Goal: Information Seeking & Learning: Learn about a topic

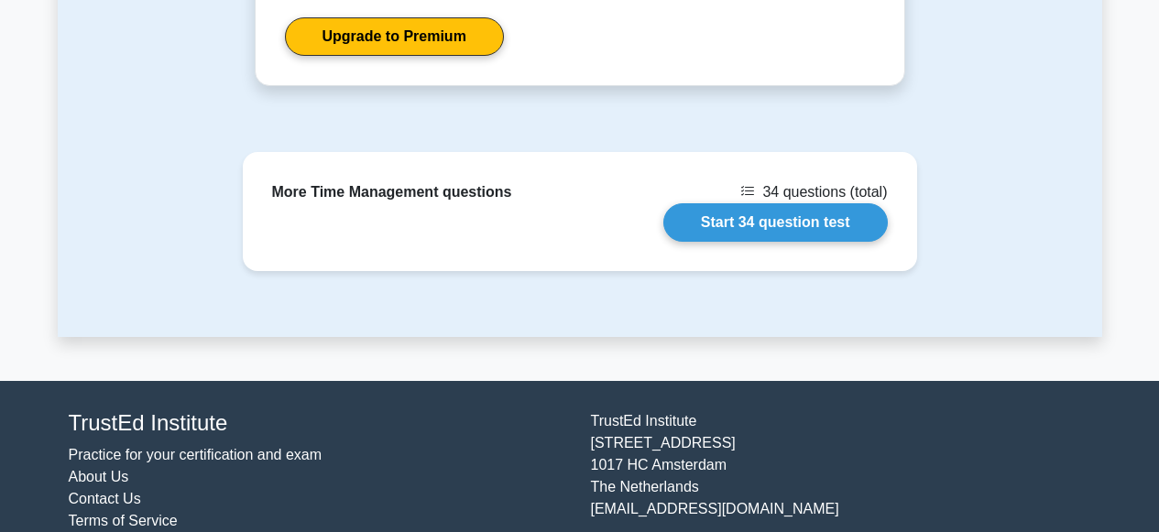
scroll to position [965, 0]
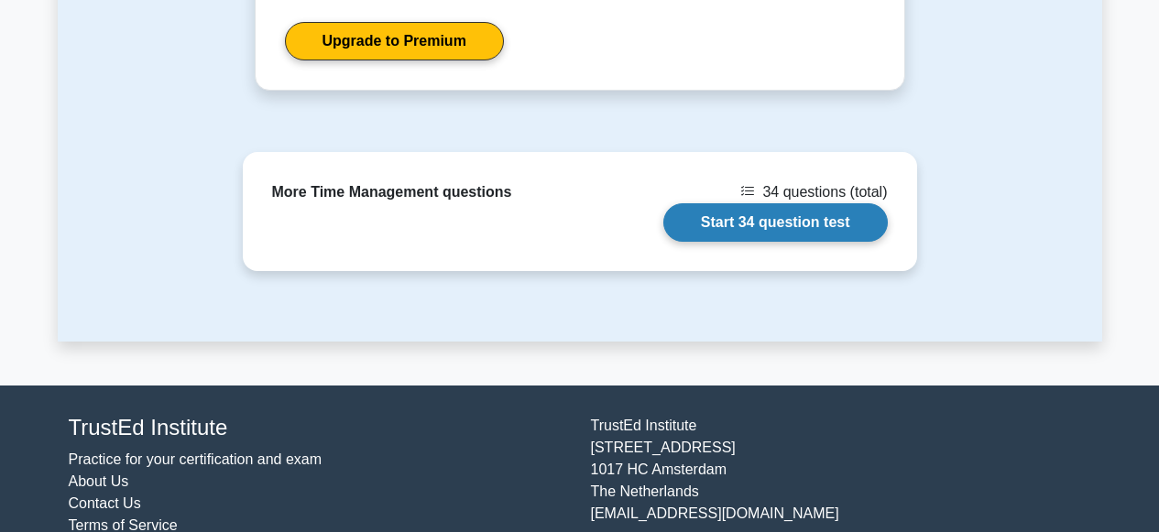
click at [726, 227] on link "Start 34 question test" at bounding box center [775, 222] width 224 height 38
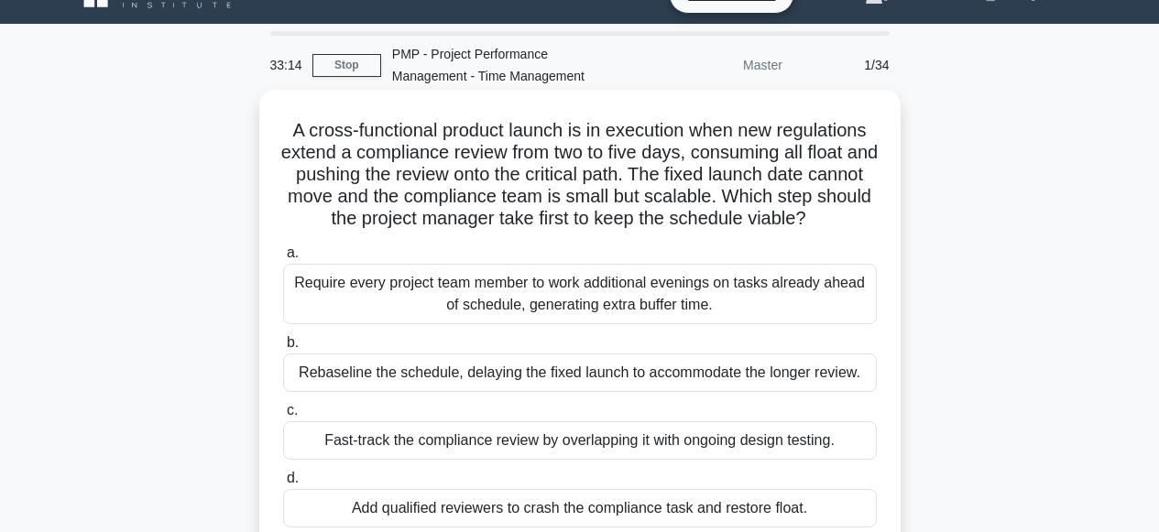
scroll to position [85, 0]
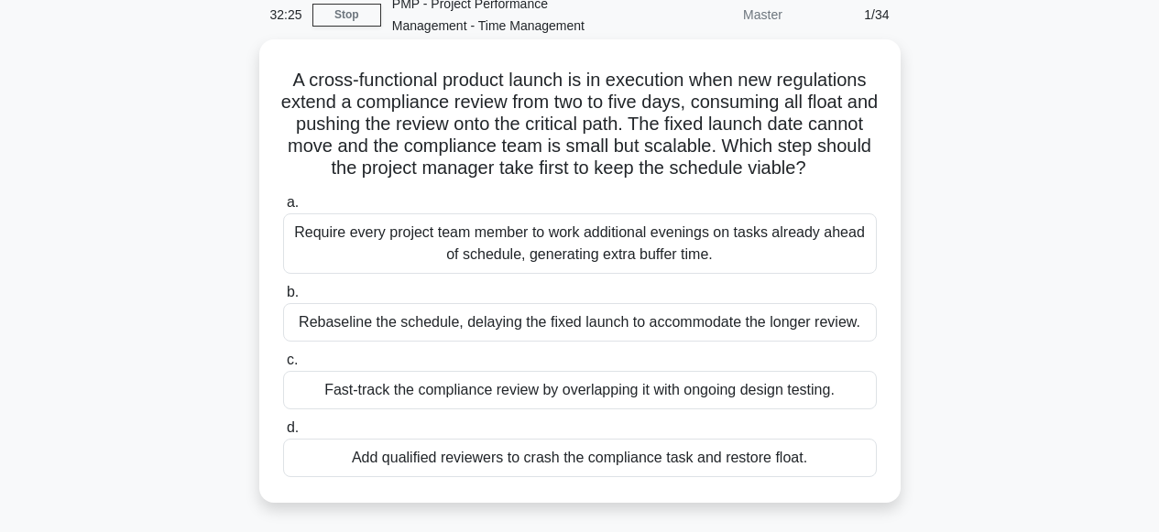
click at [571, 393] on div "Fast-track the compliance review by overlapping it with ongoing design testing." at bounding box center [580, 390] width 594 height 38
click at [283, 367] on input "c. Fast-track the compliance review by overlapping it with ongoing design testi…" at bounding box center [283, 361] width 0 height 12
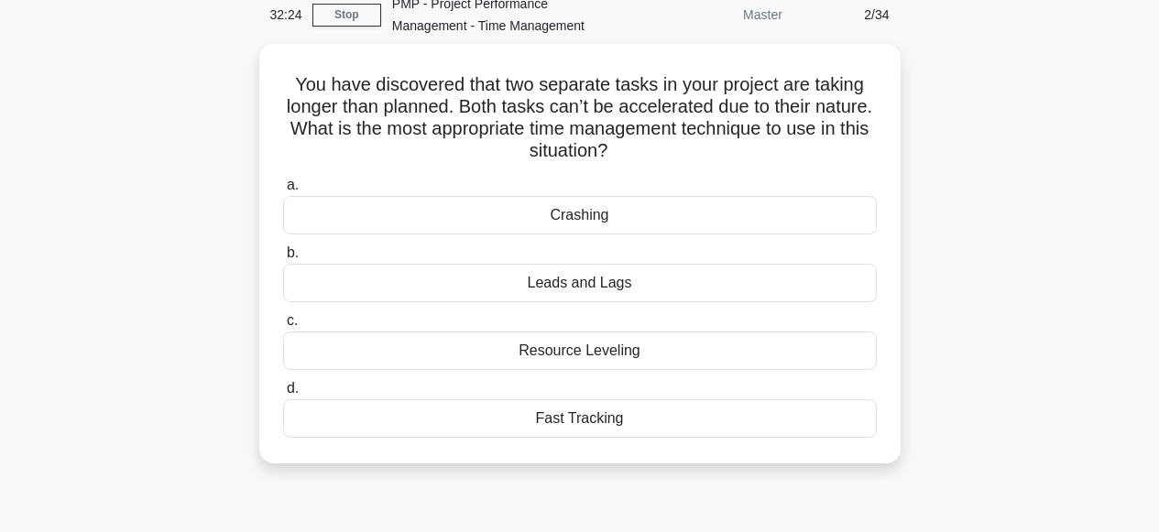
scroll to position [0, 0]
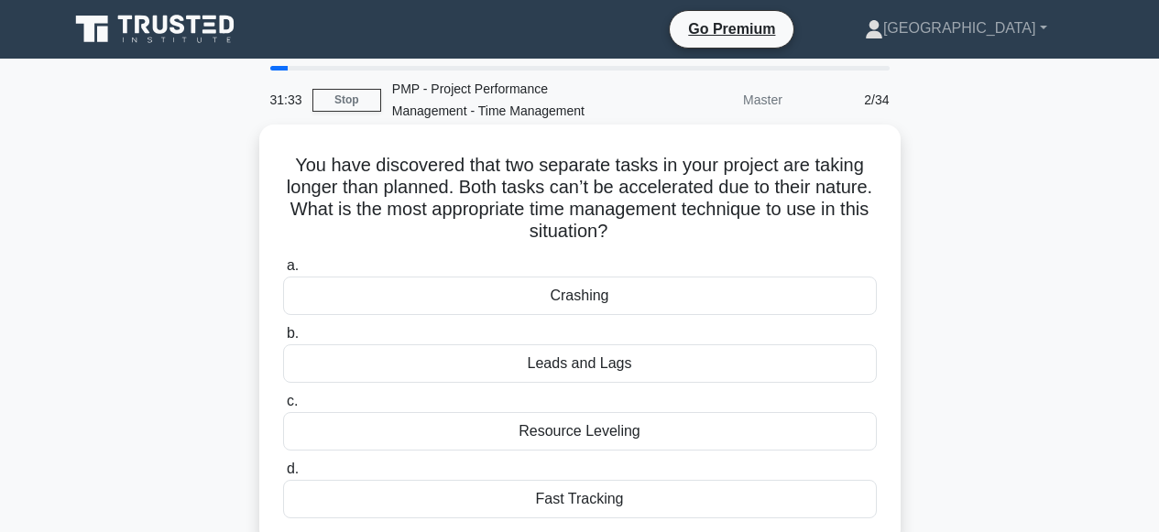
click at [575, 300] on div "Crashing" at bounding box center [580, 296] width 594 height 38
click at [283, 272] on input "a. Crashing" at bounding box center [283, 266] width 0 height 12
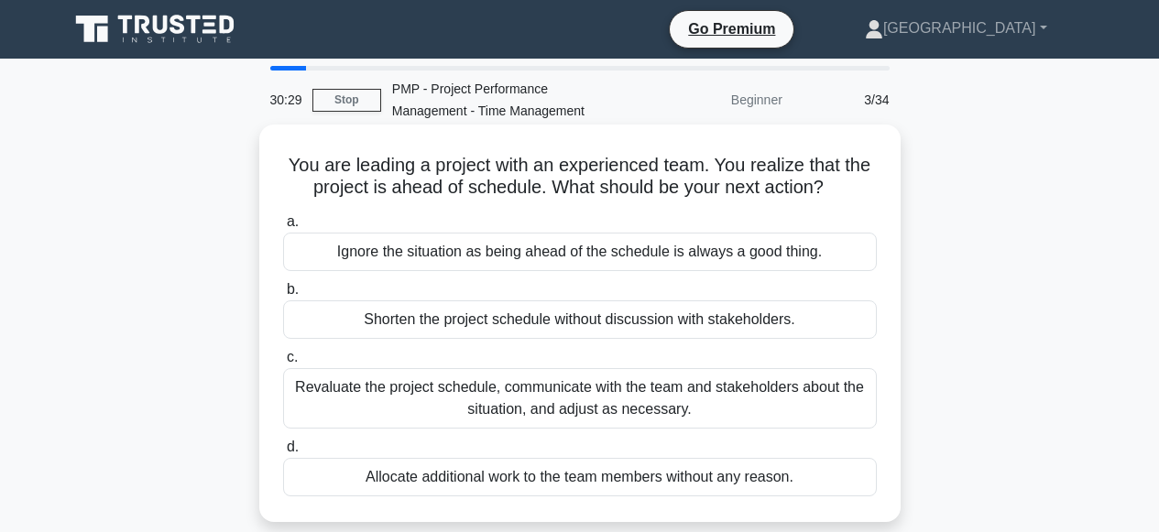
click at [541, 407] on div "Revaluate the project schedule, communicate with the team and stakeholders abou…" at bounding box center [580, 398] width 594 height 60
click at [283, 364] on input "c. Revaluate the project schedule, communicate with the team and stakeholders a…" at bounding box center [283, 358] width 0 height 12
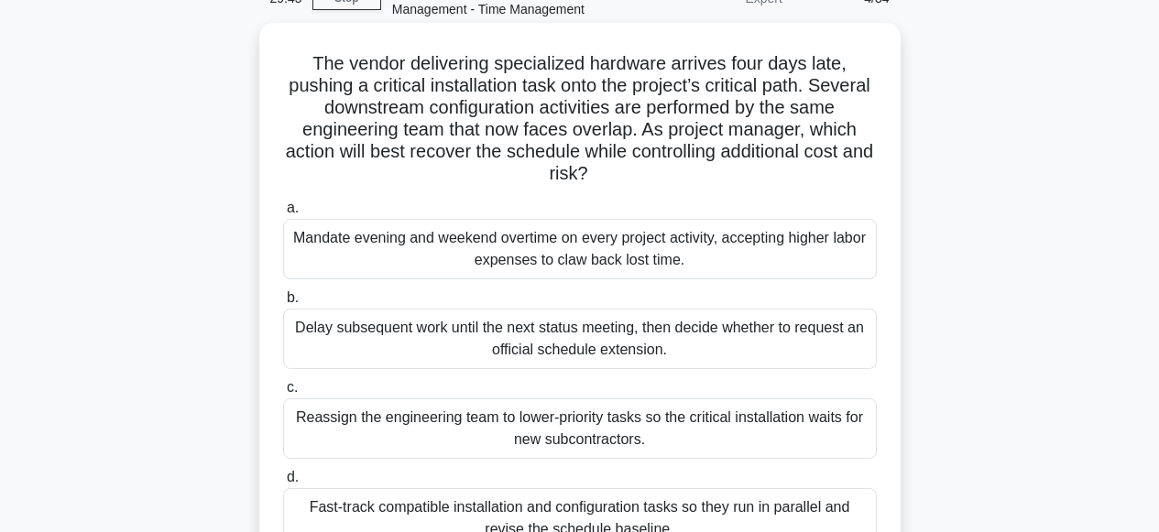
scroll to position [228, 0]
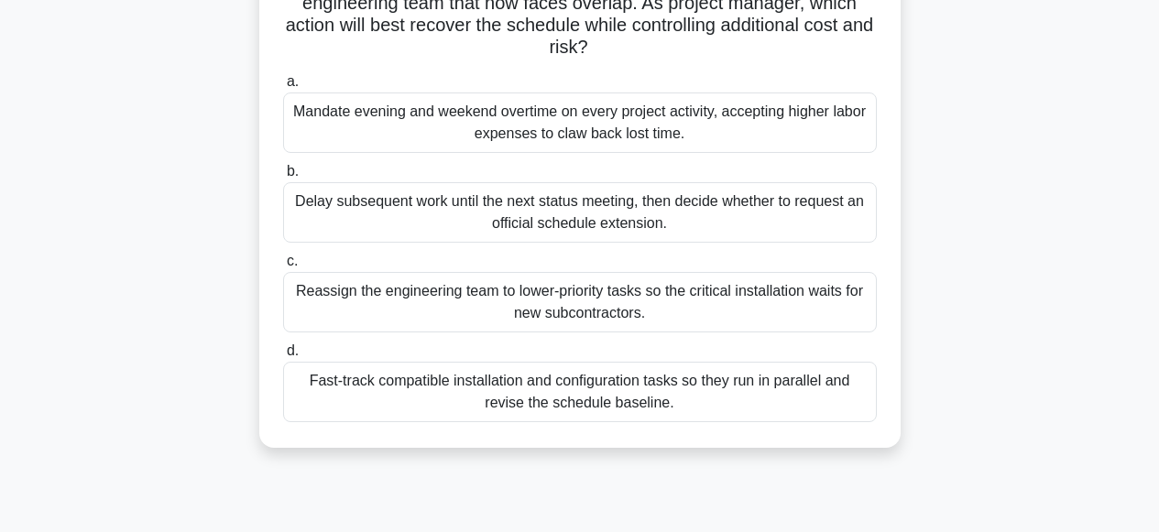
click at [561, 399] on div "Fast-track compatible installation and configuration tasks so they run in paral…" at bounding box center [580, 392] width 594 height 60
click at [283, 357] on input "d. Fast-track compatible installation and configuration tasks so they run in pa…" at bounding box center [283, 351] width 0 height 12
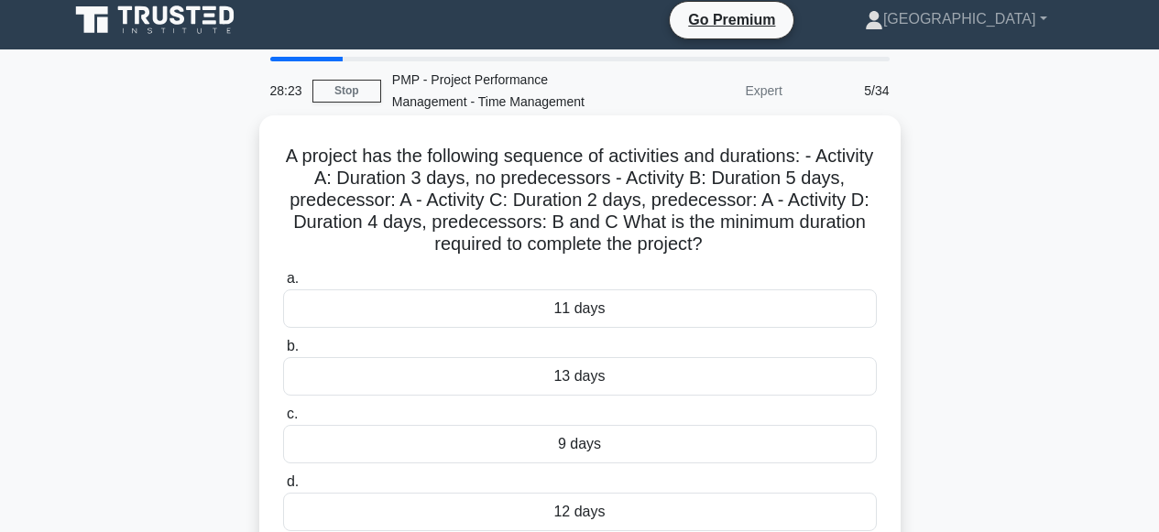
scroll to position [11, 0]
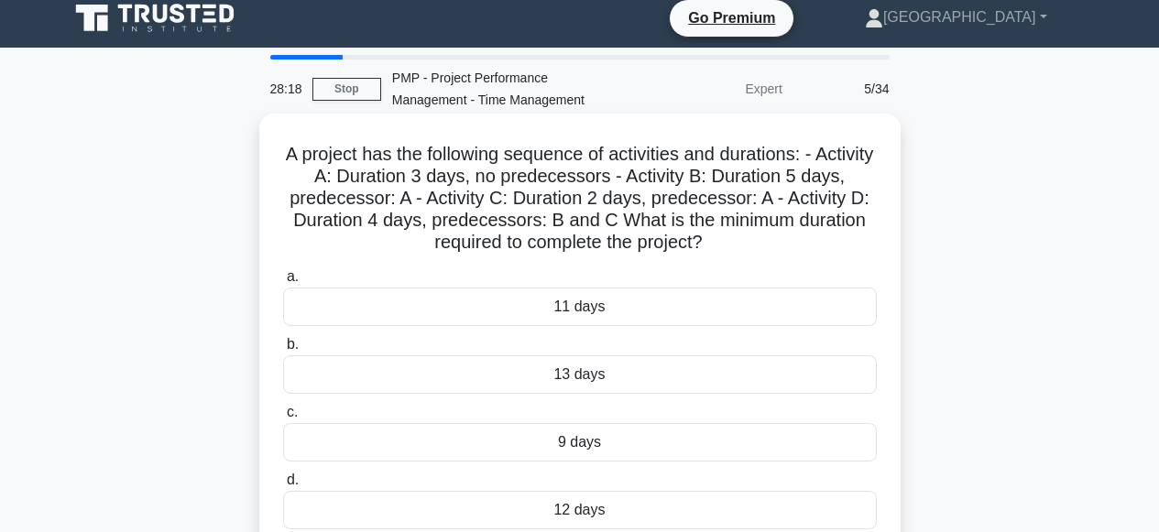
click at [563, 445] on div "9 days" at bounding box center [580, 442] width 594 height 38
click at [283, 419] on input "c. 9 days" at bounding box center [283, 413] width 0 height 12
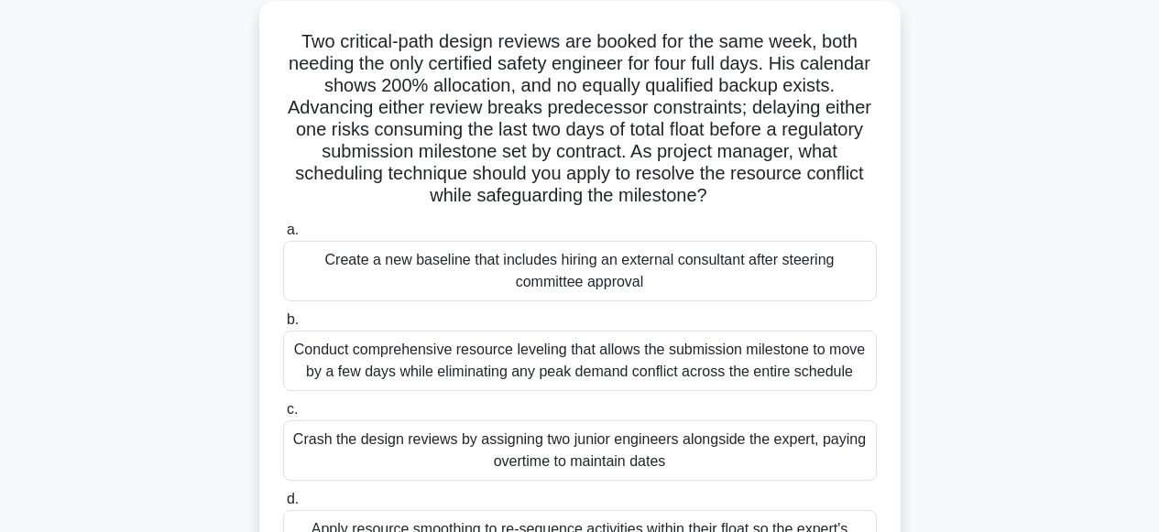
scroll to position [123, 0]
click at [580, 371] on div "Conduct comprehensive resource leveling that allows the submission milestone to…" at bounding box center [580, 362] width 594 height 60
click at [283, 327] on input "b. Conduct comprehensive resource leveling that allows the submission milestone…" at bounding box center [283, 321] width 0 height 12
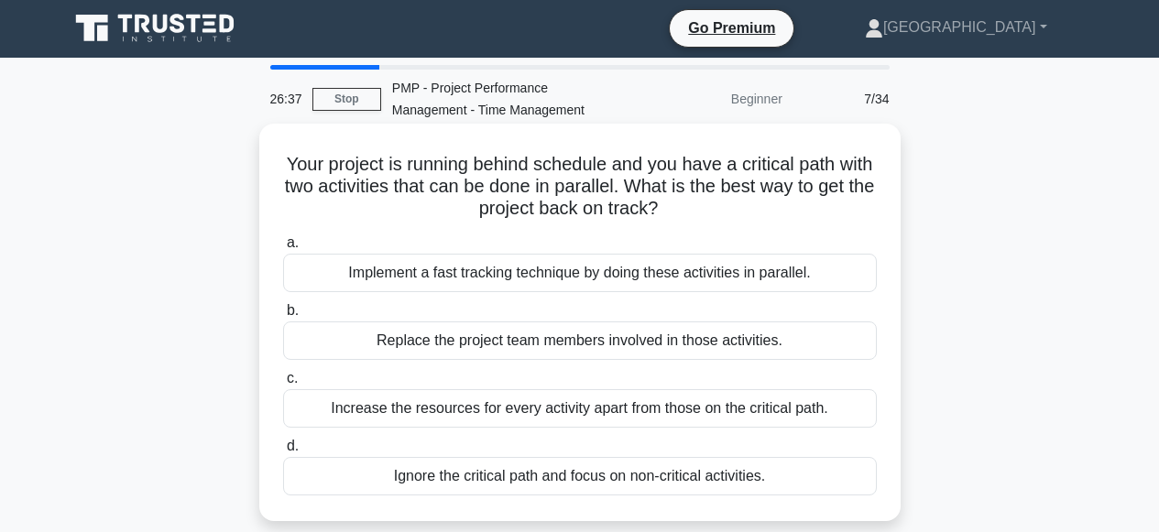
scroll to position [0, 0]
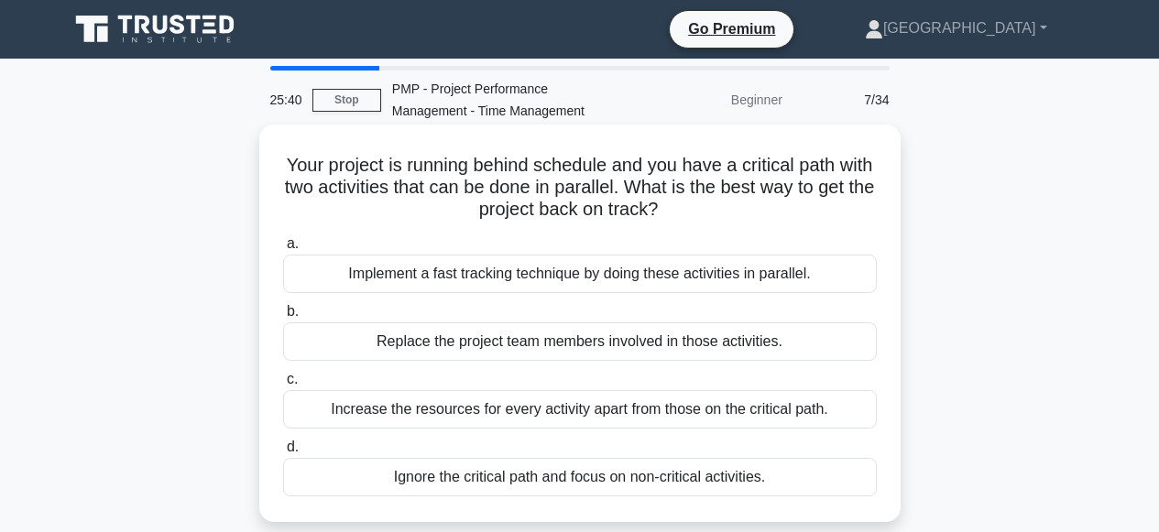
click at [535, 412] on div "Increase the resources for every activity apart from those on the critical path." at bounding box center [580, 409] width 594 height 38
click at [283, 386] on input "c. Increase the resources for every activity apart from those on the critical p…" at bounding box center [283, 380] width 0 height 12
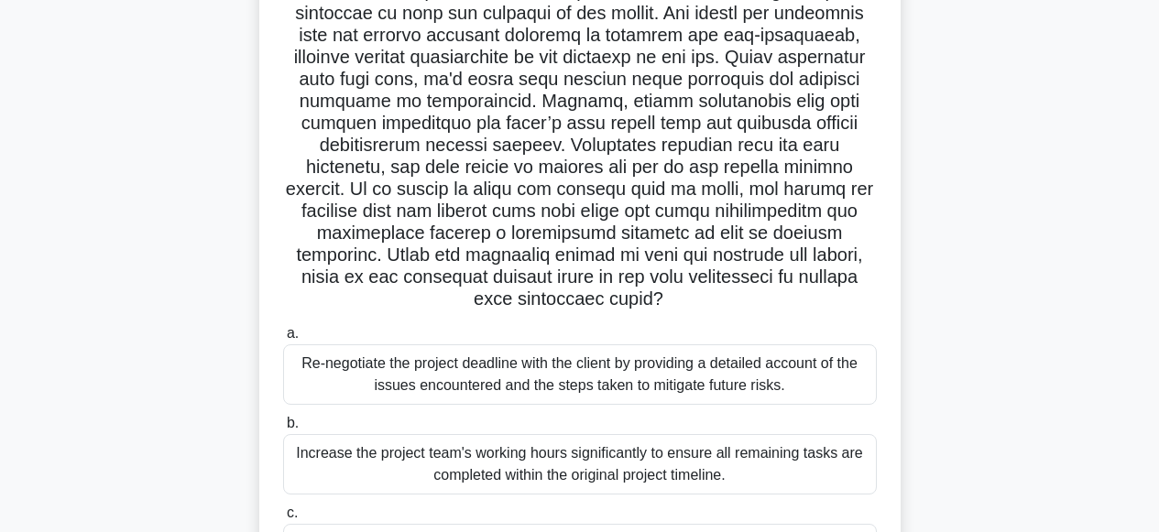
scroll to position [312, 0]
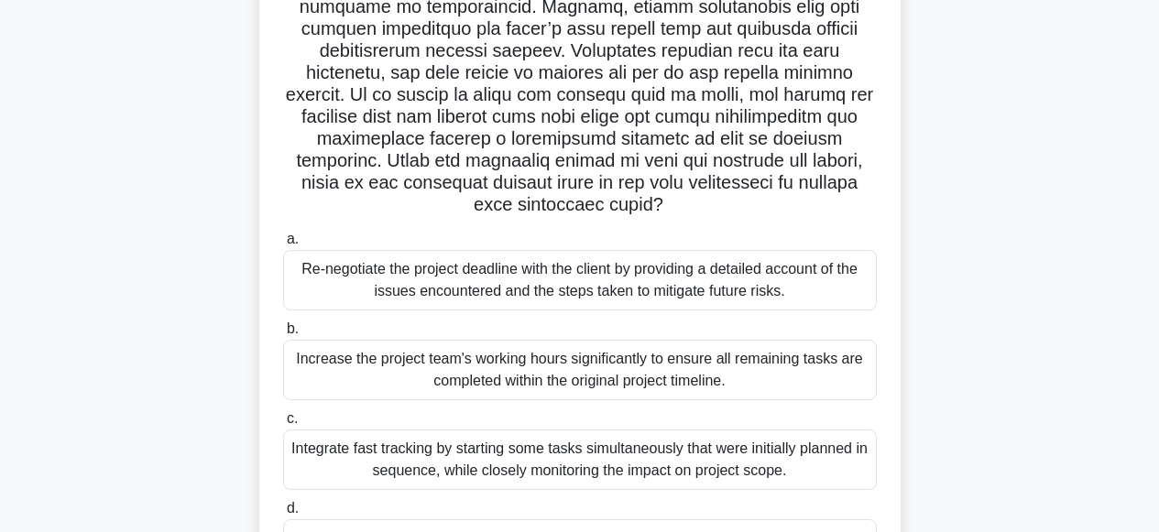
click at [547, 441] on div "Integrate fast tracking by starting some tasks simultaneously that were initial…" at bounding box center [580, 460] width 594 height 60
click at [283, 425] on input "c. Integrate fast tracking by starting some tasks simultaneously that were init…" at bounding box center [283, 419] width 0 height 12
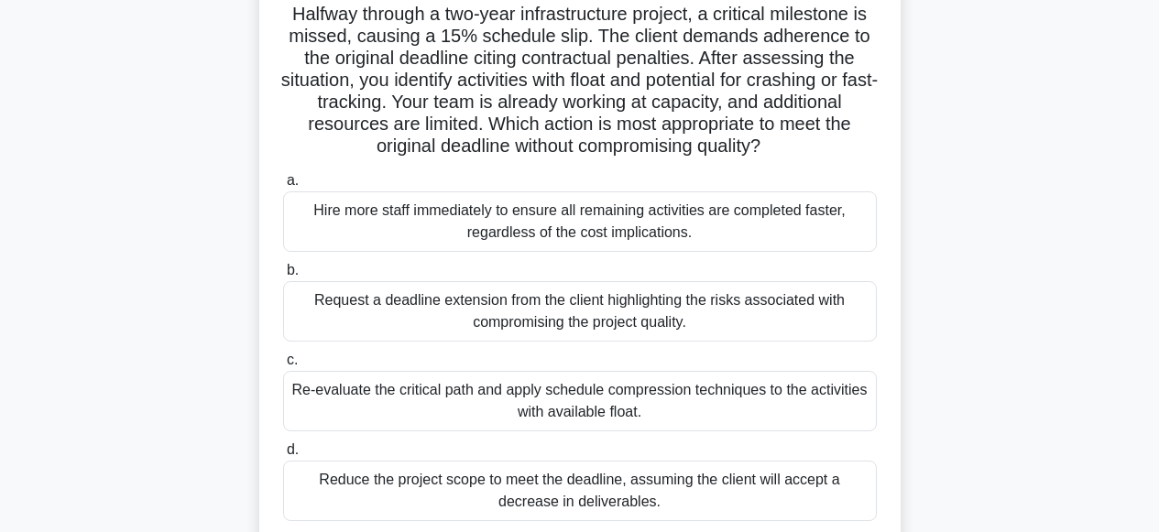
scroll to position [159, 0]
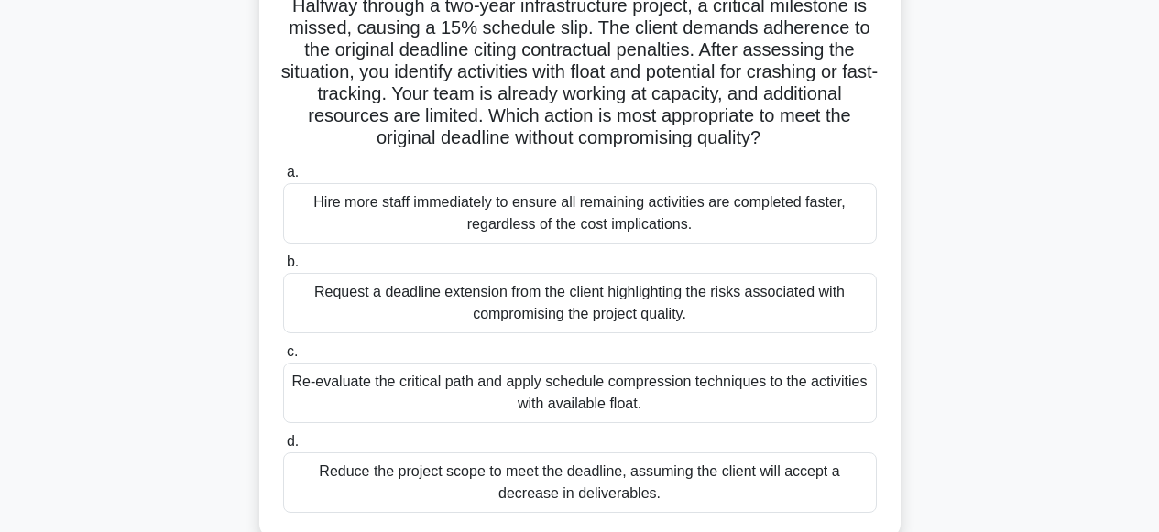
click at [574, 400] on div "Re-evaluate the critical path and apply schedule compression techniques to the …" at bounding box center [580, 393] width 594 height 60
click at [283, 358] on input "c. Re-evaluate the critical path and apply schedule compression techniques to t…" at bounding box center [283, 352] width 0 height 12
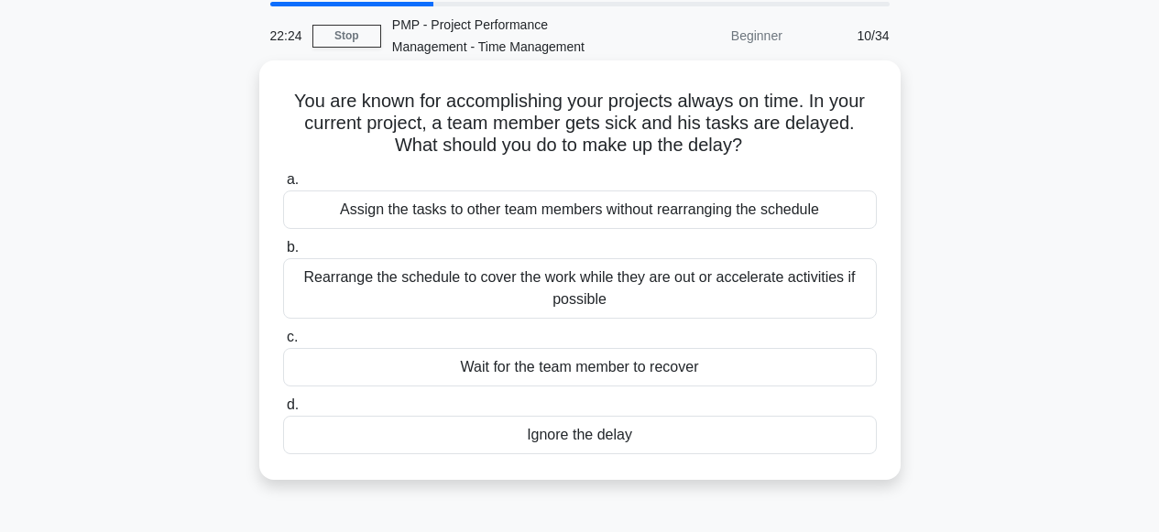
scroll to position [64, 0]
click at [566, 290] on div "Rearrange the schedule to cover the work while they are out or accelerate activ…" at bounding box center [580, 288] width 594 height 60
click at [283, 254] on input "b. Rearrange the schedule to cover the work while they are out or accelerate ac…" at bounding box center [283, 248] width 0 height 12
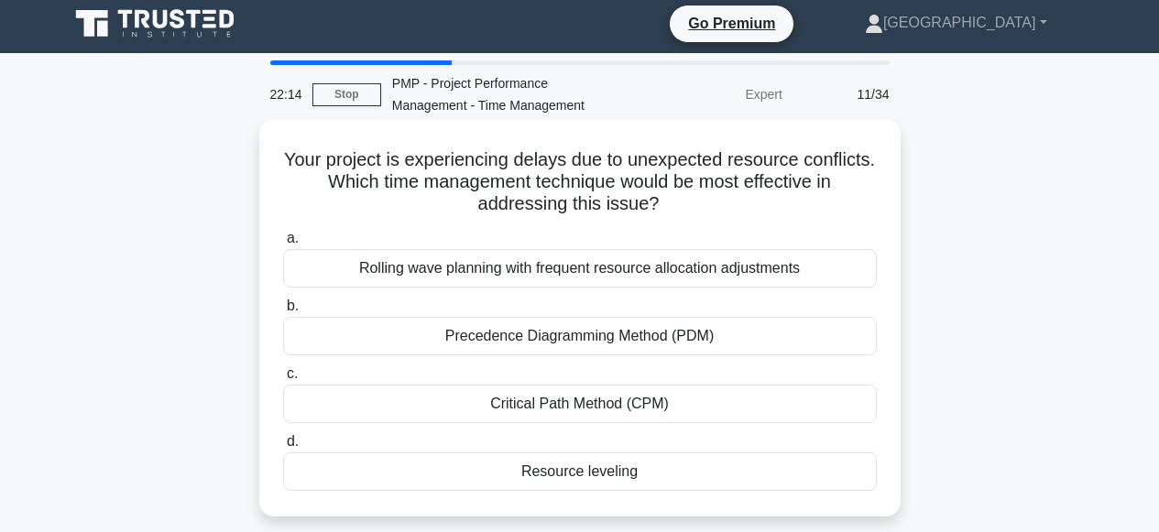
scroll to position [0, 0]
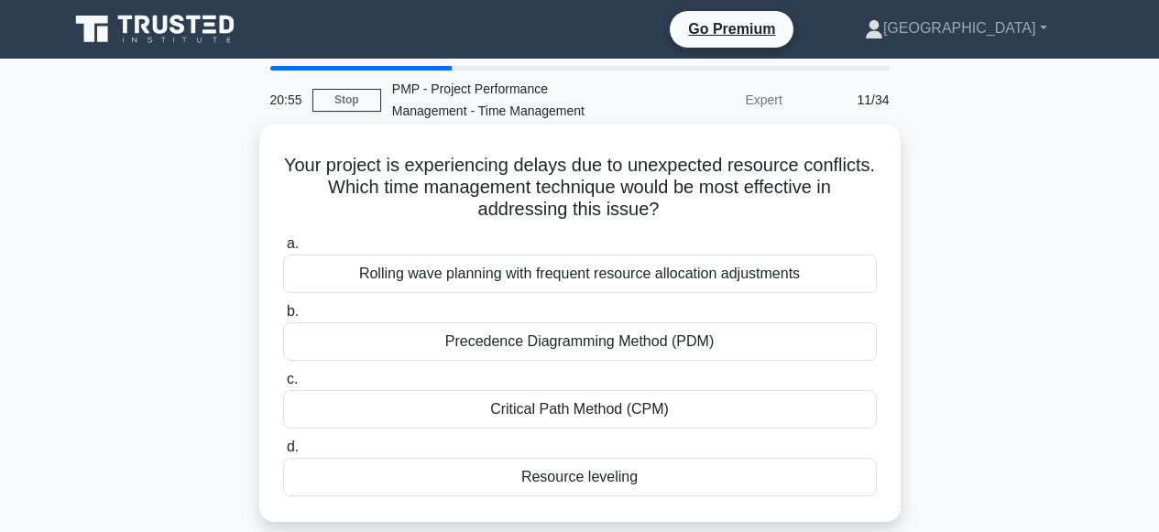
click at [552, 410] on div "Critical Path Method (CPM)" at bounding box center [580, 409] width 594 height 38
click at [283, 386] on input "c. Critical Path Method (CPM)" at bounding box center [283, 380] width 0 height 12
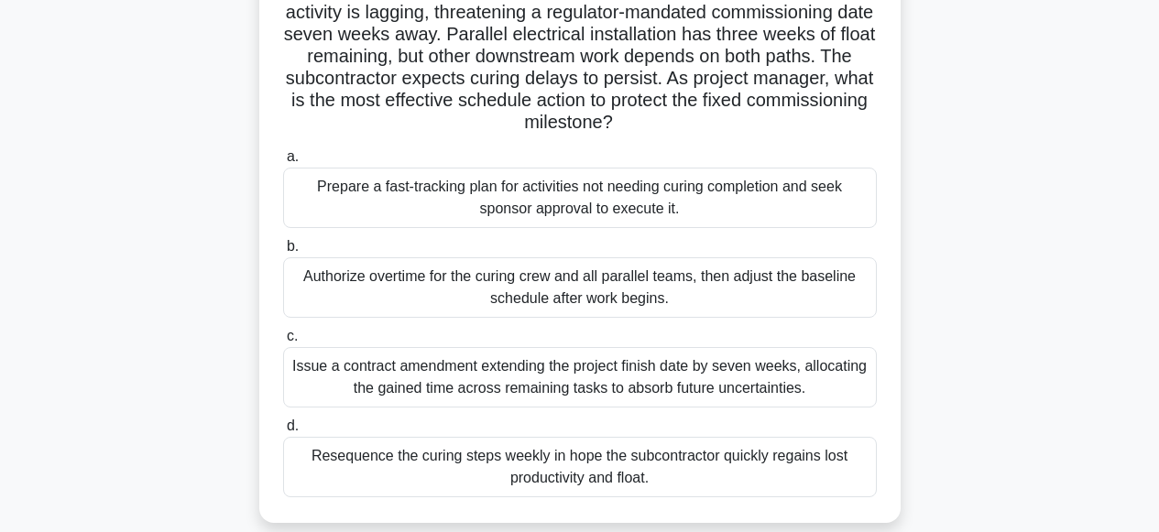
scroll to position [176, 0]
click at [512, 202] on div "Prepare a fast-tracking plan for activities not needing curing completion and s…" at bounding box center [580, 197] width 594 height 60
click at [283, 162] on input "a. Prepare a fast-tracking plan for activities not needing curing completion an…" at bounding box center [283, 156] width 0 height 12
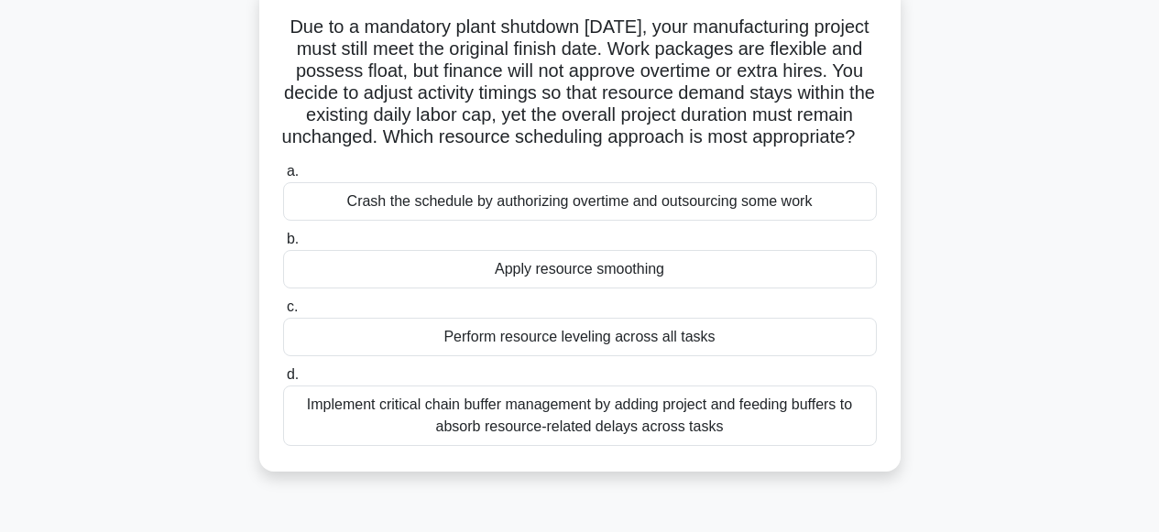
scroll to position [124, 0]
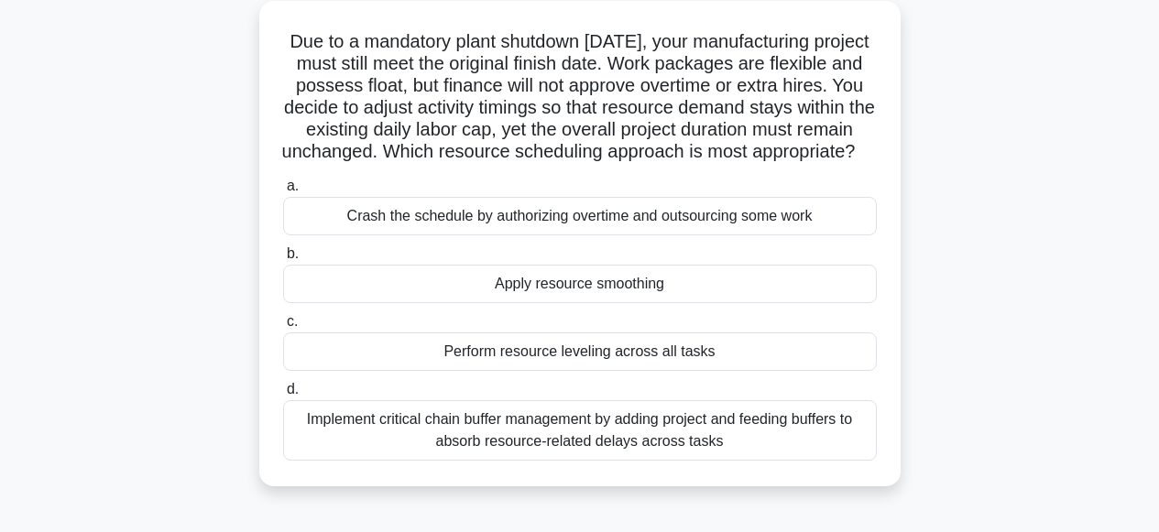
click at [576, 454] on div "Implement critical chain buffer management by adding project and feeding buffer…" at bounding box center [580, 430] width 594 height 60
click at [283, 396] on input "d. Implement critical chain buffer management by adding project and feeding buf…" at bounding box center [283, 390] width 0 height 12
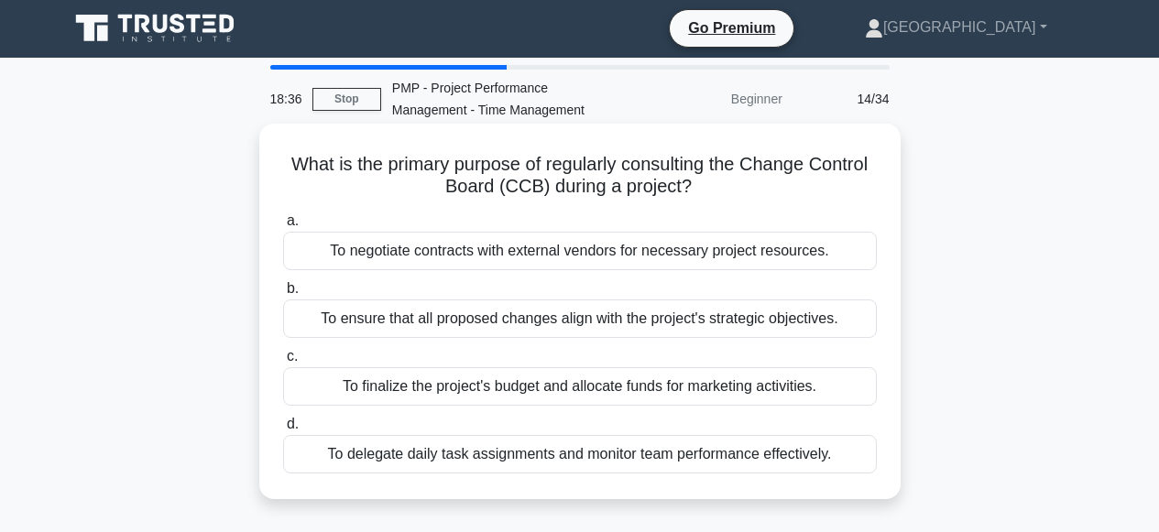
scroll to position [0, 0]
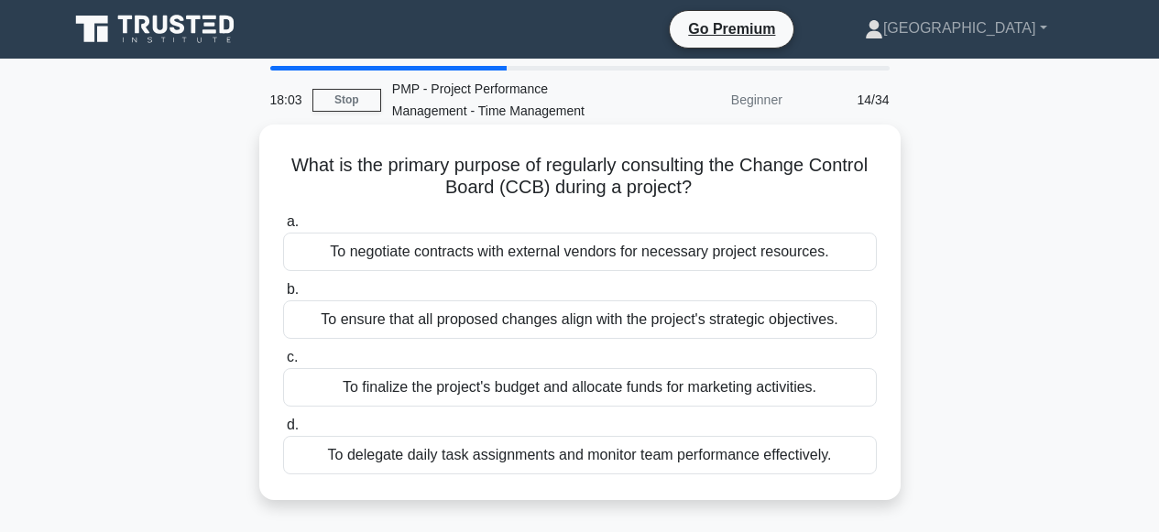
click at [565, 323] on div "To ensure that all proposed changes align with the project's strategic objectiv…" at bounding box center [580, 320] width 594 height 38
click at [283, 296] on input "b. To ensure that all proposed changes align with the project's strategic objec…" at bounding box center [283, 290] width 0 height 12
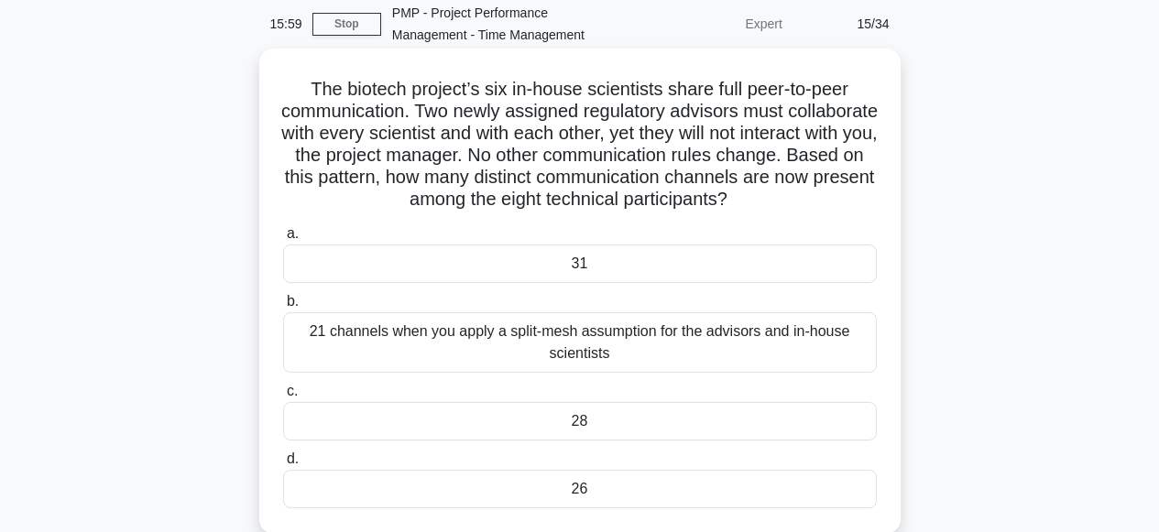
scroll to position [110, 0]
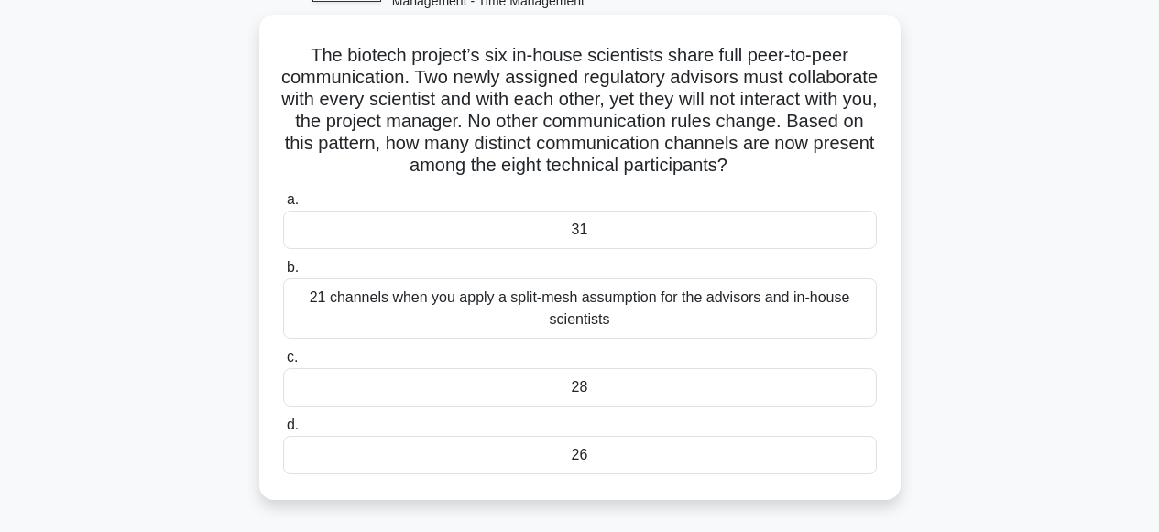
click at [510, 322] on div "21 channels when you apply a split-mesh assumption for the advisors and in-hous…" at bounding box center [580, 309] width 594 height 60
click at [283, 274] on input "b. 21 channels when you apply a split-mesh assumption for the advisors and in-h…" at bounding box center [283, 268] width 0 height 12
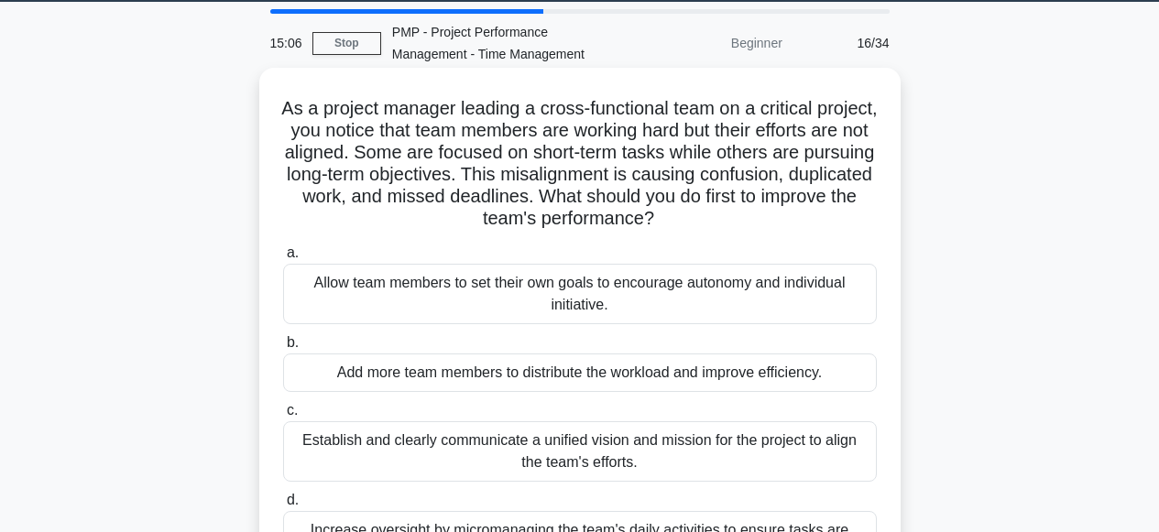
scroll to position [215, 0]
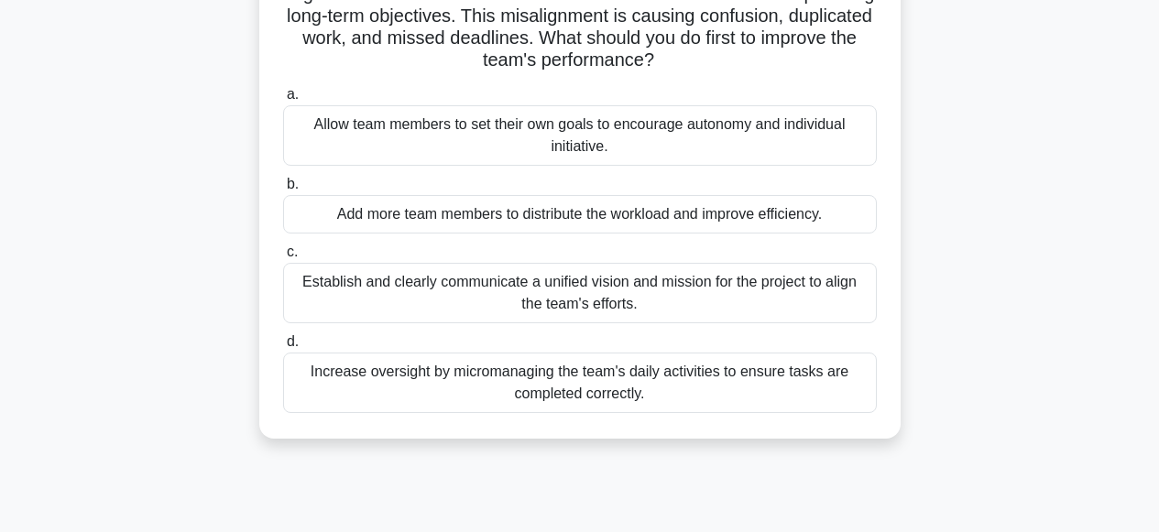
click at [533, 298] on div "Establish and clearly communicate a unified vision and mission for the project …" at bounding box center [580, 293] width 594 height 60
click at [283, 258] on input "c. Establish and clearly communicate a unified vision and mission for the proje…" at bounding box center [283, 252] width 0 height 12
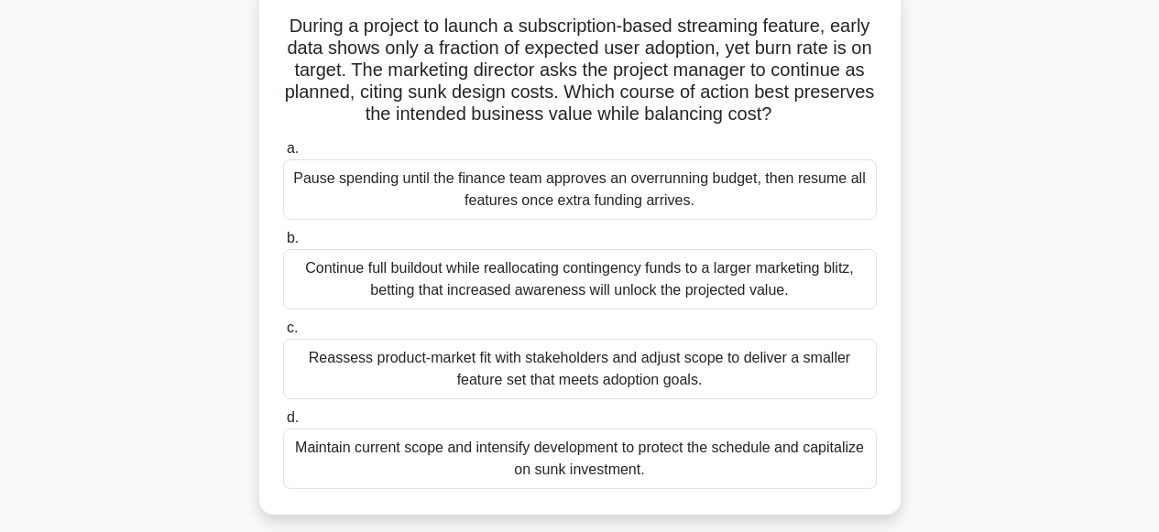
scroll to position [140, 0]
click at [542, 474] on div "Maintain current scope and intensify development to protect the schedule and ca…" at bounding box center [580, 458] width 594 height 60
click at [283, 423] on input "d. Maintain current scope and intensify development to protect the schedule and…" at bounding box center [283, 417] width 0 height 12
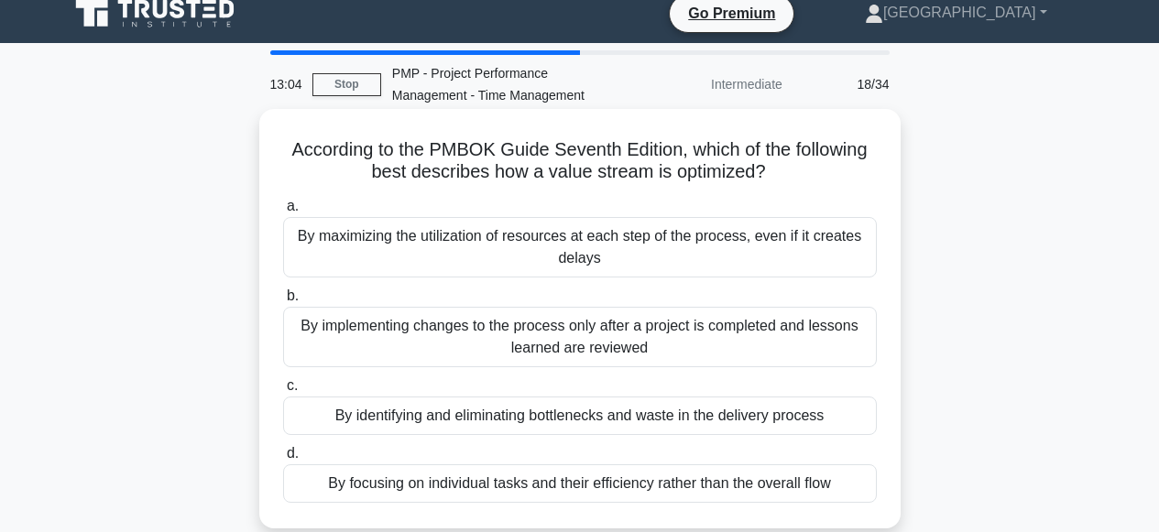
scroll to position [16, 0]
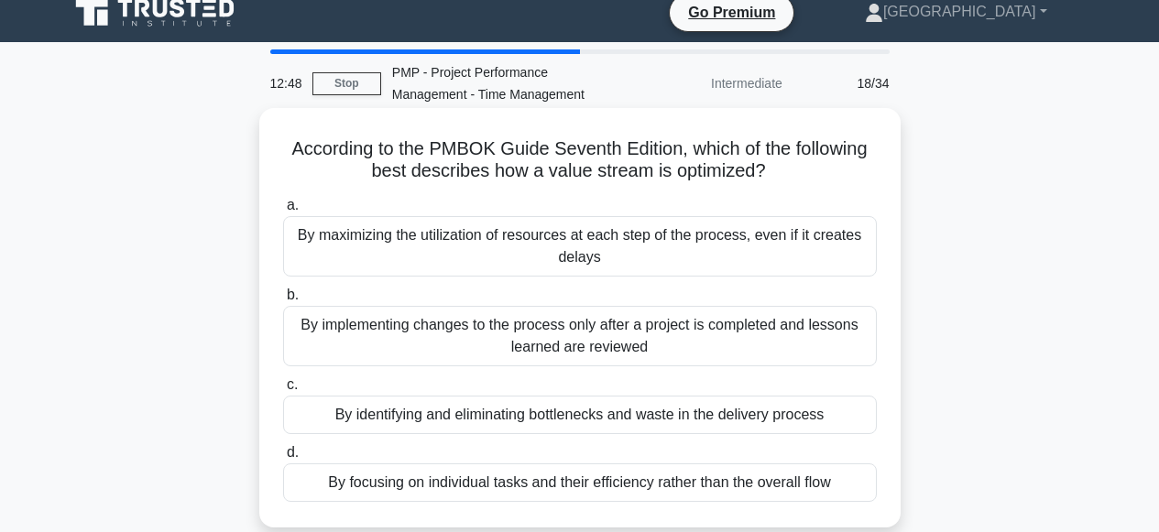
click at [546, 414] on div "By identifying and eliminating bottlenecks and waste in the delivery process" at bounding box center [580, 415] width 594 height 38
click at [283, 391] on input "c. By identifying and eliminating bottlenecks and waste in the delivery process" at bounding box center [283, 385] width 0 height 12
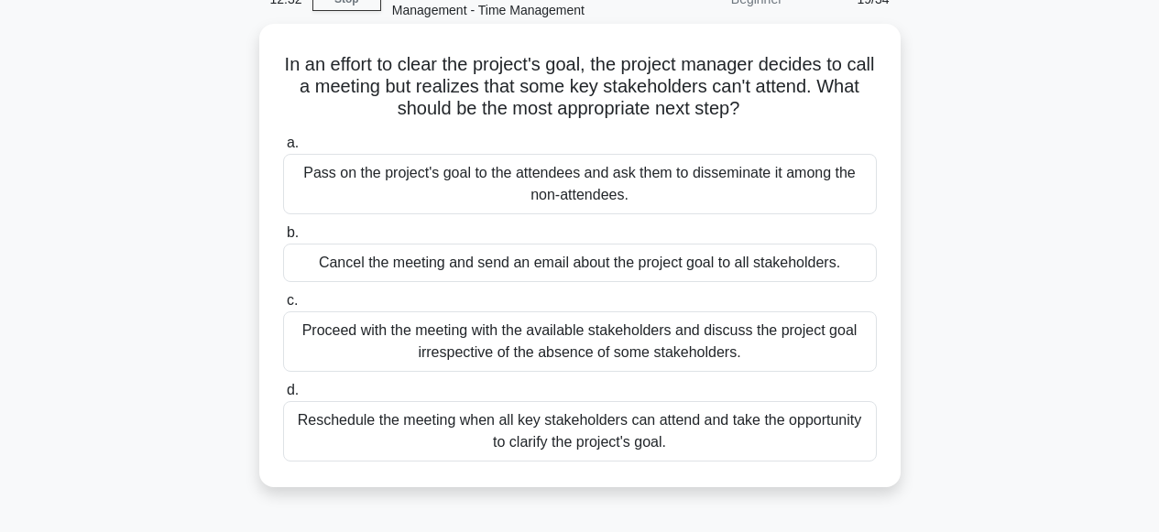
scroll to position [104, 0]
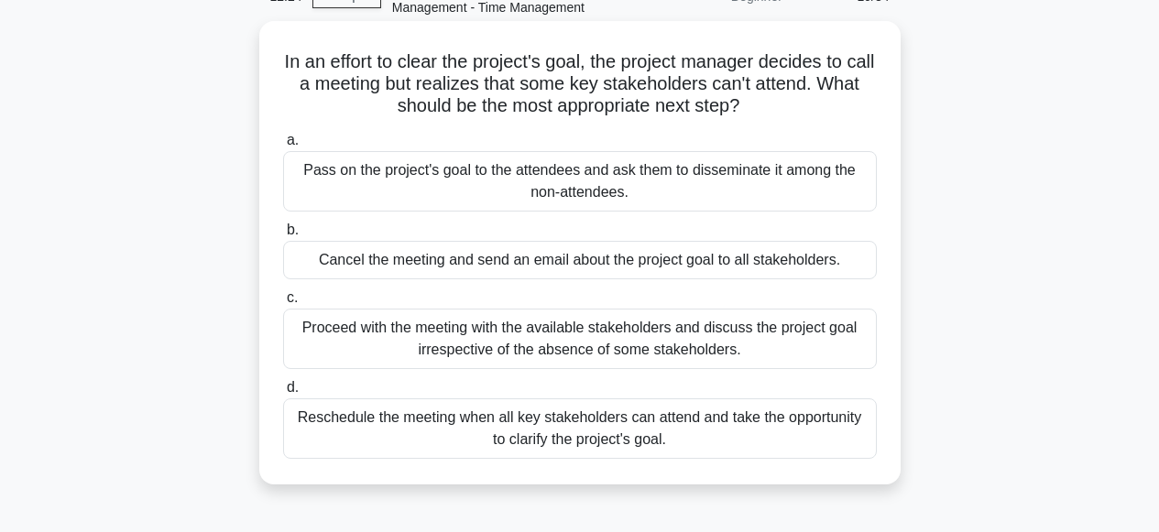
click at [553, 440] on div "Reschedule the meeting when all key stakeholders can attend and take the opport…" at bounding box center [580, 429] width 594 height 60
click at [283, 394] on input "d. Reschedule the meeting when all key stakeholders can attend and take the opp…" at bounding box center [283, 388] width 0 height 12
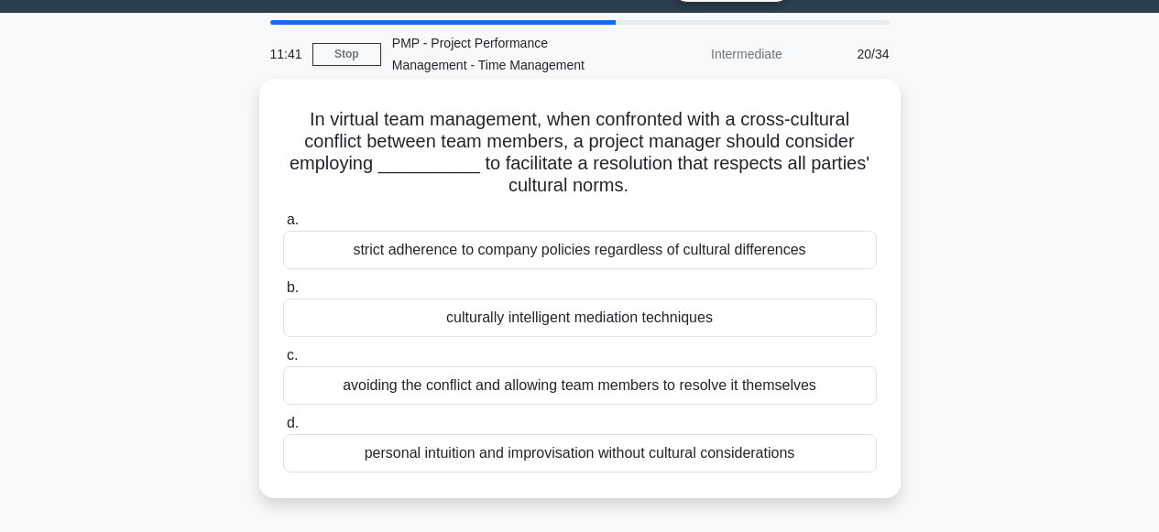
scroll to position [49, 0]
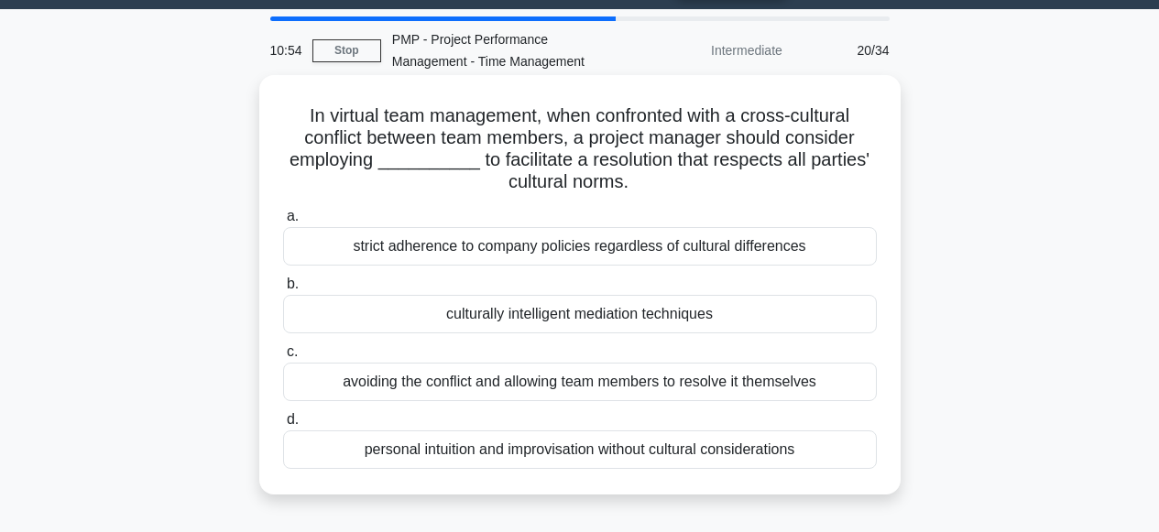
click at [547, 322] on div "culturally intelligent mediation techniques" at bounding box center [580, 314] width 594 height 38
click at [283, 290] on input "b. culturally intelligent mediation techniques" at bounding box center [283, 285] width 0 height 12
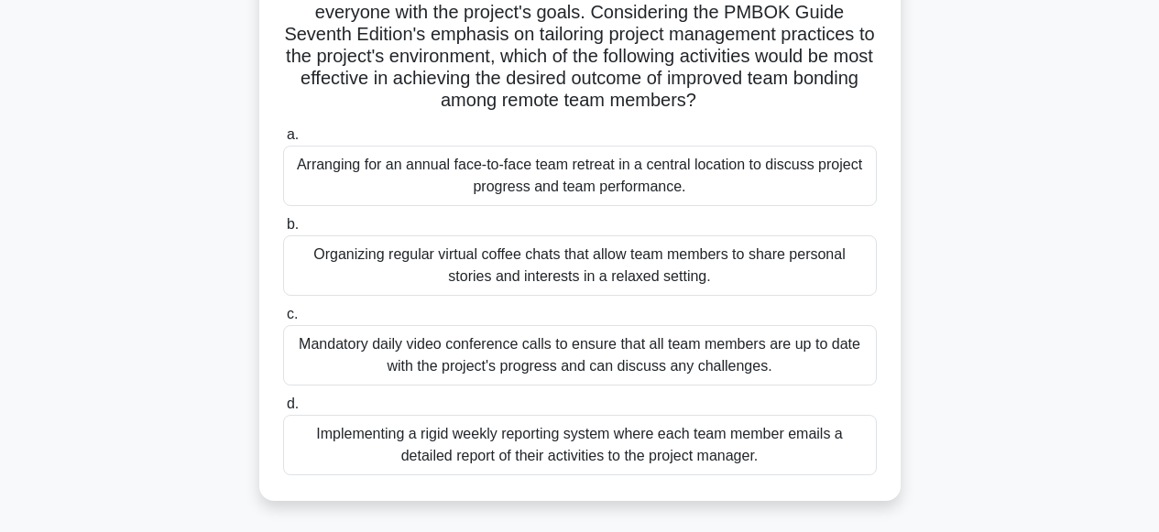
scroll to position [347, 0]
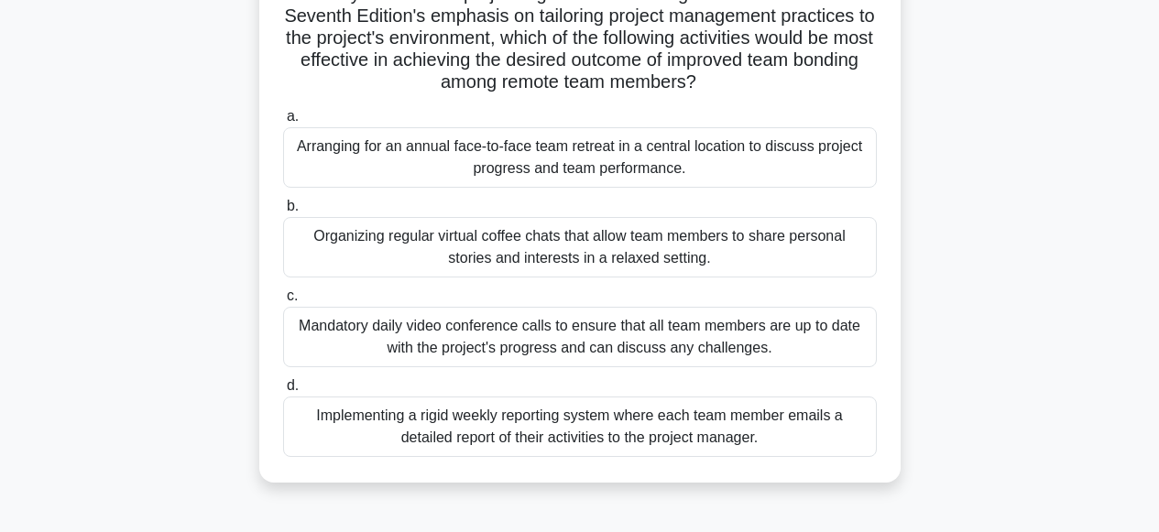
click at [554, 167] on div "Arranging for an annual face-to-face team retreat in a central location to disc…" at bounding box center [580, 157] width 594 height 60
click at [283, 123] on input "a. Arranging for an annual face-to-face team retreat in a central location to d…" at bounding box center [283, 117] width 0 height 12
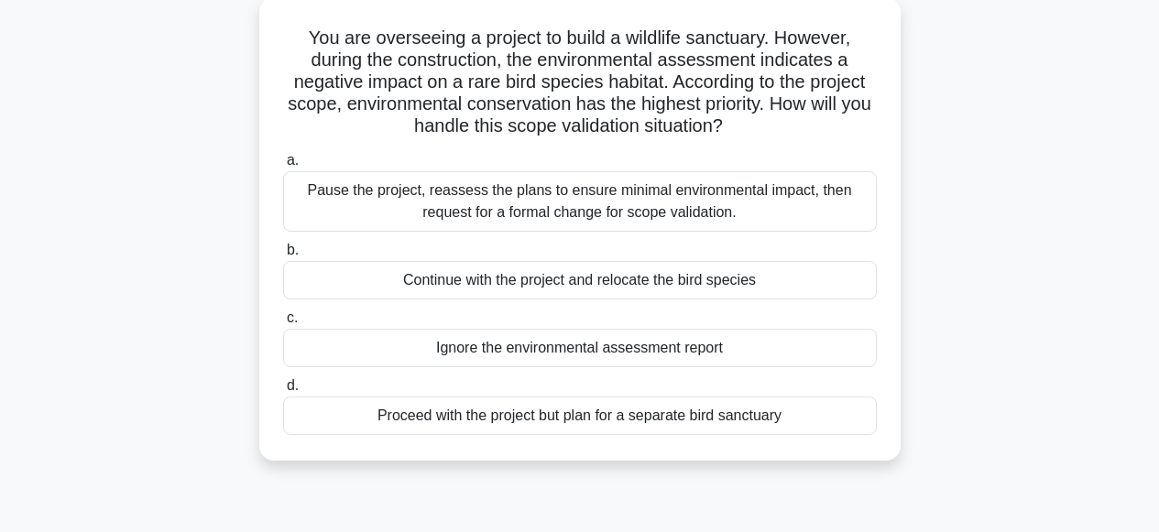
scroll to position [136, 0]
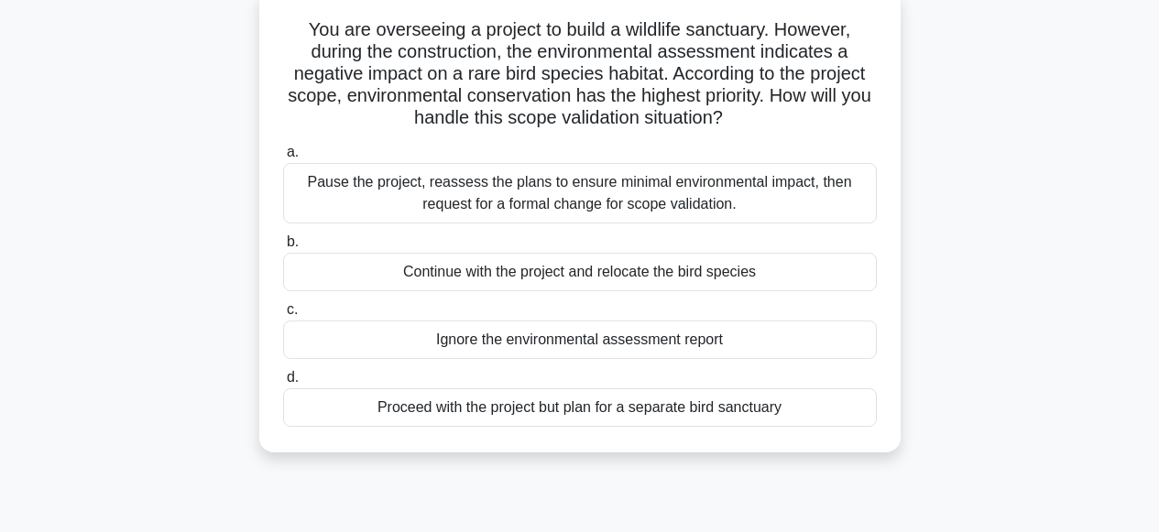
click at [547, 408] on div "Proceed with the project but plan for a separate bird sanctuary" at bounding box center [580, 408] width 594 height 38
click at [283, 384] on input "d. Proceed with the project but plan for a separate bird sanctuary" at bounding box center [283, 378] width 0 height 12
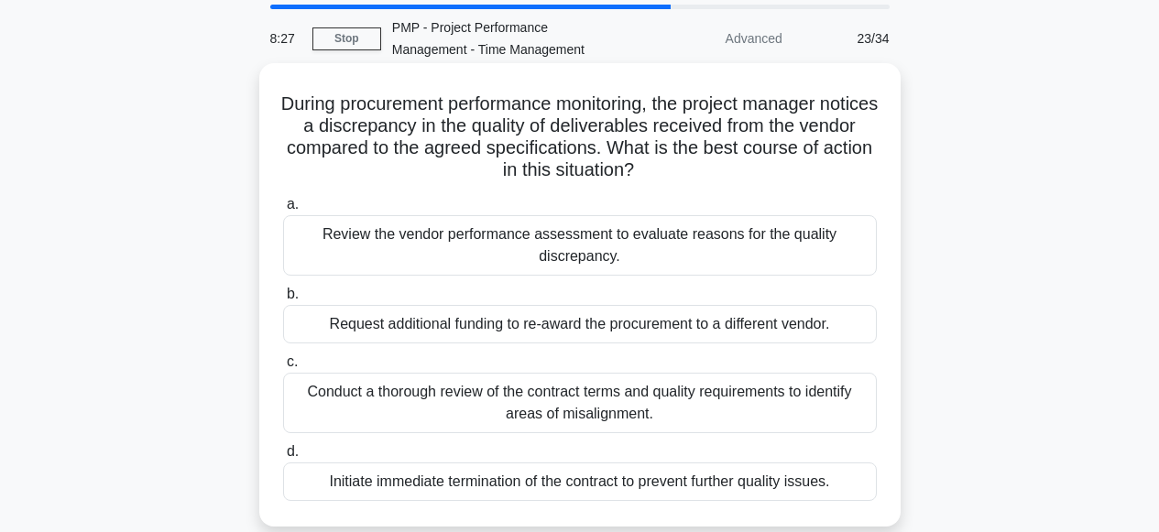
scroll to position [61, 0]
click at [571, 408] on div "Conduct a thorough review of the contract terms and quality requirements to ide…" at bounding box center [580, 403] width 594 height 60
click at [283, 368] on input "c. Conduct a thorough review of the contract terms and quality requirements to …" at bounding box center [283, 362] width 0 height 12
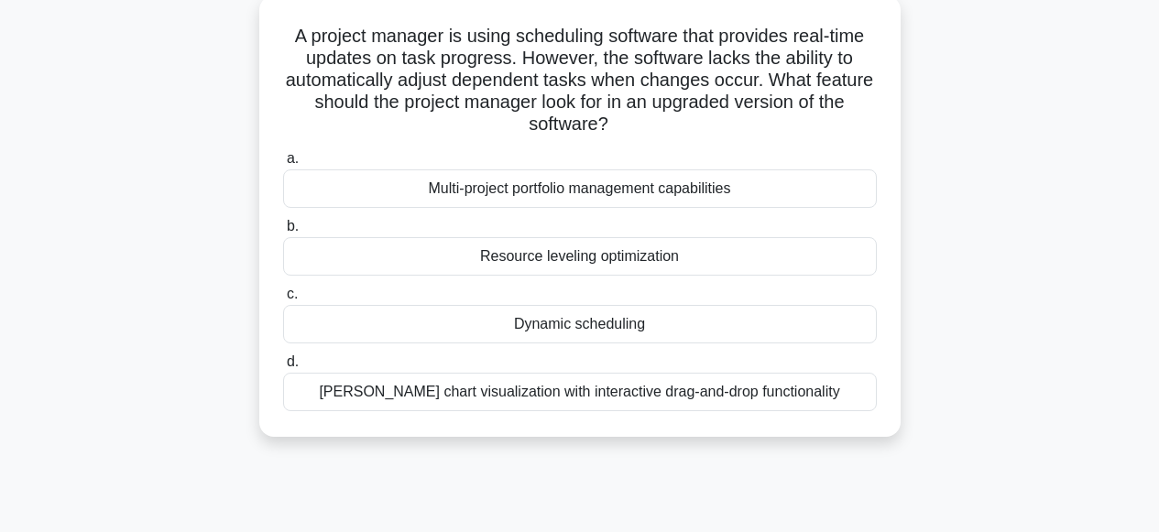
scroll to position [63, 0]
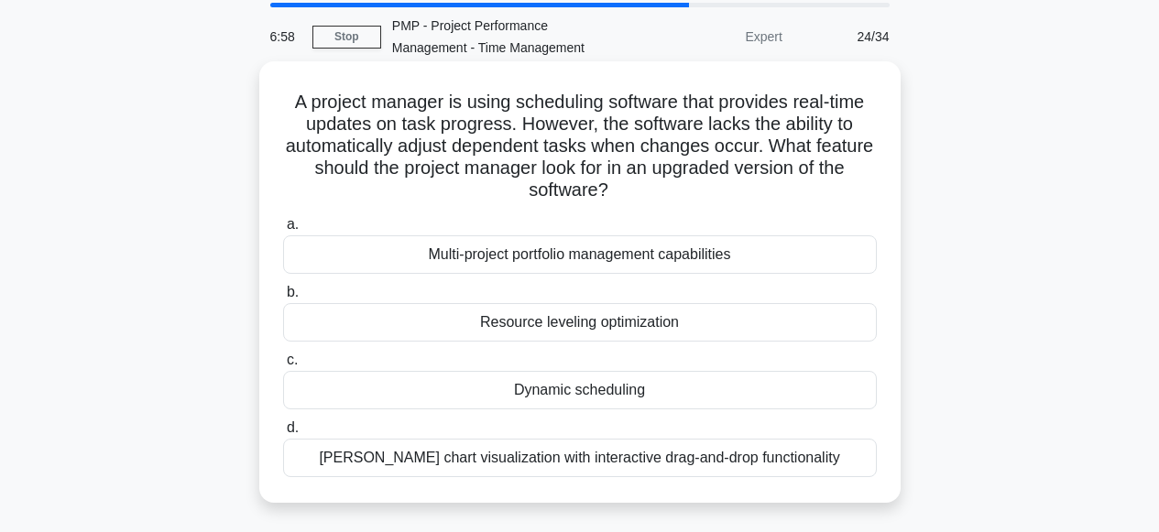
click at [582, 393] on div "Dynamic scheduling" at bounding box center [580, 390] width 594 height 38
click at [283, 367] on input "c. Dynamic scheduling" at bounding box center [283, 361] width 0 height 12
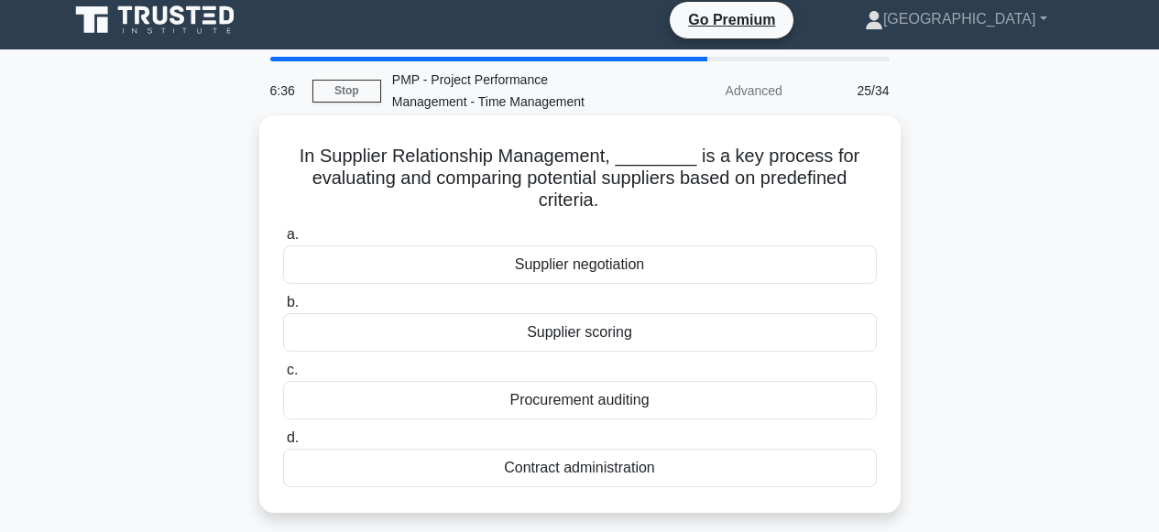
scroll to position [11, 0]
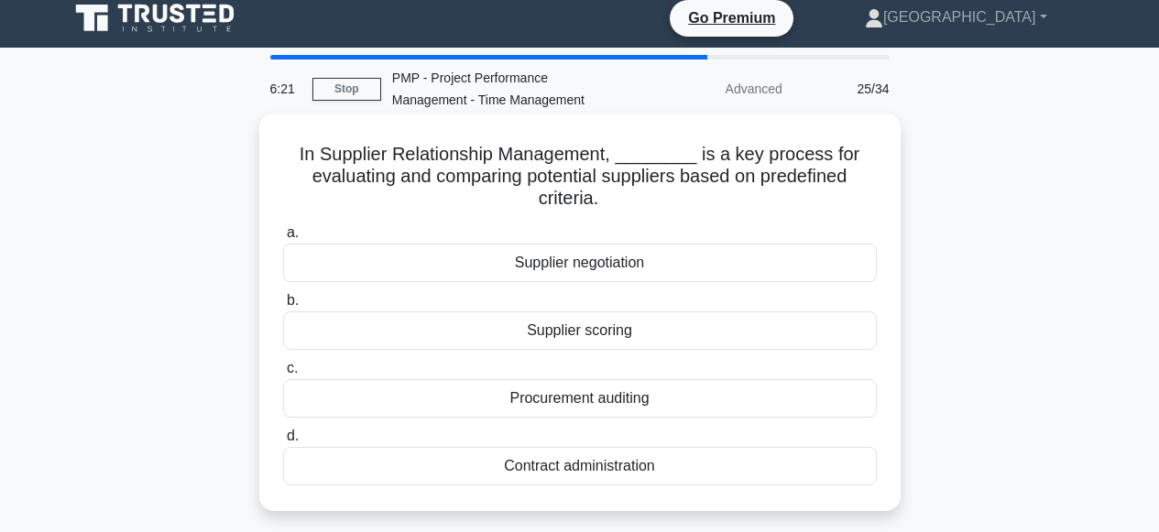
click at [575, 400] on div "Procurement auditing" at bounding box center [580, 398] width 594 height 38
click at [283, 375] on input "c. Procurement auditing" at bounding box center [283, 369] width 0 height 12
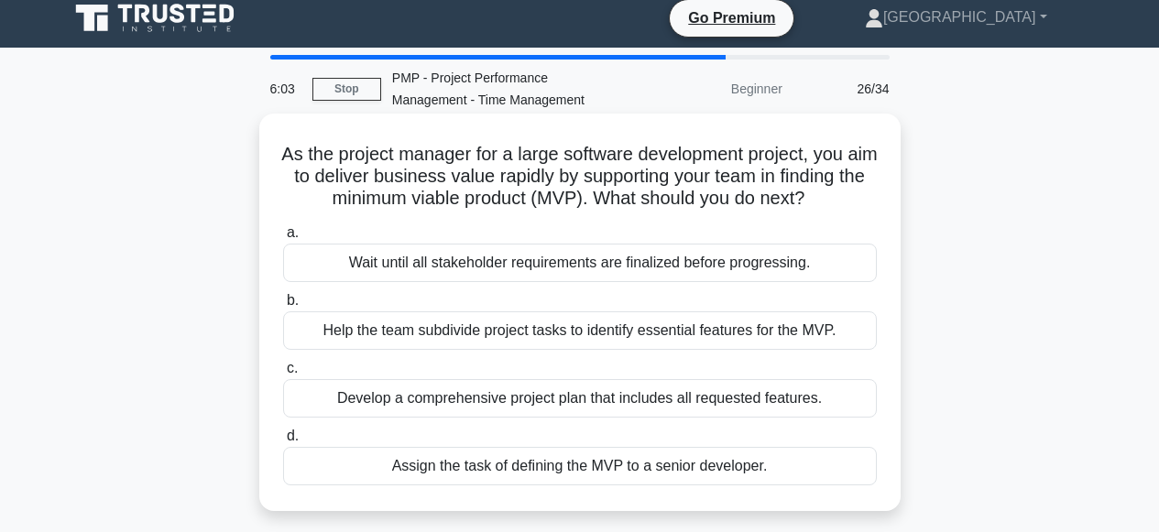
scroll to position [21, 0]
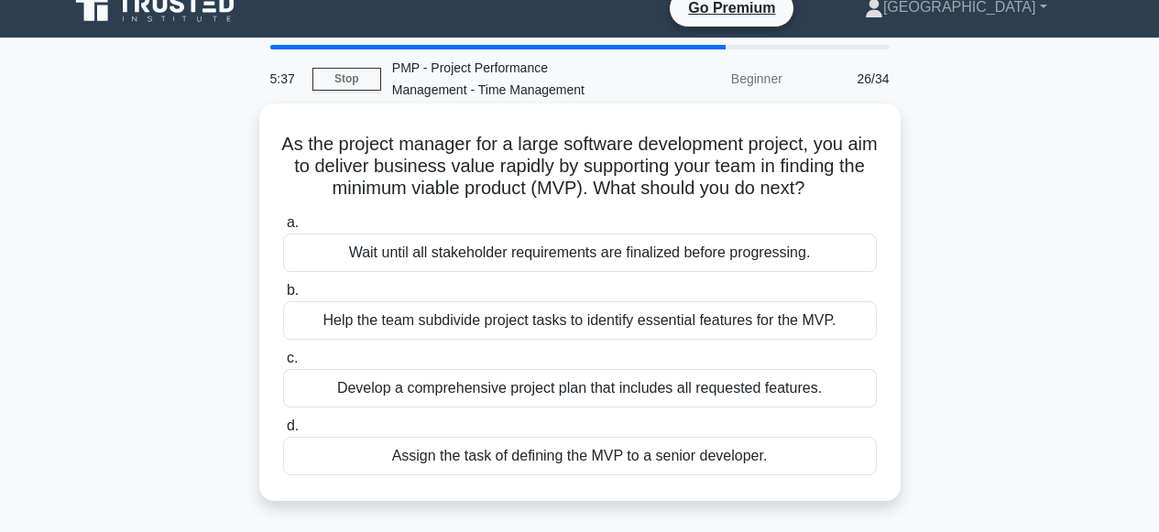
click at [553, 391] on div "Develop a comprehensive project plan that includes all requested features." at bounding box center [580, 388] width 594 height 38
click at [283, 365] on input "c. Develop a comprehensive project plan that includes all requested features." at bounding box center [283, 359] width 0 height 12
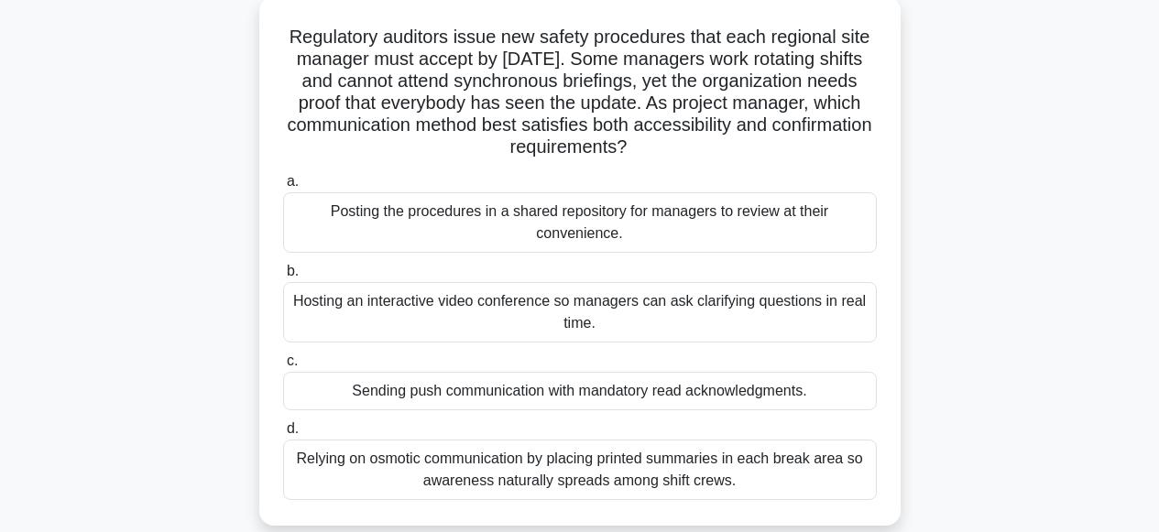
scroll to position [145, 0]
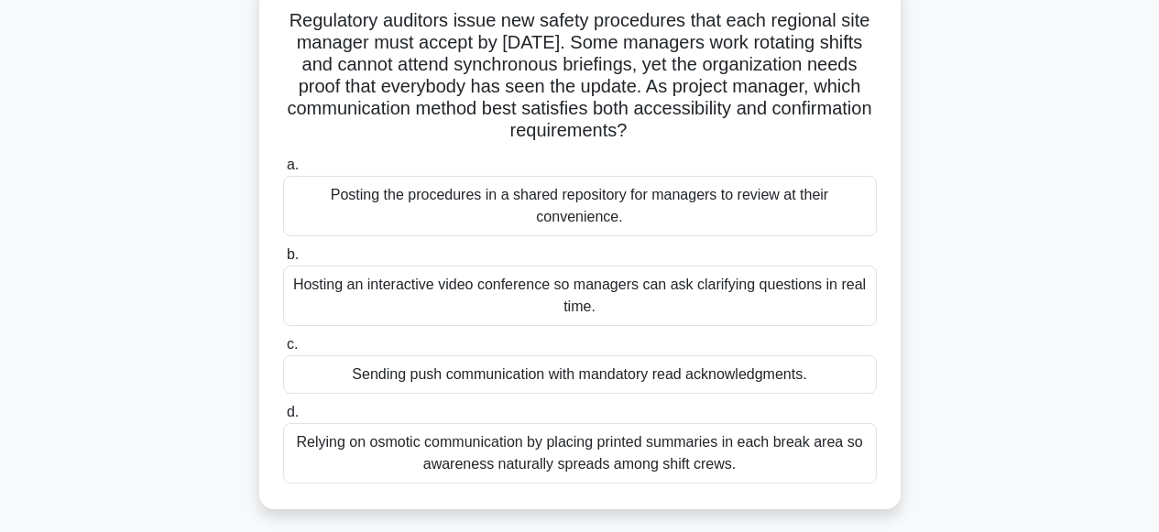
click at [558, 301] on div "Hosting an interactive video conference so managers can ask clarifying question…" at bounding box center [580, 296] width 594 height 60
click at [283, 261] on input "b. Hosting an interactive video conference so managers can ask clarifying quest…" at bounding box center [283, 255] width 0 height 12
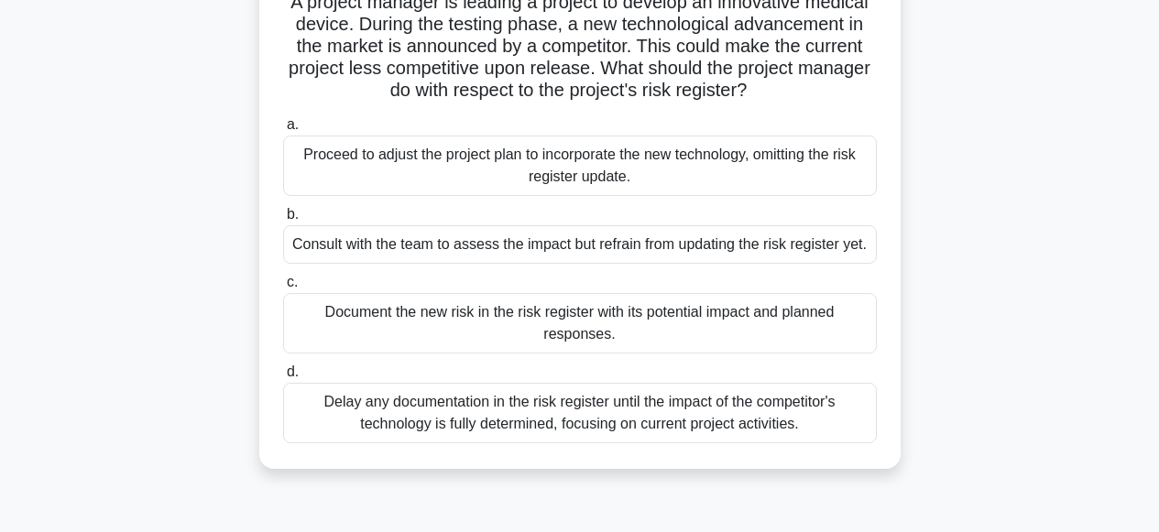
scroll to position [129, 0]
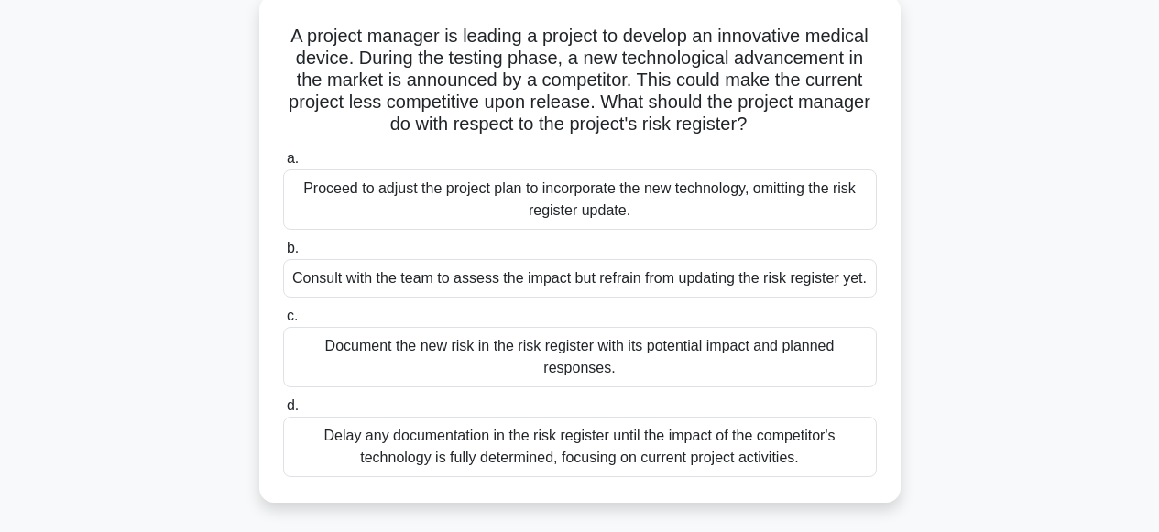
click at [526, 387] on div "Document the new risk in the risk register with its potential impact and planne…" at bounding box center [580, 357] width 594 height 60
click at [283, 323] on input "c. Document the new risk in the risk register with its potential impact and pla…" at bounding box center [283, 317] width 0 height 12
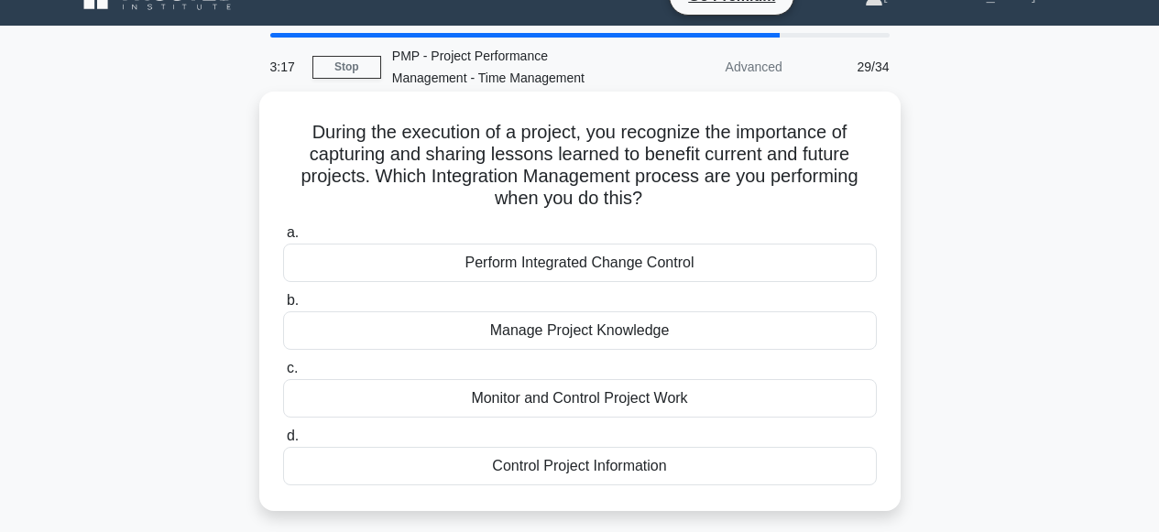
scroll to position [52, 0]
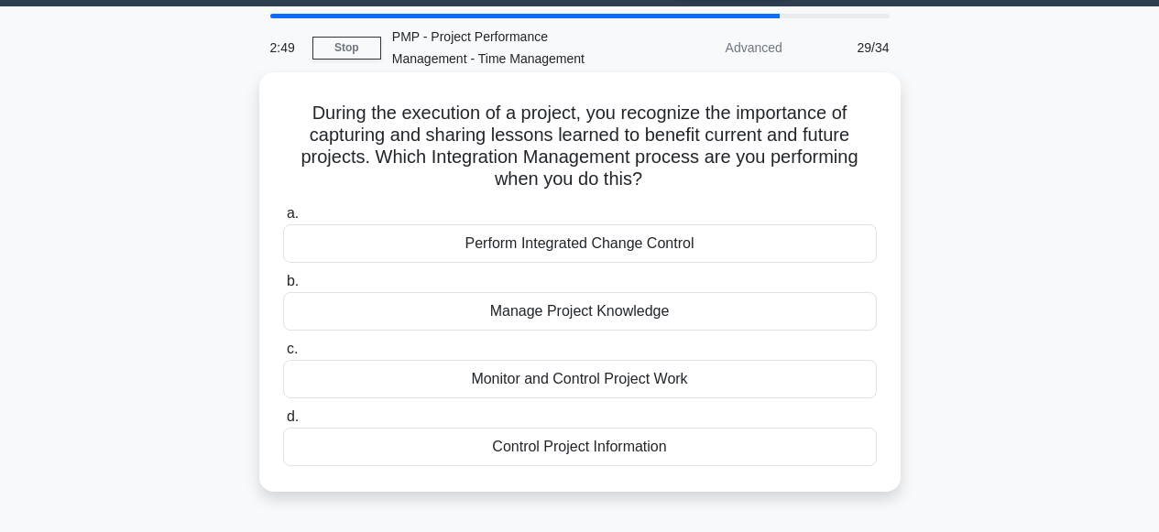
click at [572, 312] on div "Manage Project Knowledge" at bounding box center [580, 311] width 594 height 38
click at [283, 288] on input "b. Manage Project Knowledge" at bounding box center [283, 282] width 0 height 12
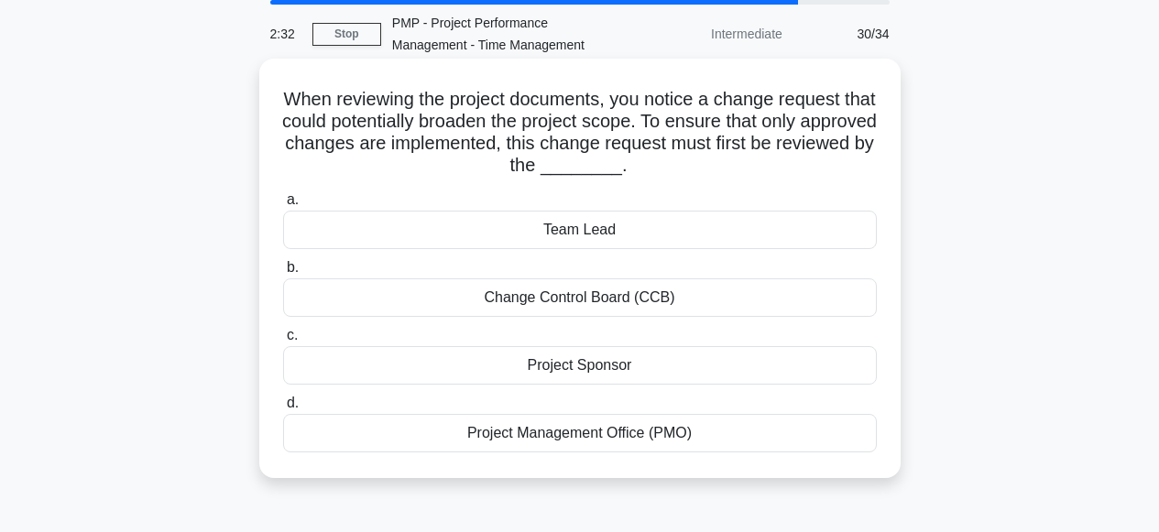
scroll to position [68, 0]
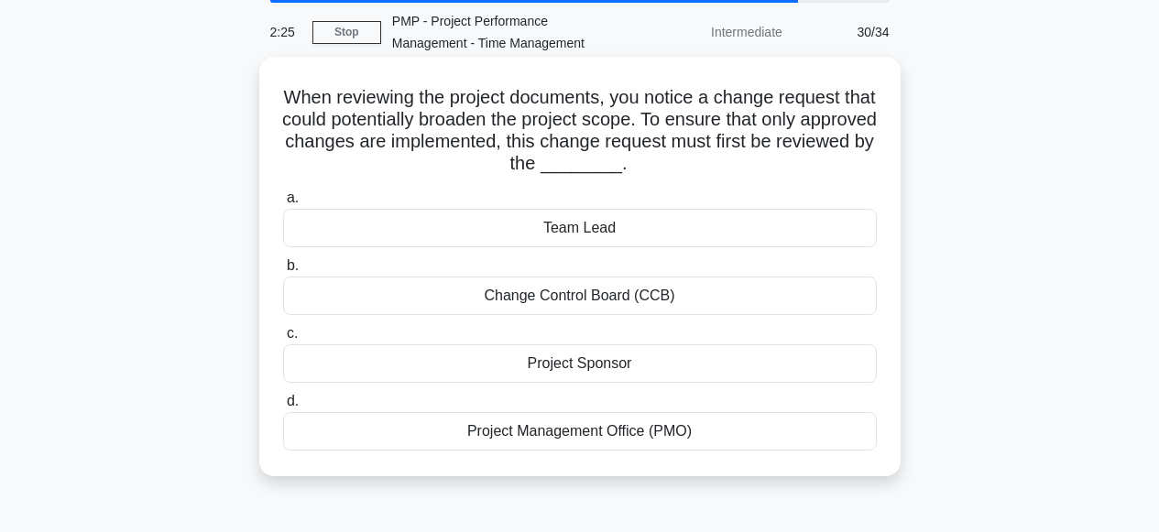
click at [572, 296] on div "Change Control Board (CCB)" at bounding box center [580, 296] width 594 height 38
click at [283, 272] on input "b. Change Control Board (CCB)" at bounding box center [283, 266] width 0 height 12
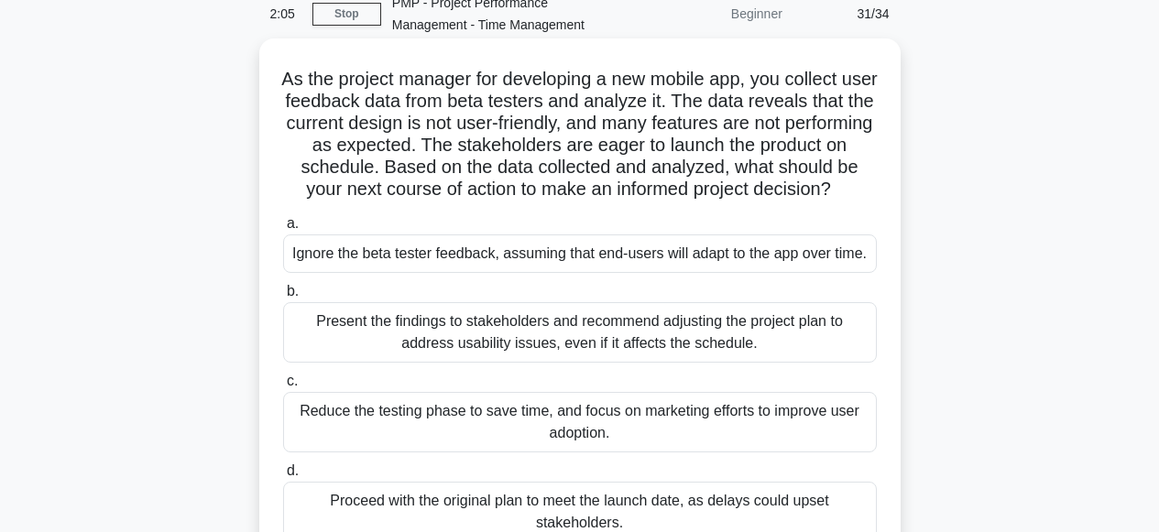
scroll to position [58, 0]
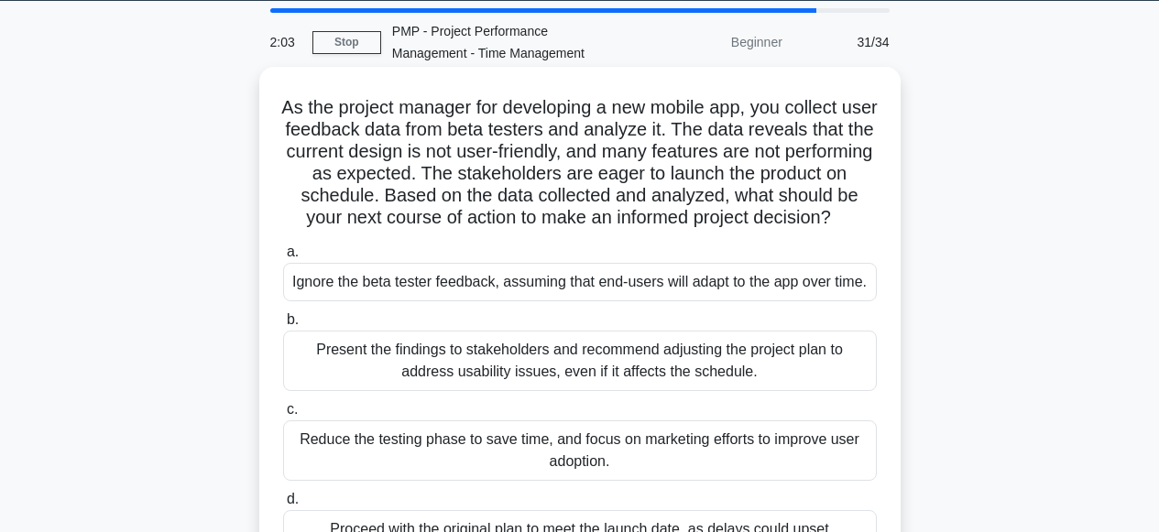
click at [548, 390] on div "Present the findings to stakeholders and recommend adjusting the project plan t…" at bounding box center [580, 361] width 594 height 60
click at [283, 326] on input "b. Present the findings to stakeholders and recommend adjusting the project pla…" at bounding box center [283, 320] width 0 height 12
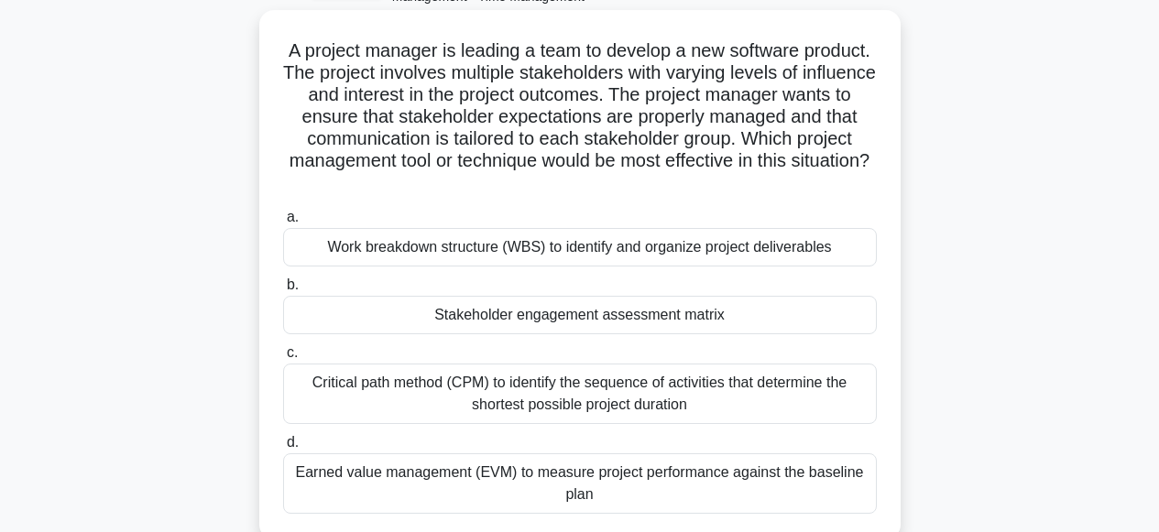
scroll to position [117, 0]
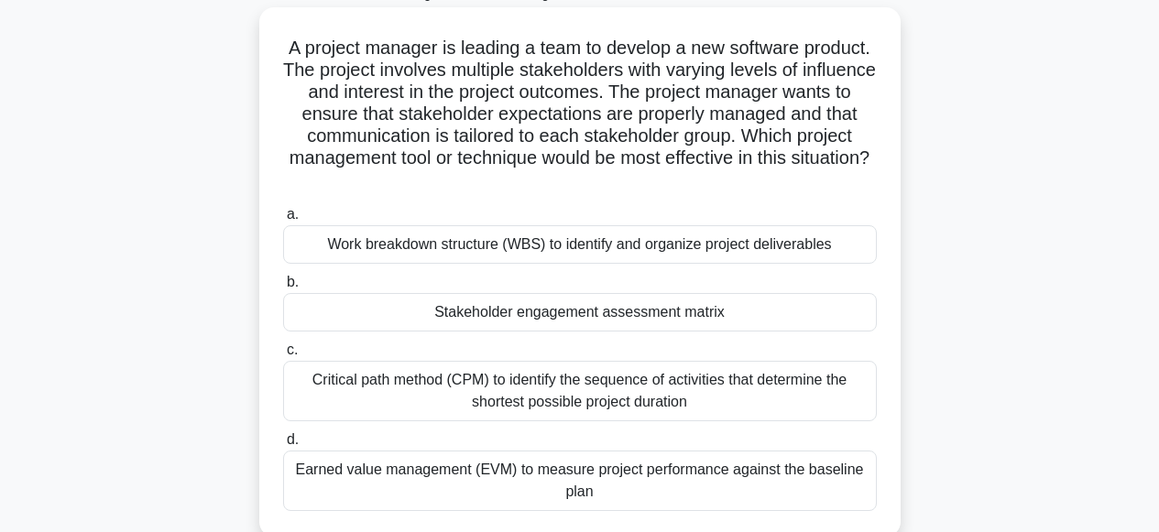
click at [558, 312] on div "Stakeholder engagement assessment matrix" at bounding box center [580, 312] width 594 height 38
click at [283, 289] on input "b. Stakeholder engagement assessment matrix" at bounding box center [283, 283] width 0 height 12
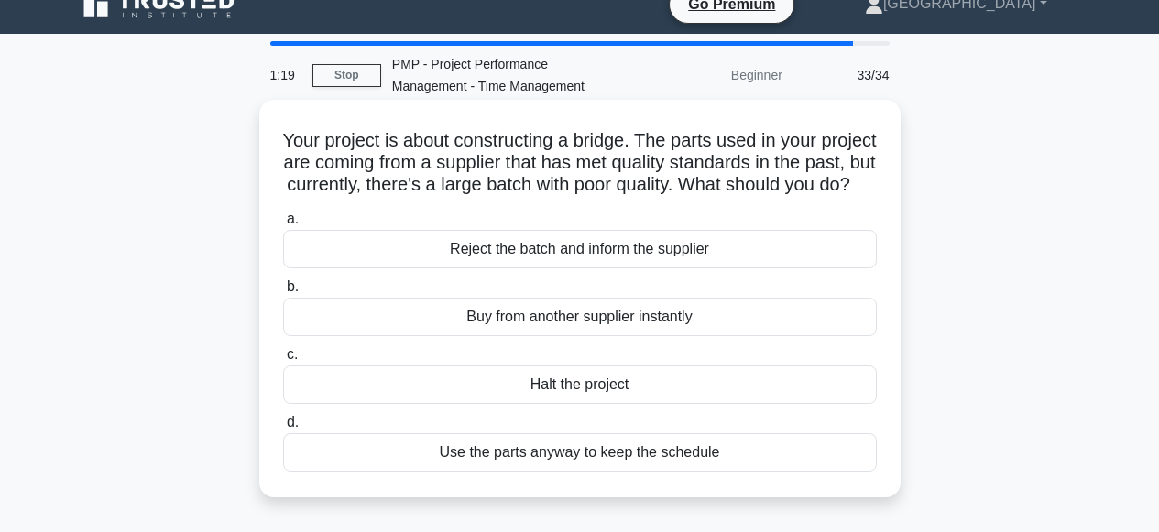
scroll to position [25, 0]
click at [555, 268] on div "Reject the batch and inform the supplier" at bounding box center [580, 249] width 594 height 38
click at [283, 225] on input "a. Reject the batch and inform the supplier" at bounding box center [283, 219] width 0 height 12
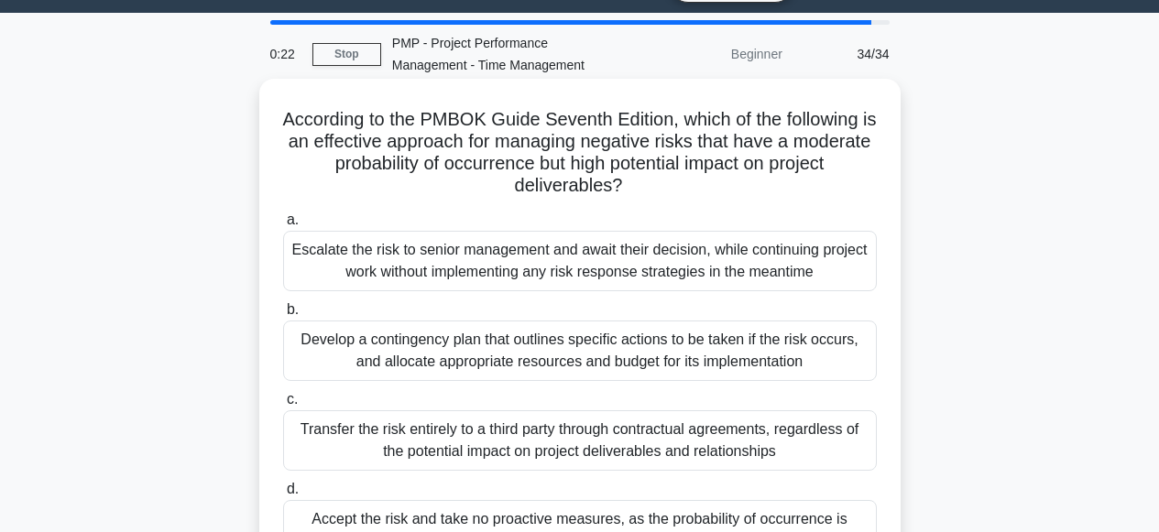
scroll to position [97, 0]
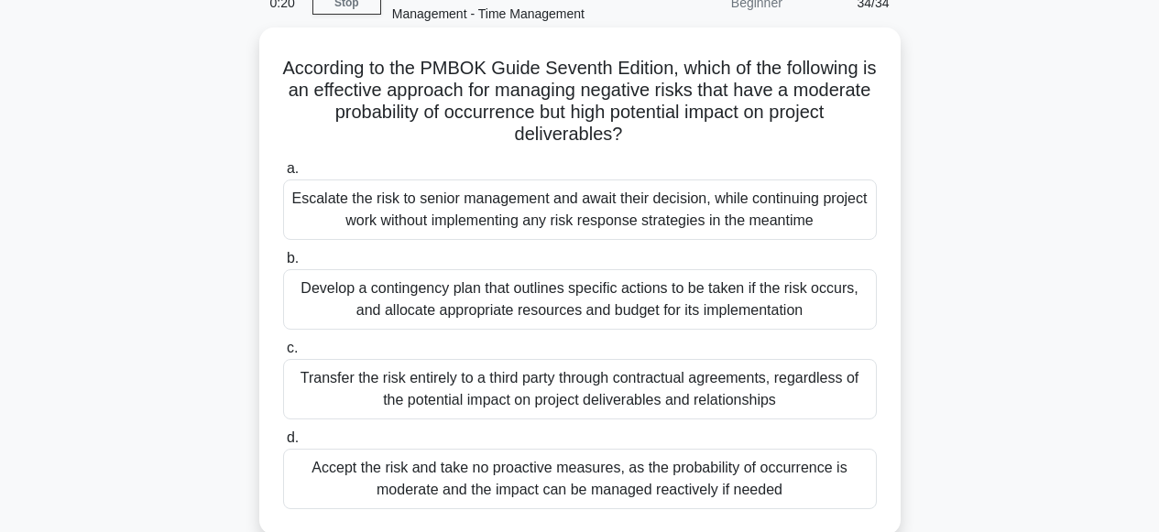
click at [492, 211] on div "Escalate the risk to senior management and await their decision, while continui…" at bounding box center [580, 210] width 594 height 60
click at [283, 175] on input "a. Escalate the risk to senior management and await their decision, while conti…" at bounding box center [283, 169] width 0 height 12
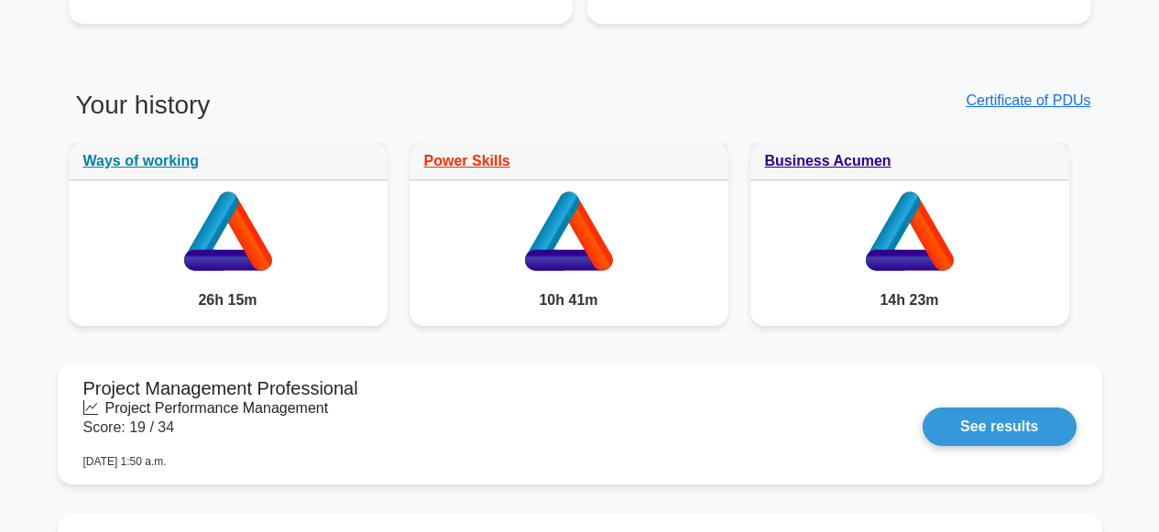
scroll to position [1321, 0]
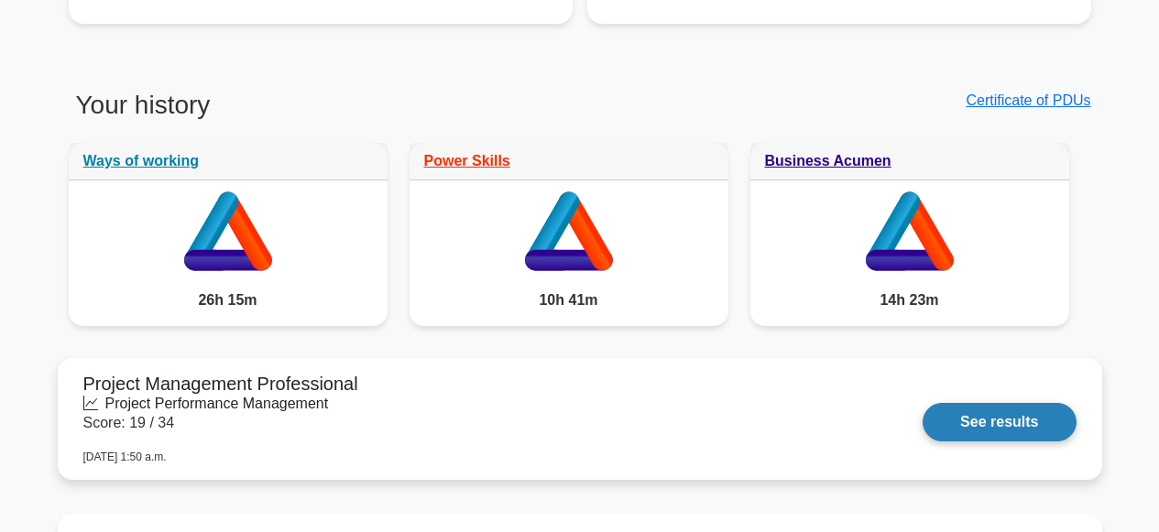
click at [1000, 429] on link "See results" at bounding box center [999, 422] width 153 height 38
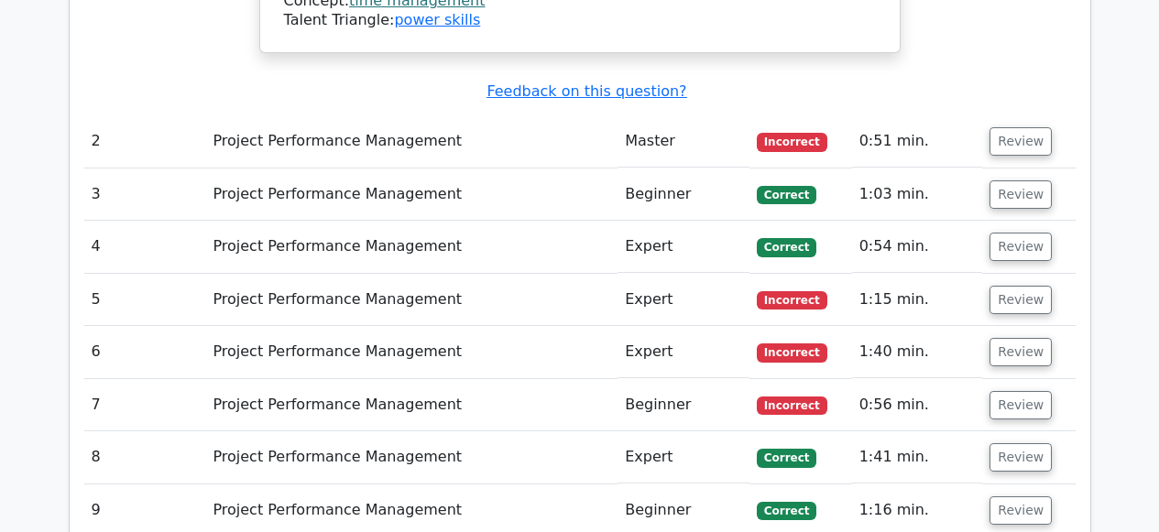
scroll to position [2094, 0]
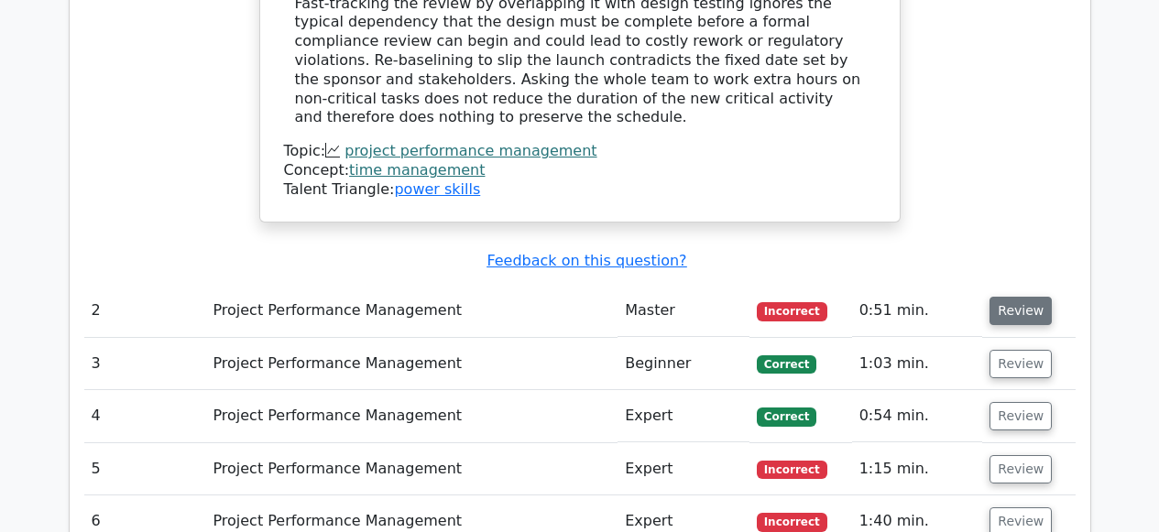
click at [1008, 297] on button "Review" at bounding box center [1021, 311] width 62 height 28
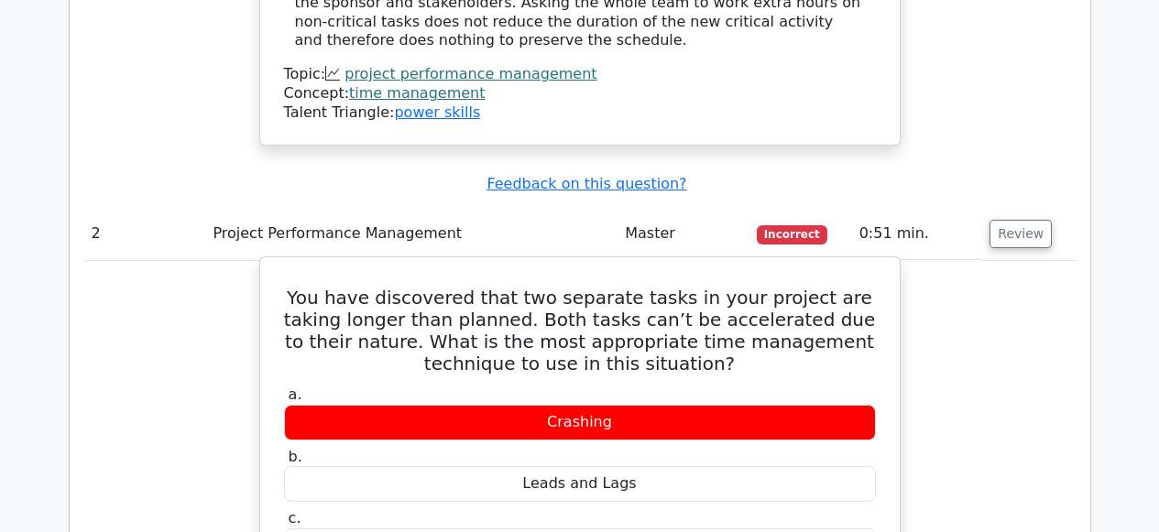
scroll to position [2217, 0]
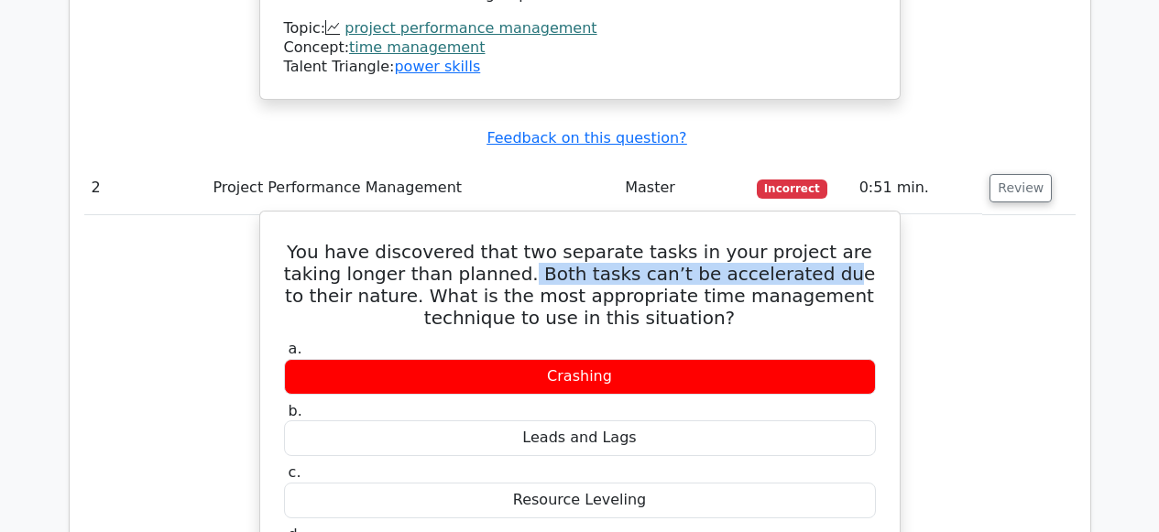
drag, startPoint x: 451, startPoint y: 191, endPoint x: 737, endPoint y: 193, distance: 285.9
click at [737, 241] on h5 "You have discovered that two separate tasks in your project are taking longer t…" at bounding box center [580, 285] width 596 height 88
drag, startPoint x: 531, startPoint y: 477, endPoint x: 662, endPoint y: 480, distance: 131.1
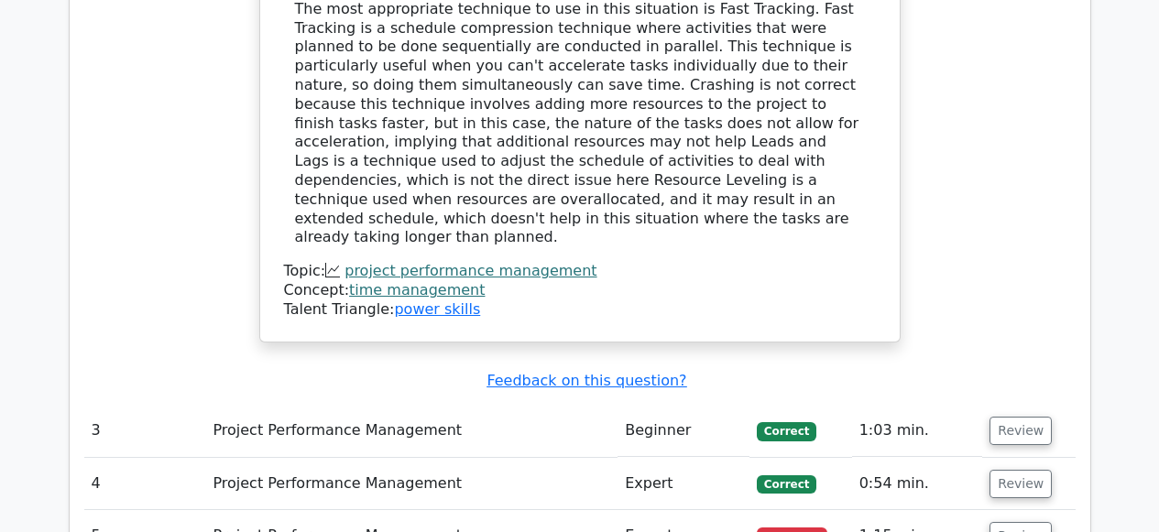
scroll to position [2999, 0]
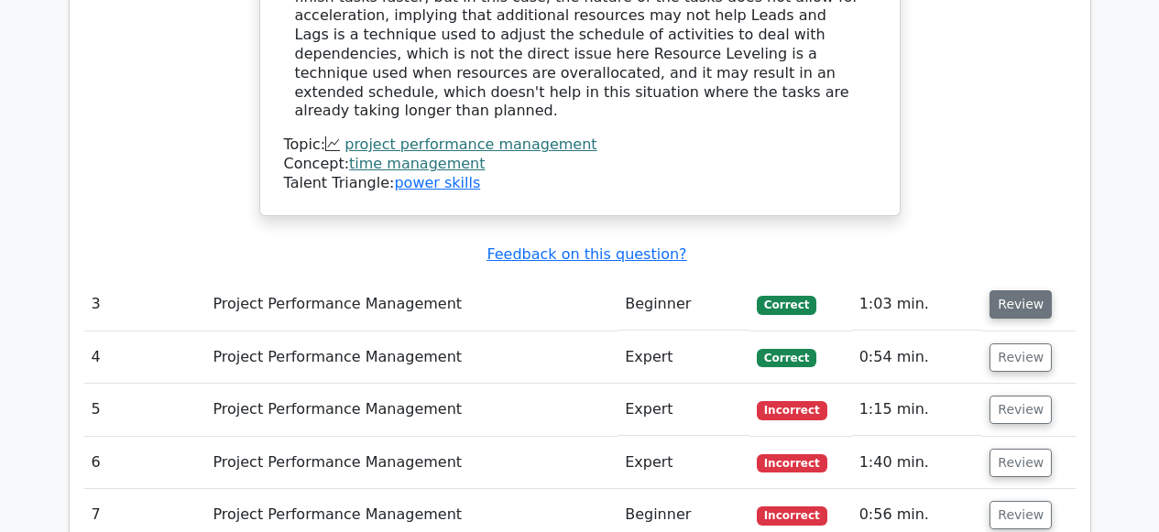
click at [994, 290] on button "Review" at bounding box center [1021, 304] width 62 height 28
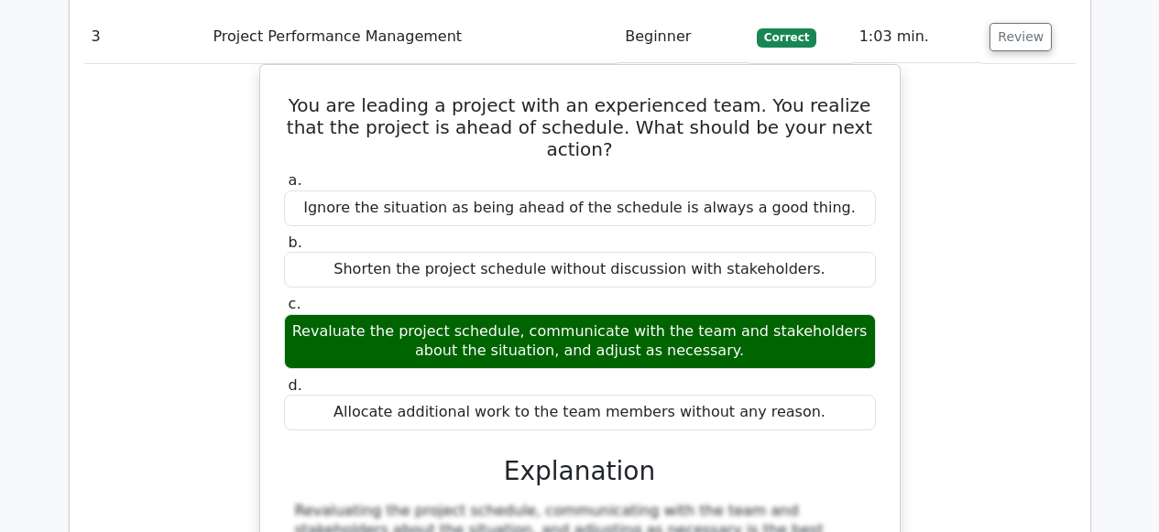
scroll to position [3863, 0]
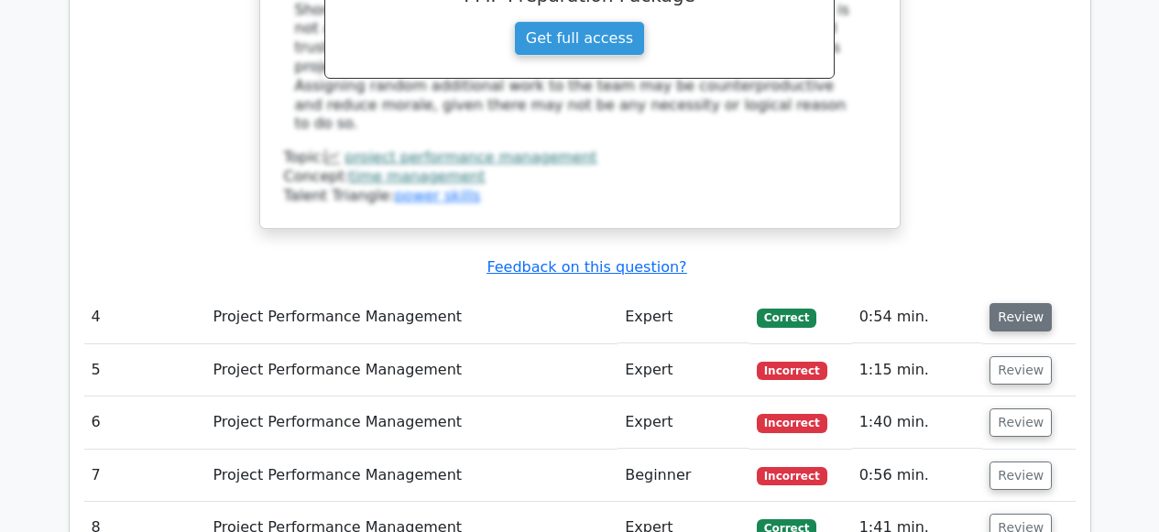
click at [1003, 303] on button "Review" at bounding box center [1021, 317] width 62 height 28
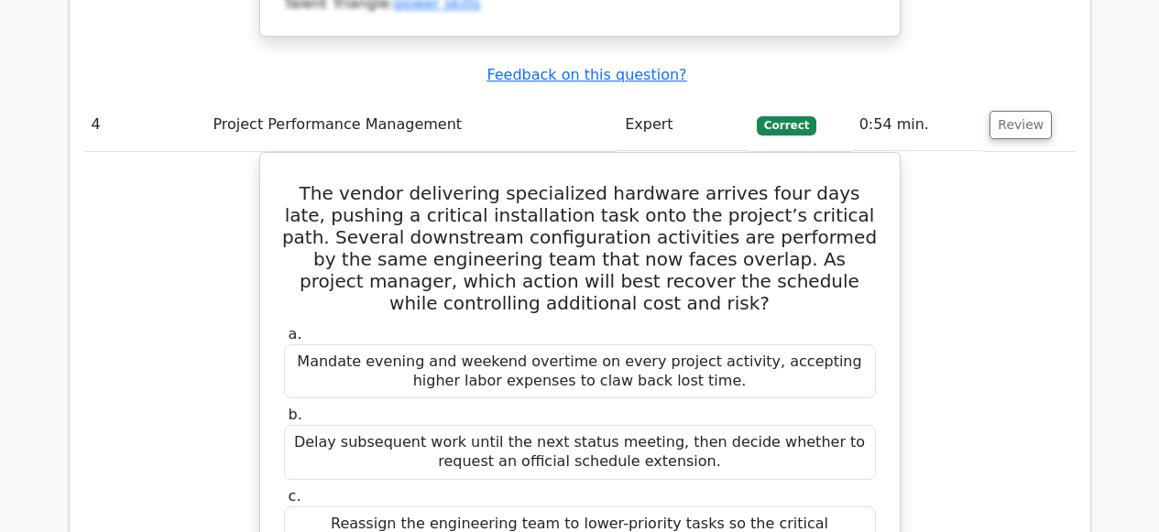
scroll to position [4045, 0]
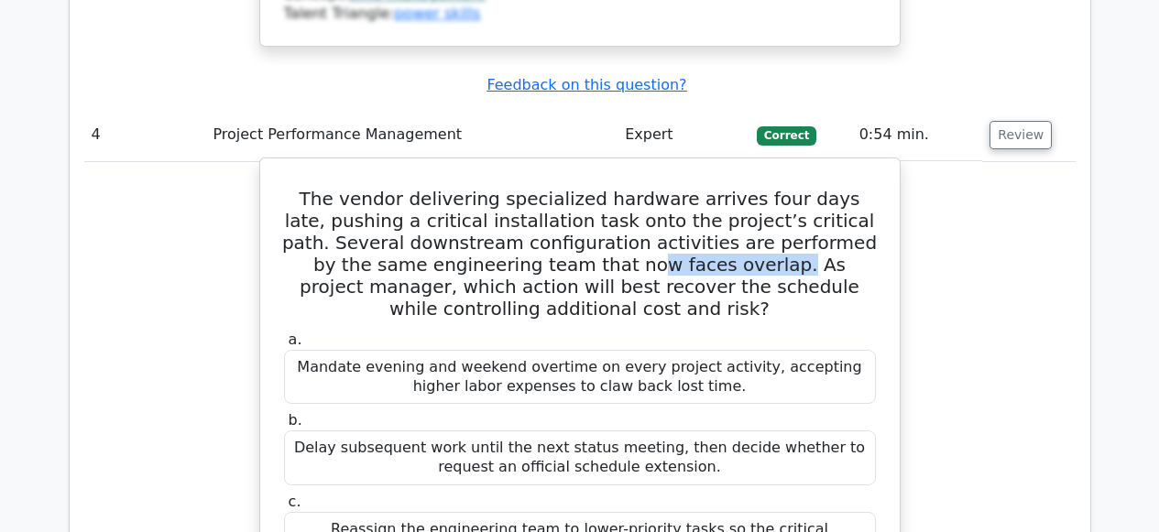
drag, startPoint x: 637, startPoint y: 112, endPoint x: 510, endPoint y: 105, distance: 126.6
click at [510, 188] on h5 "The vendor delivering specialized hardware arrives four days late, pushing a cr…" at bounding box center [580, 254] width 596 height 132
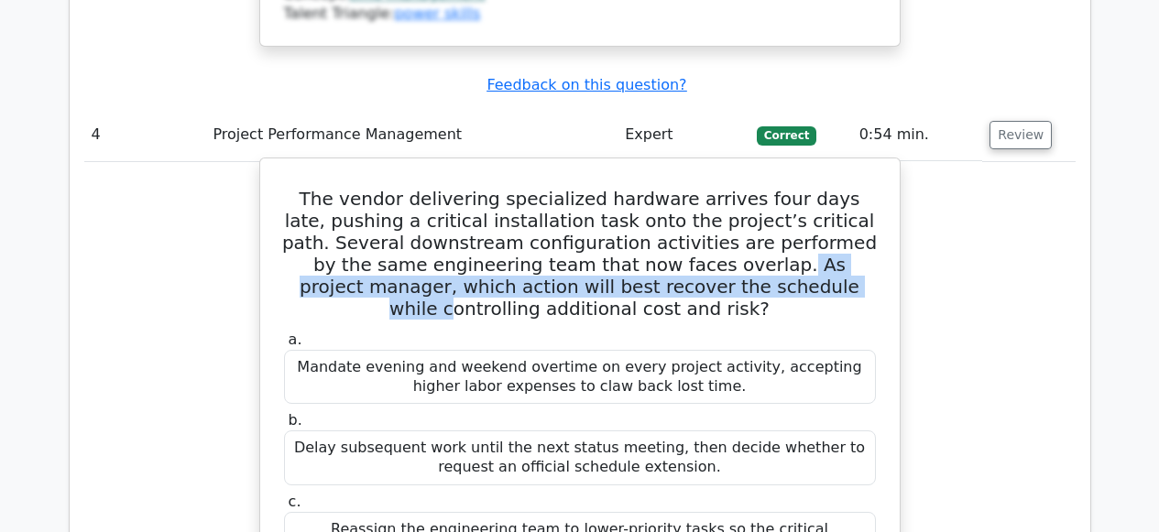
drag, startPoint x: 638, startPoint y: 115, endPoint x: 653, endPoint y: 134, distance: 24.1
click at [653, 188] on h5 "The vendor delivering specialized hardware arrives four days late, pushing a cr…" at bounding box center [580, 254] width 596 height 132
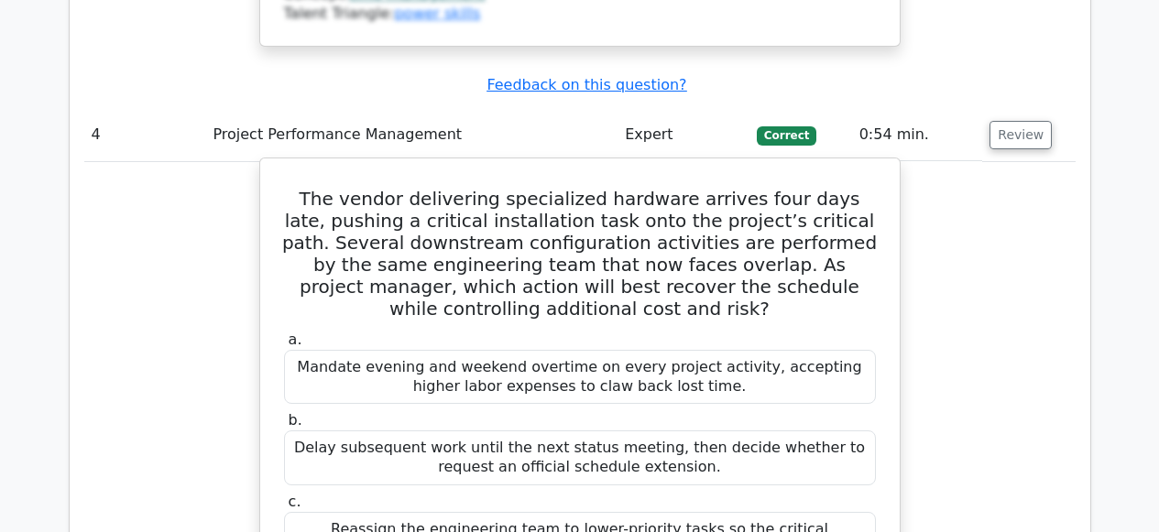
click at [657, 188] on h5 "The vendor delivering specialized hardware arrives four days late, pushing a cr…" at bounding box center [580, 254] width 596 height 132
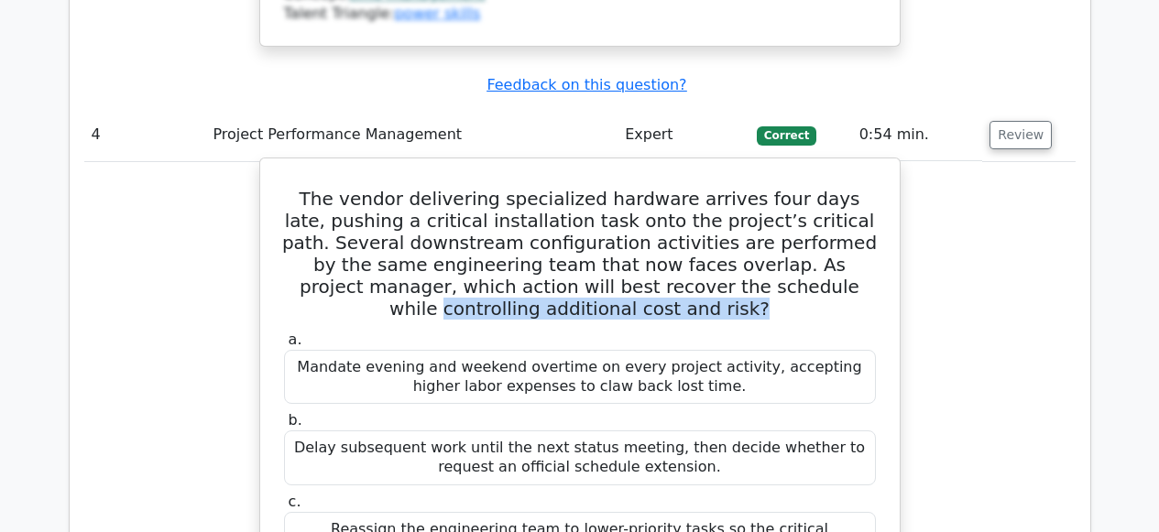
drag, startPoint x: 651, startPoint y: 130, endPoint x: 662, endPoint y: 171, distance: 42.7
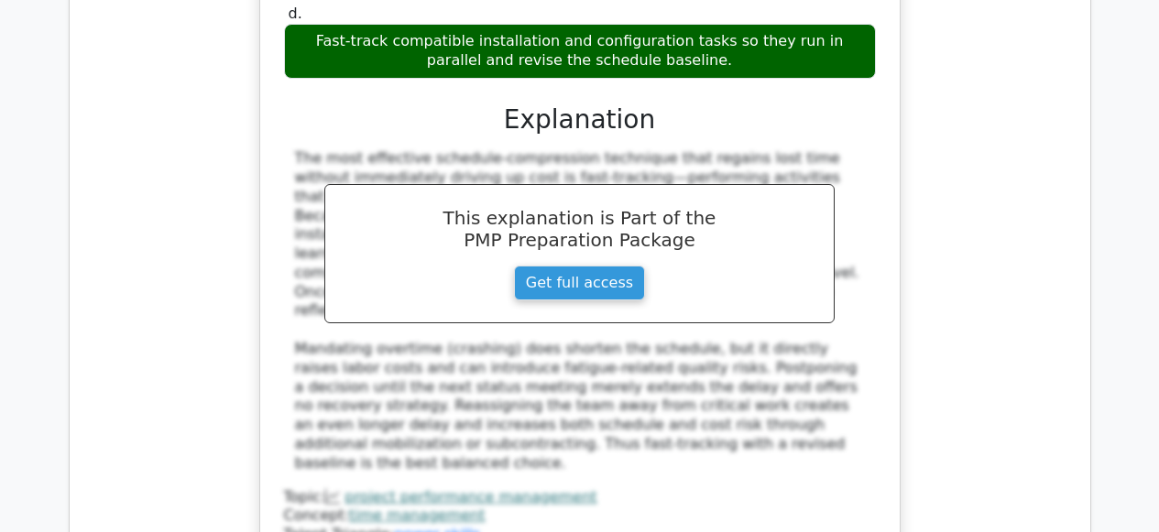
scroll to position [4680, 0]
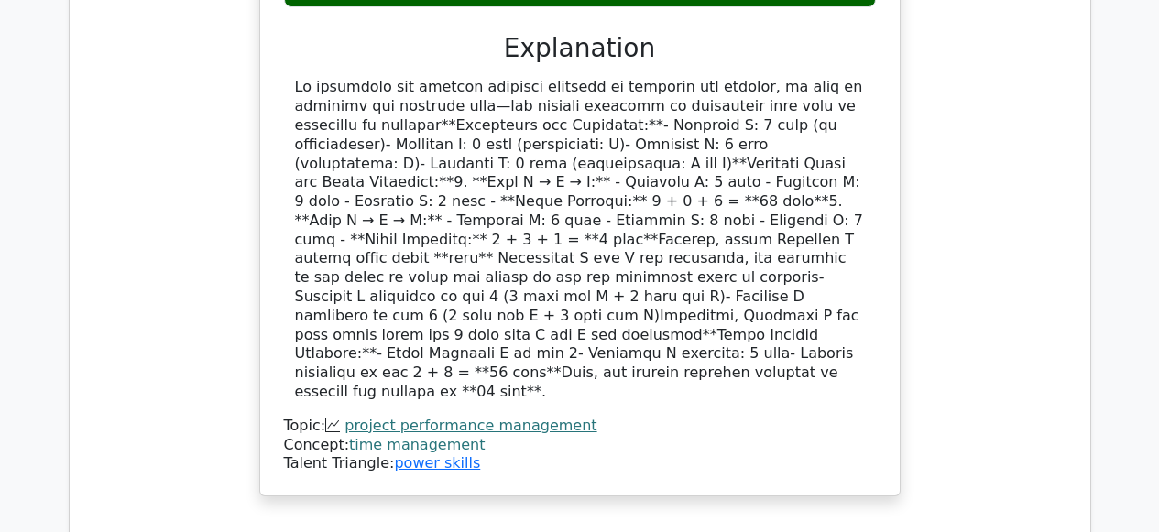
scroll to position [5733, 0]
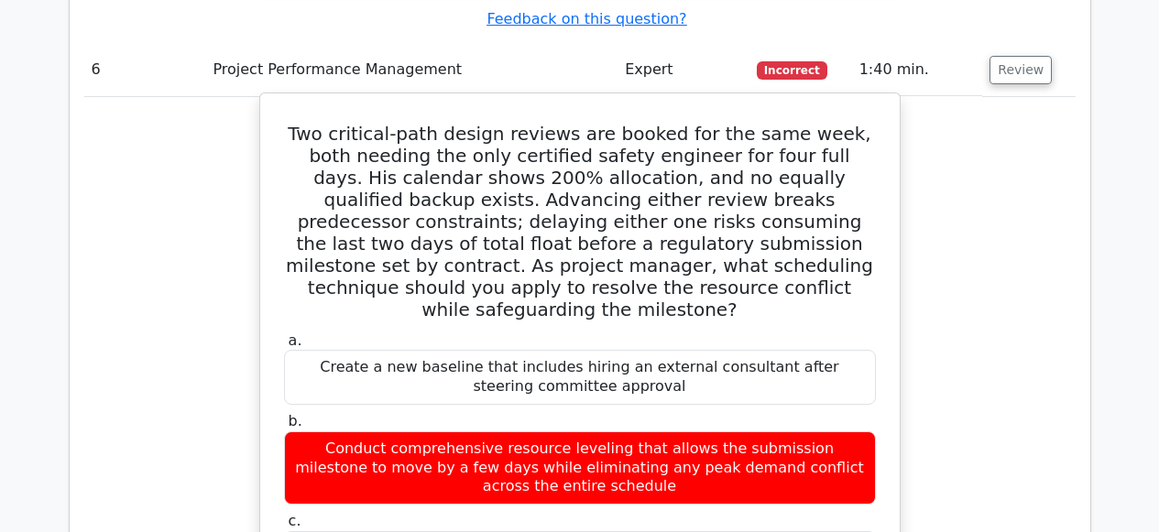
scroll to position [6228, 0]
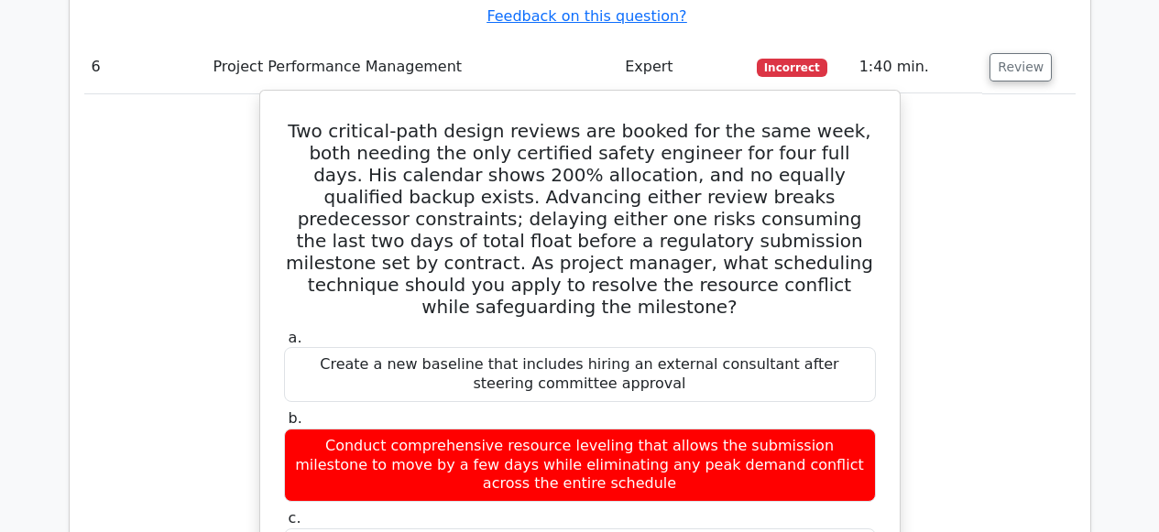
drag, startPoint x: 295, startPoint y: 368, endPoint x: 678, endPoint y: 396, distance: 384.0
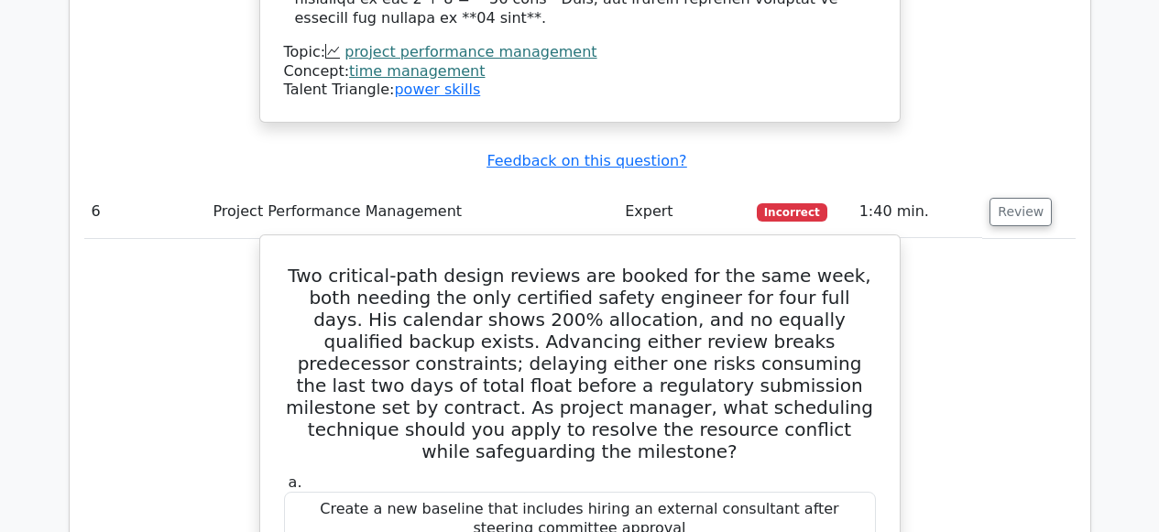
scroll to position [6006, 0]
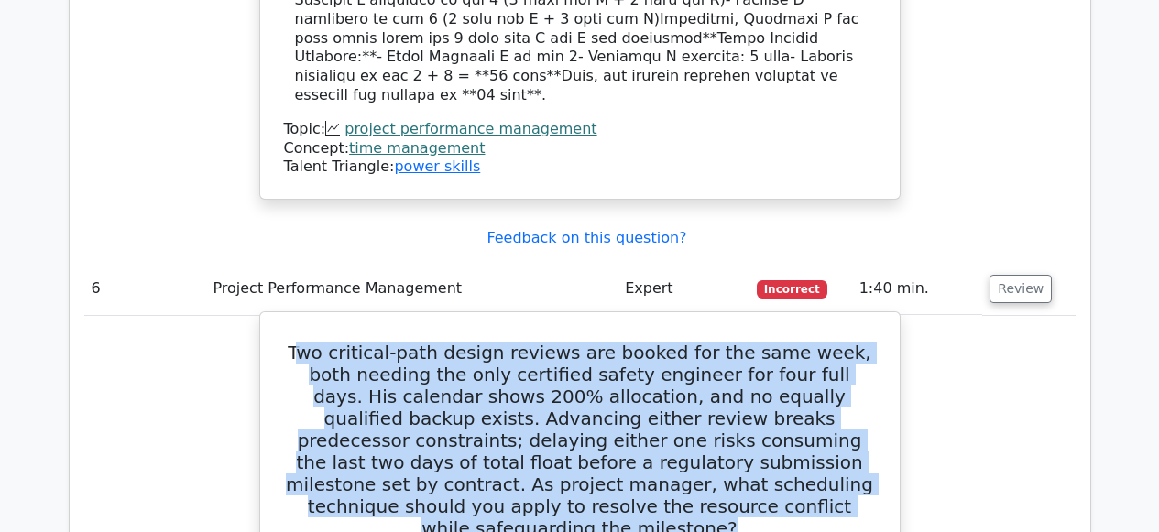
drag, startPoint x: 310, startPoint y: 118, endPoint x: 746, endPoint y: 275, distance: 463.5
click at [746, 342] on h5 "Two critical-path design reviews are booked for the same week, both needing the…" at bounding box center [580, 441] width 596 height 198
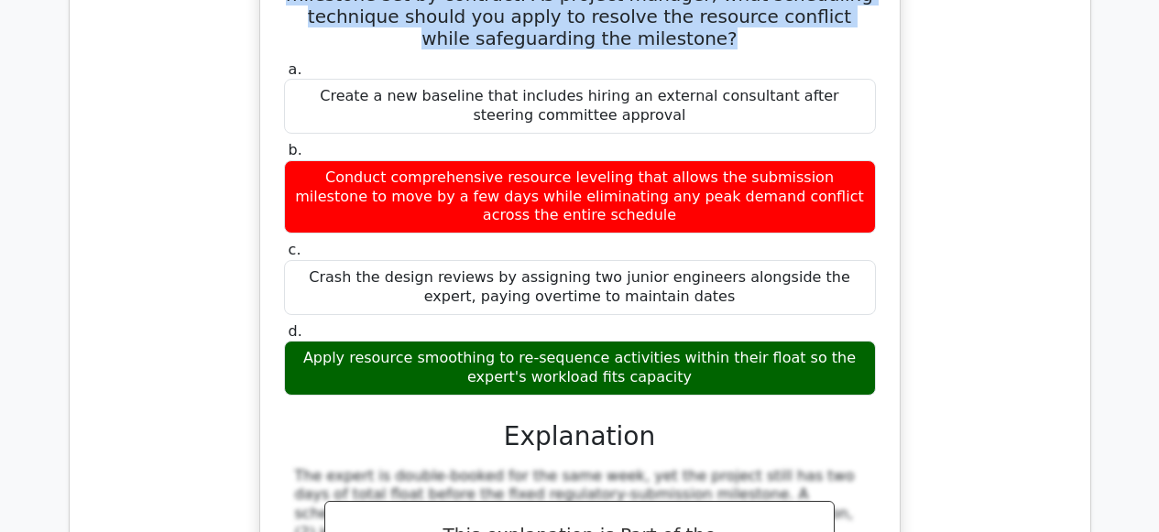
scroll to position [6867, 0]
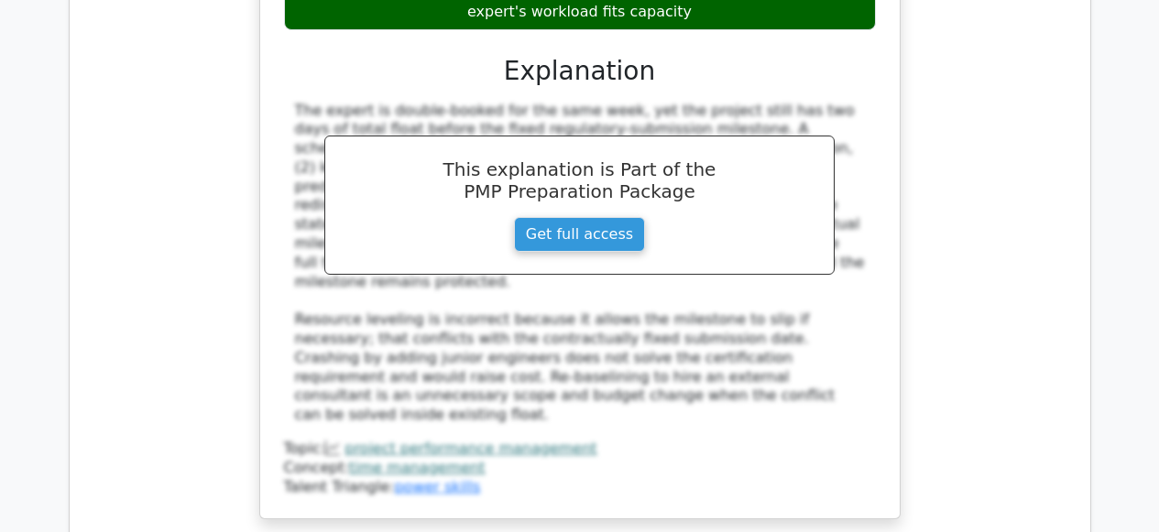
drag, startPoint x: 619, startPoint y: 400, endPoint x: 426, endPoint y: 402, distance: 192.4
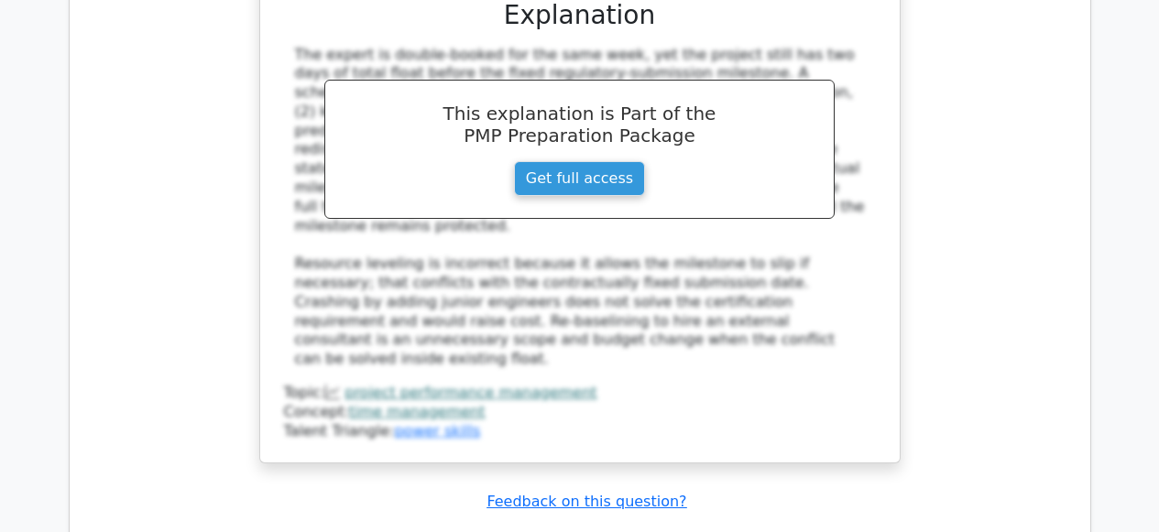
scroll to position [6932, 0]
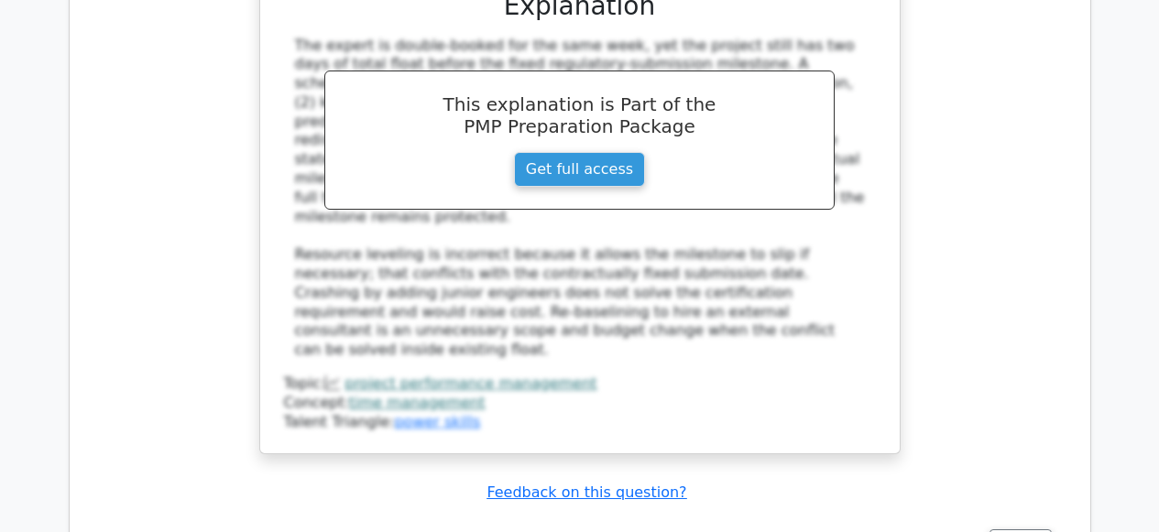
drag, startPoint x: 619, startPoint y: 334, endPoint x: 411, endPoint y: 338, distance: 208.0
drag, startPoint x: 419, startPoint y: 410, endPoint x: 636, endPoint y: 425, distance: 217.7
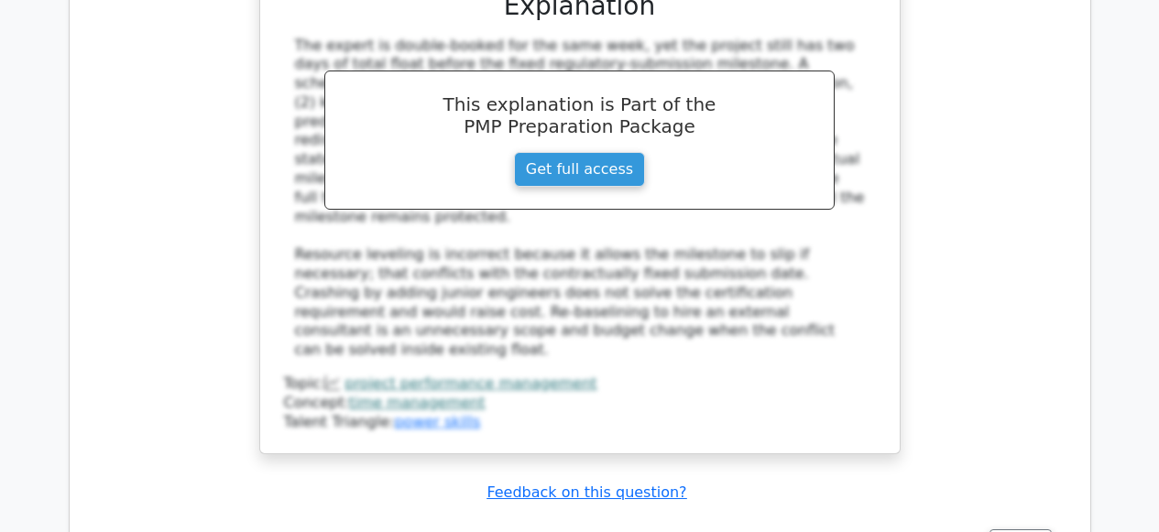
drag, startPoint x: 626, startPoint y: 418, endPoint x: 345, endPoint y: 418, distance: 281.3
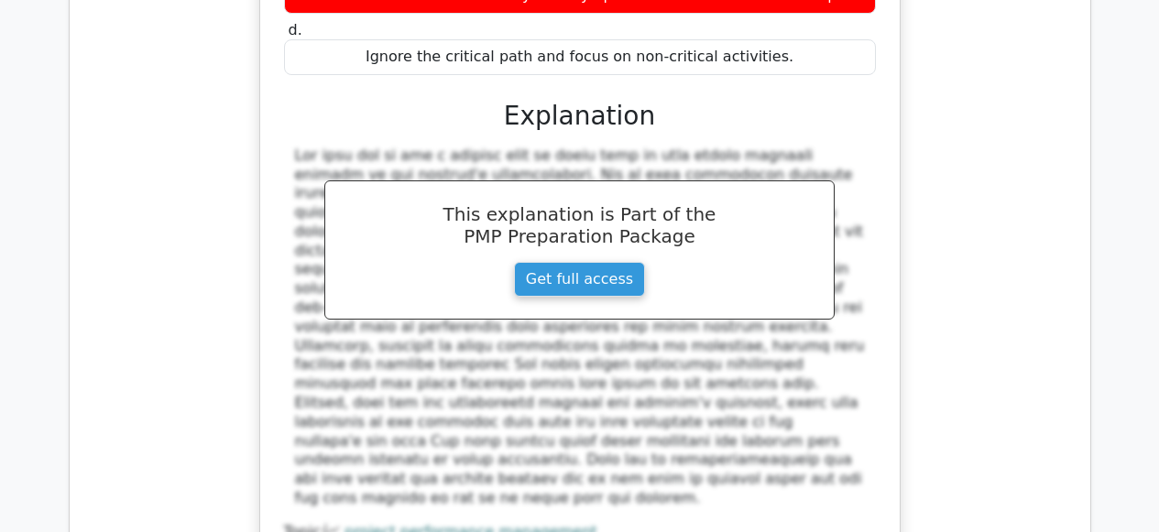
scroll to position [7771, 0]
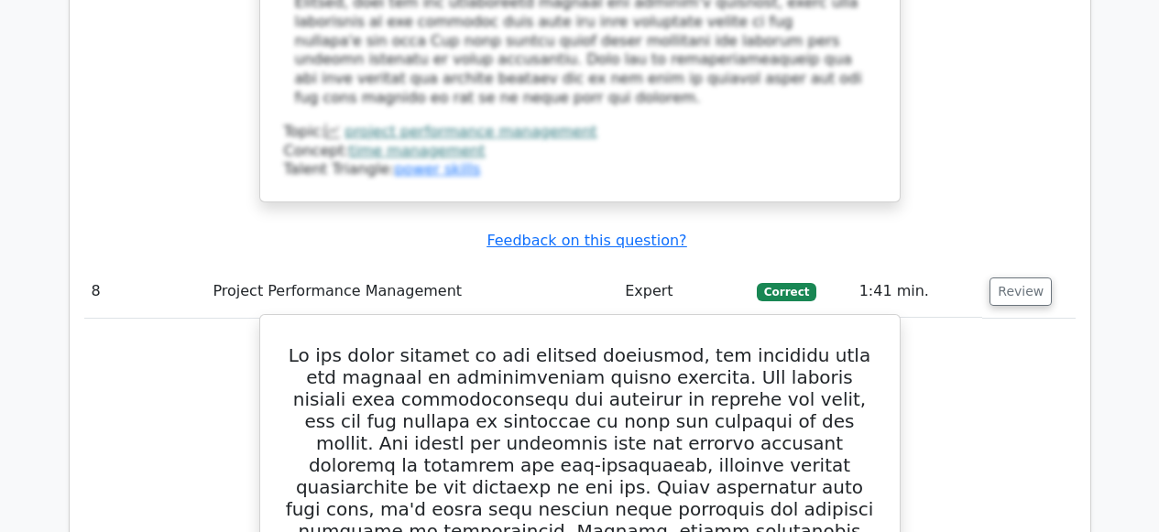
scroll to position [8172, 0]
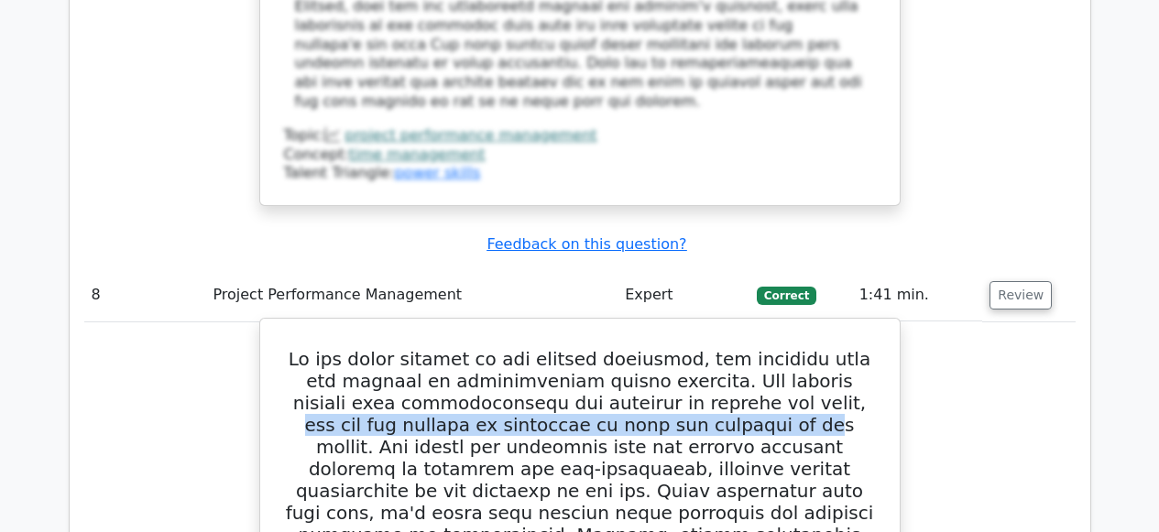
drag, startPoint x: 575, startPoint y: 75, endPoint x: 486, endPoint y: 82, distance: 90.1
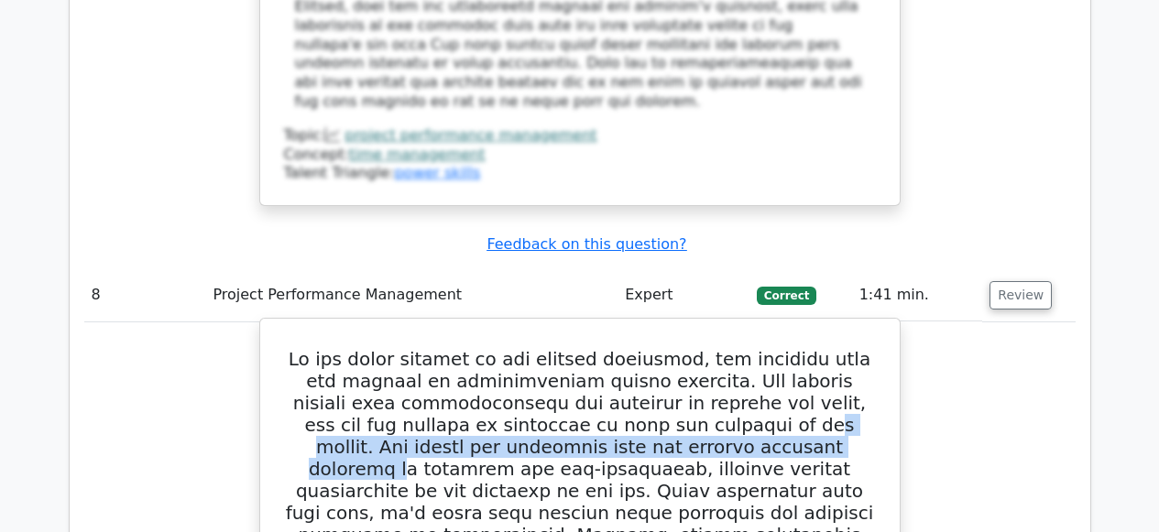
drag, startPoint x: 488, startPoint y: 90, endPoint x: 495, endPoint y: 114, distance: 24.7
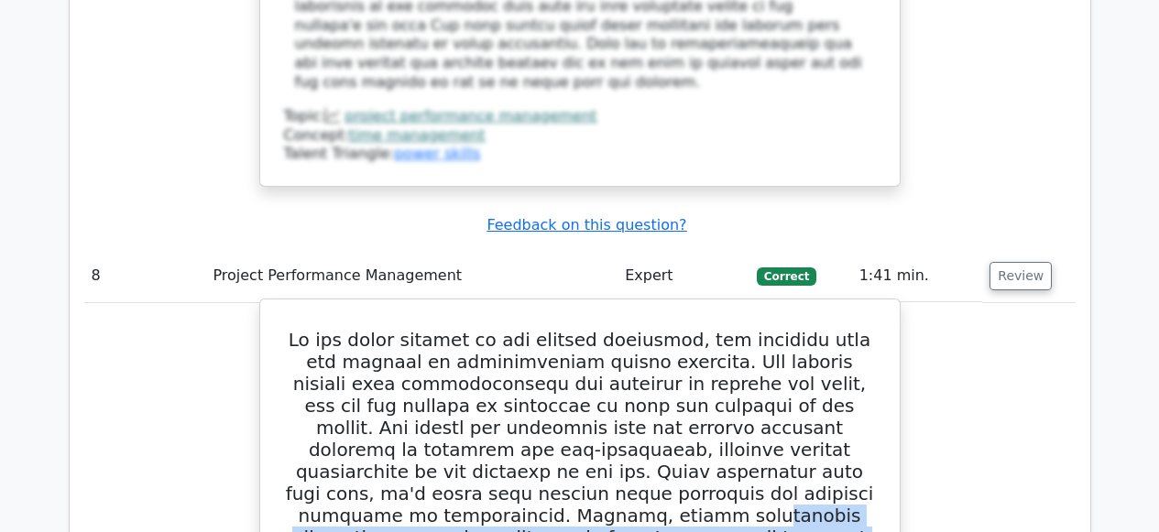
drag, startPoint x: 587, startPoint y: 157, endPoint x: 587, endPoint y: 169, distance: 11.9
click at [587, 329] on h5 at bounding box center [580, 538] width 596 height 418
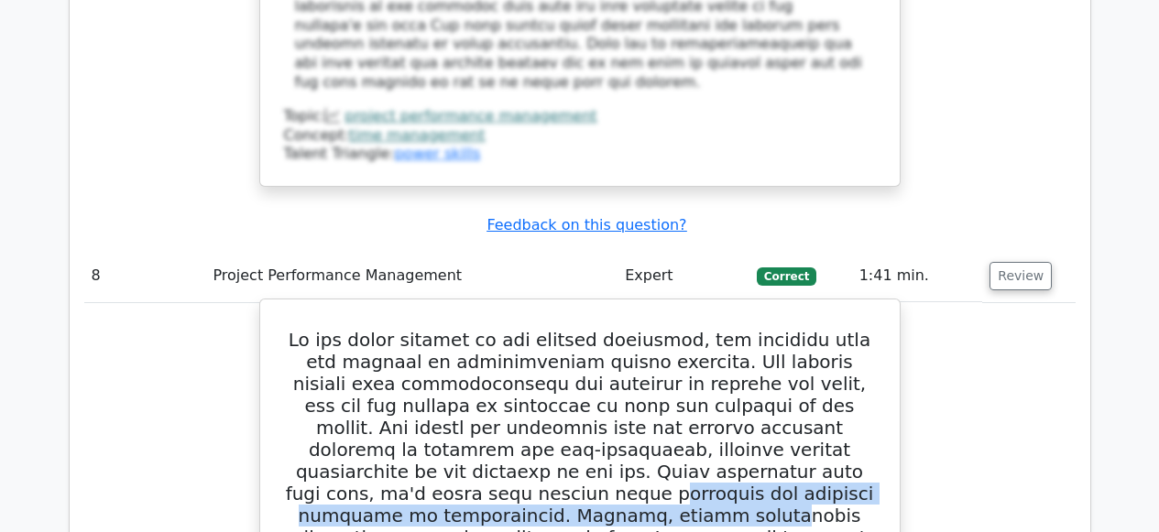
drag, startPoint x: 592, startPoint y: 138, endPoint x: 597, endPoint y: 161, distance: 23.6
click at [597, 329] on h5 at bounding box center [580, 538] width 596 height 418
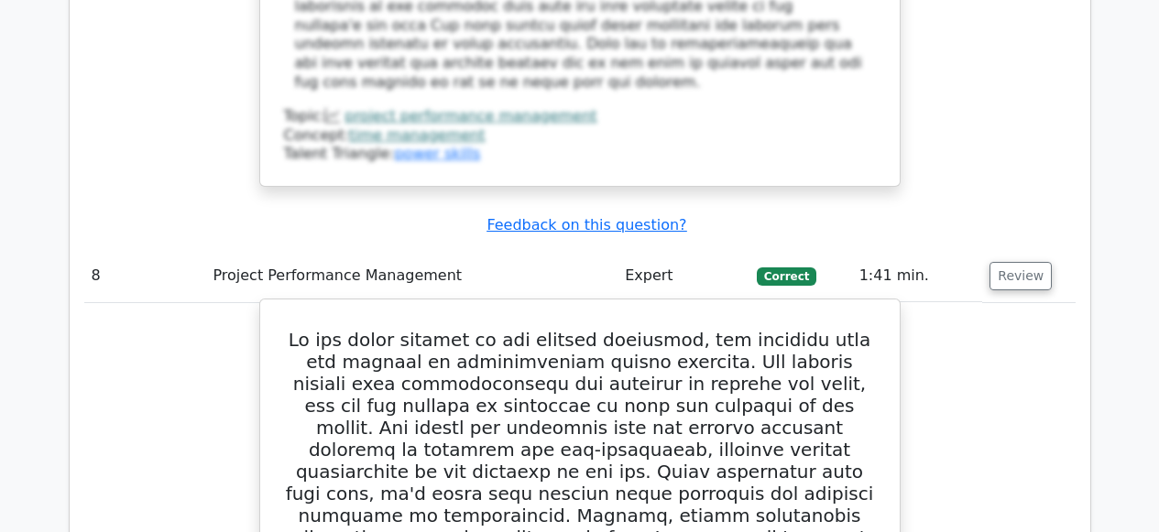
click at [550, 329] on h5 at bounding box center [580, 538] width 596 height 418
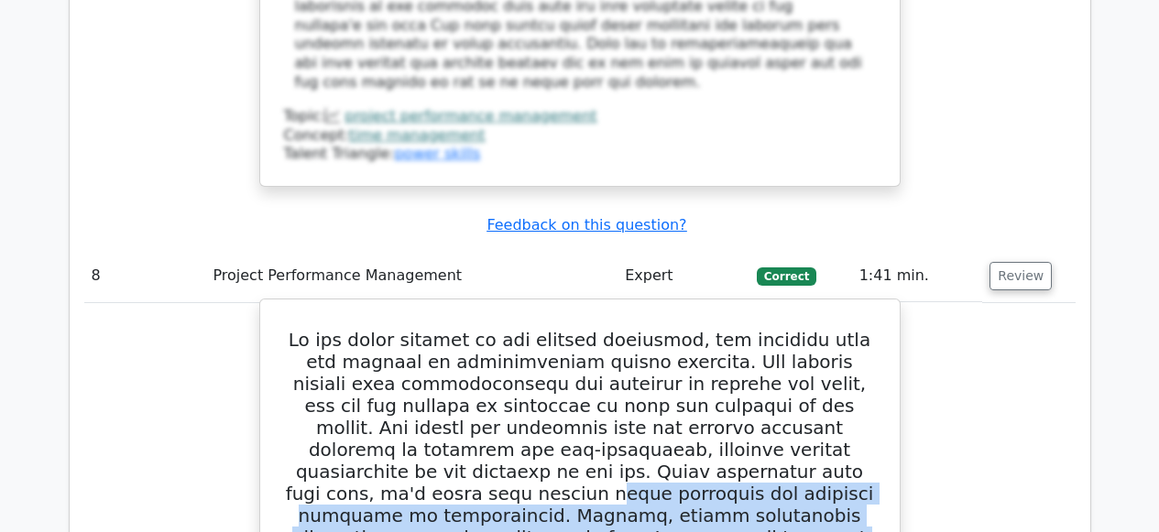
drag, startPoint x: 543, startPoint y: 138, endPoint x: 567, endPoint y: 187, distance: 54.1
click at [567, 329] on h5 at bounding box center [580, 538] width 596 height 418
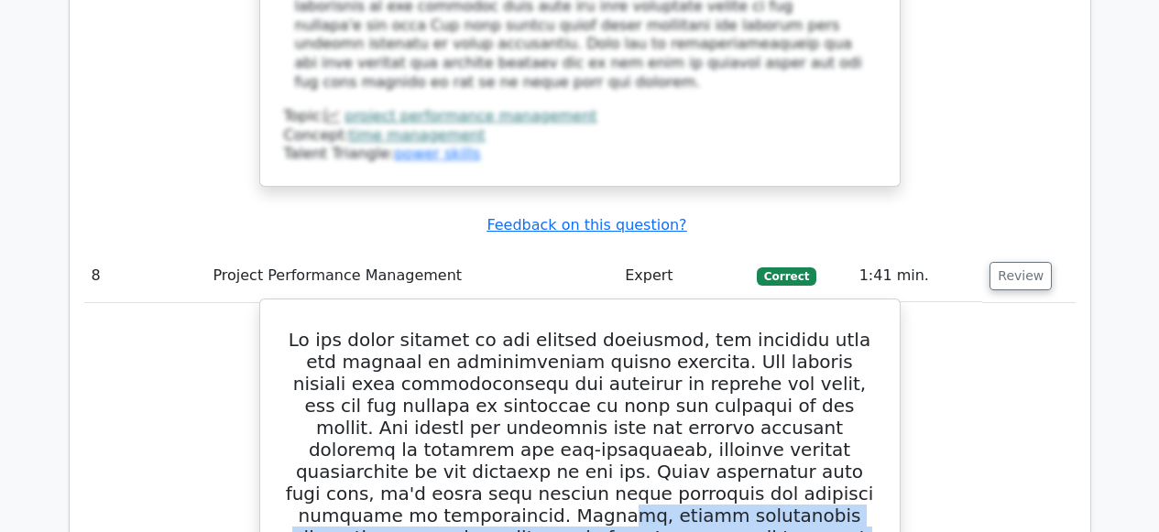
drag, startPoint x: 681, startPoint y: 185, endPoint x: 462, endPoint y: 161, distance: 220.3
click at [462, 329] on h5 at bounding box center [580, 538] width 596 height 418
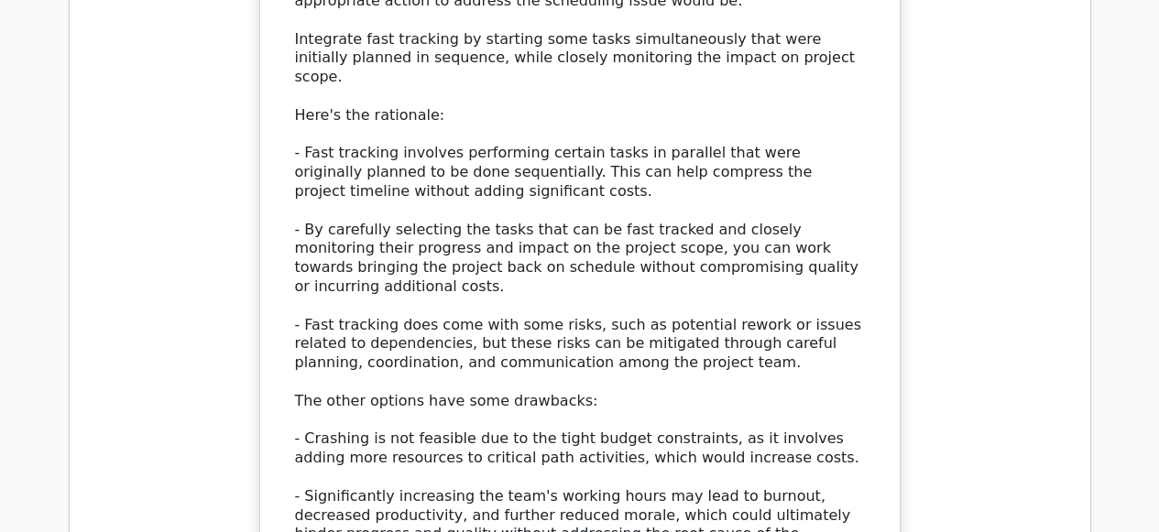
scroll to position [9605, 0]
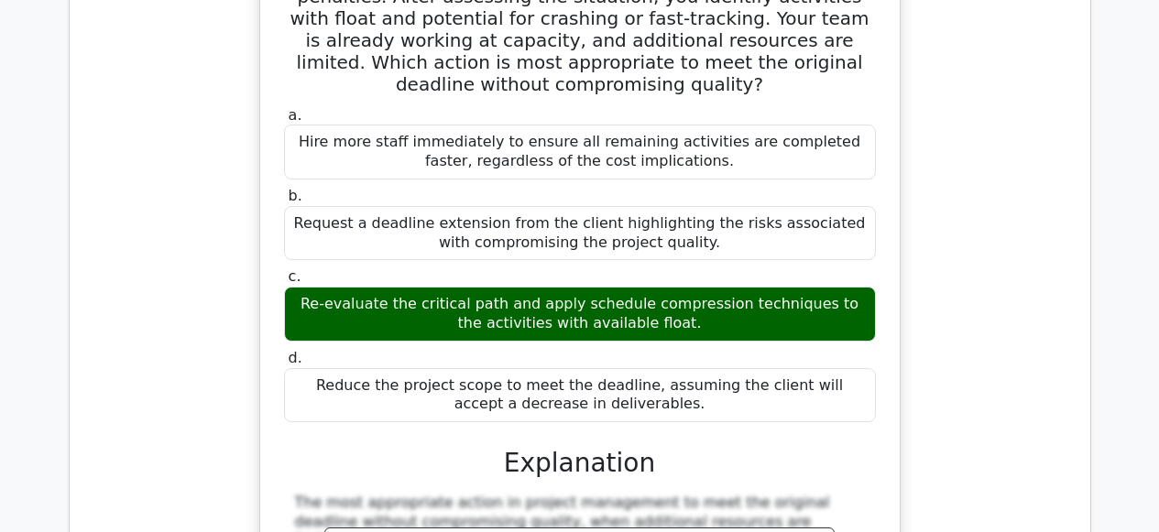
scroll to position [10629, 0]
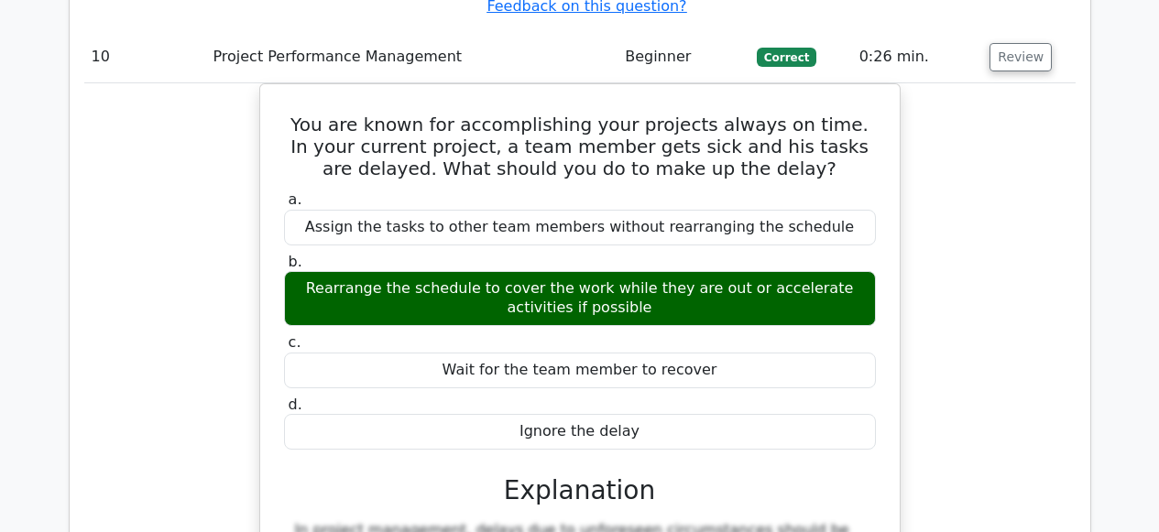
scroll to position [11586, 0]
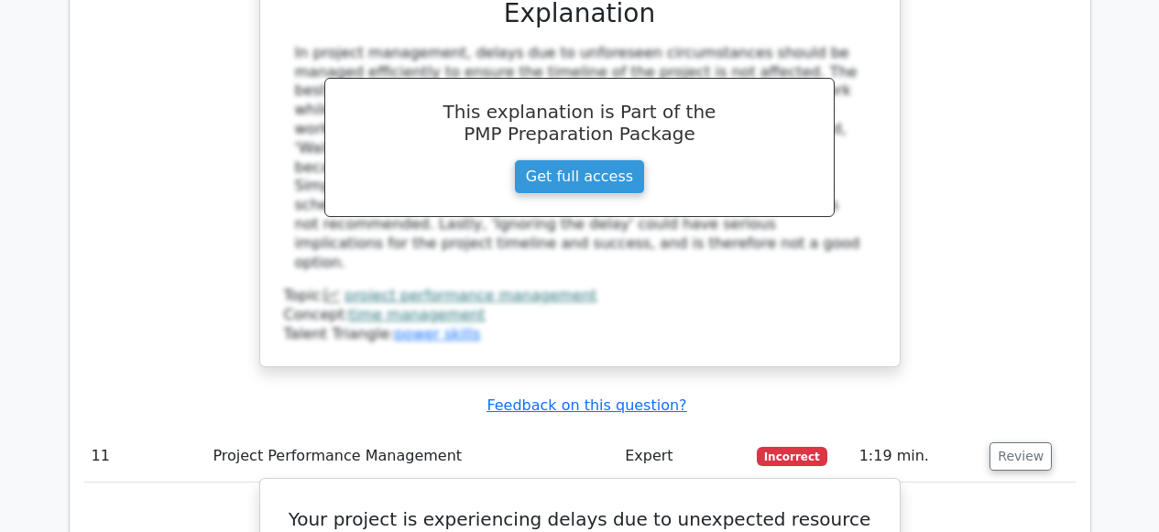
scroll to position [11694, 0]
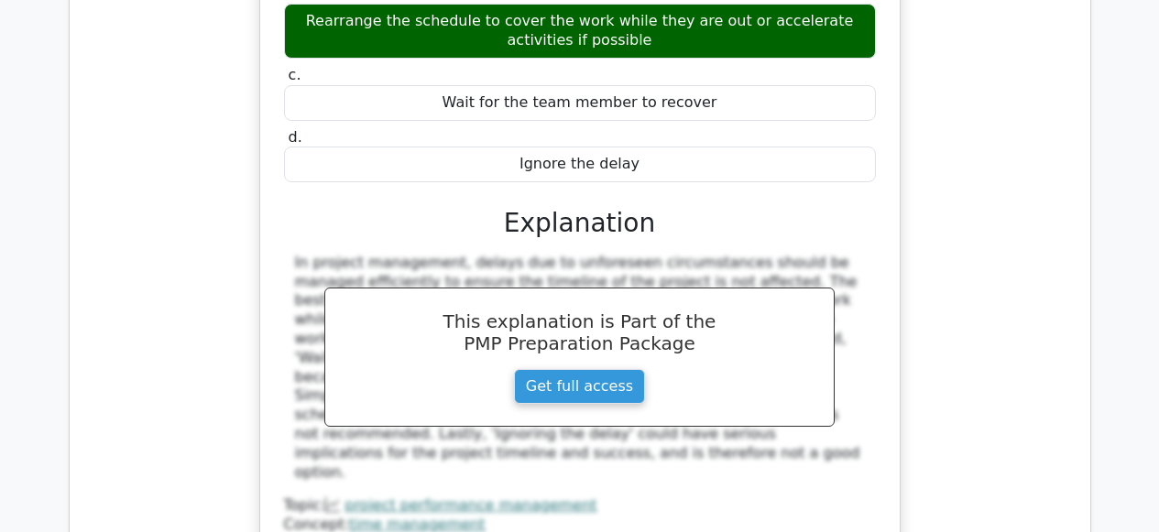
drag, startPoint x: 388, startPoint y: 159, endPoint x: 619, endPoint y: 178, distance: 231.6
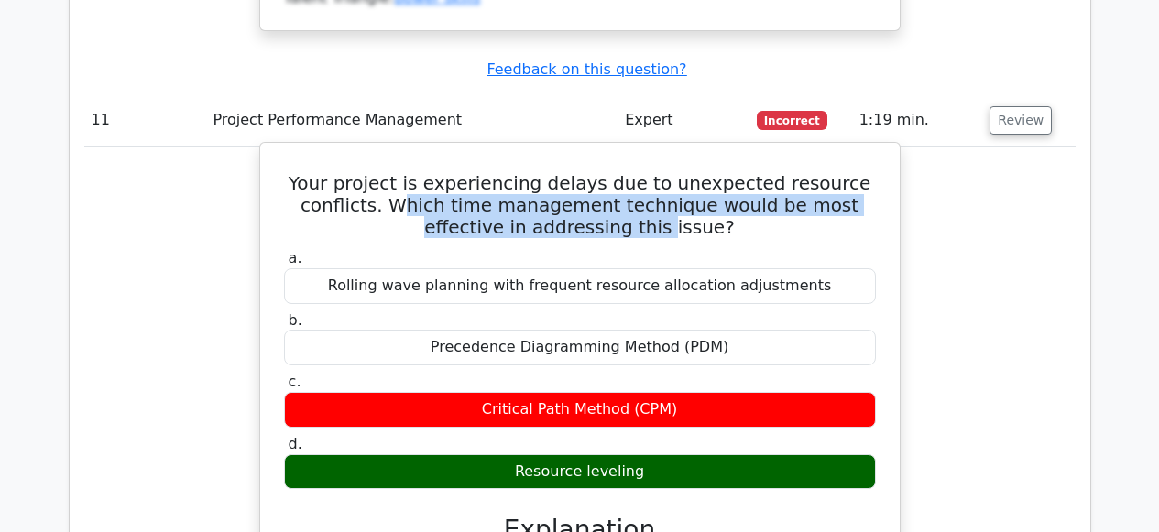
scroll to position [12599, 0]
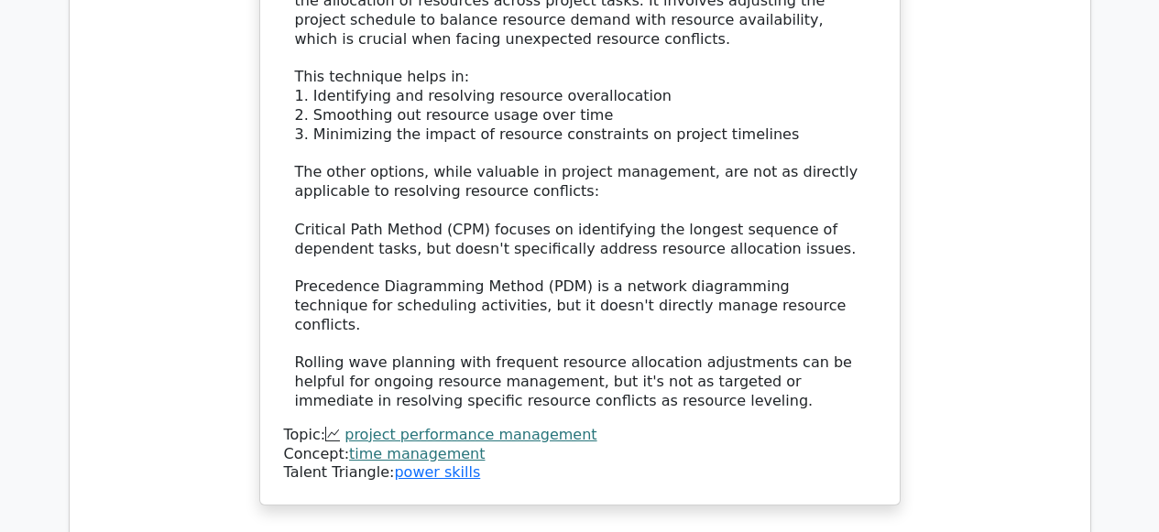
scroll to position [12892, 0]
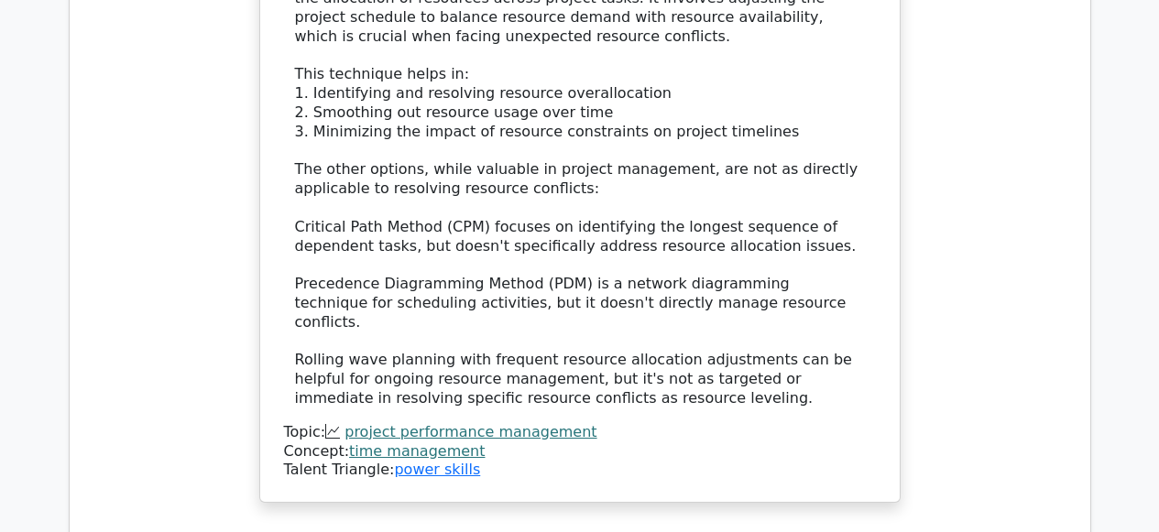
drag, startPoint x: 612, startPoint y: 82, endPoint x: 714, endPoint y: 127, distance: 111.2
drag, startPoint x: 453, startPoint y: 259, endPoint x: 523, endPoint y: 274, distance: 72.1
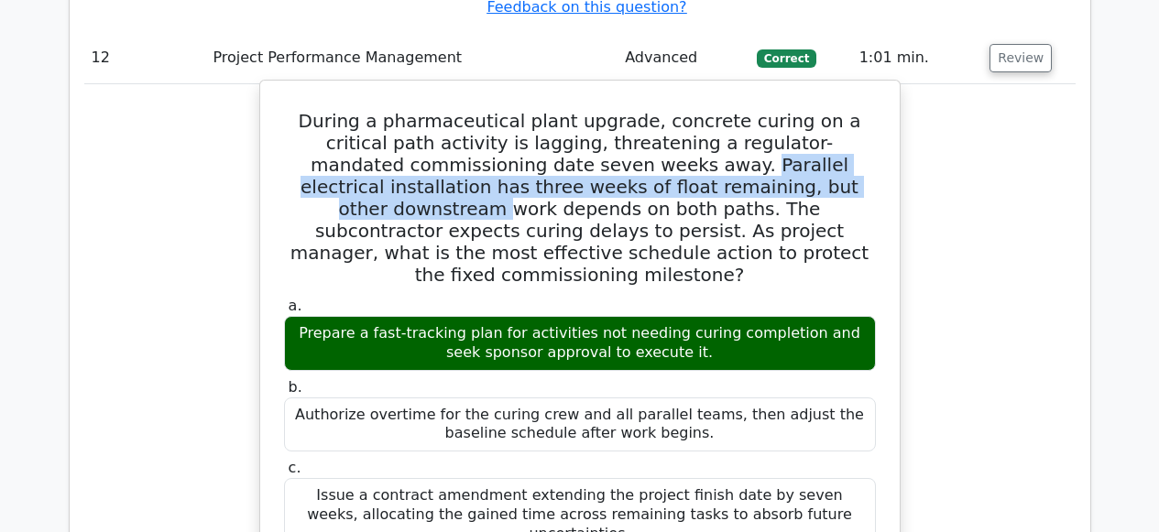
scroll to position [13789, 0]
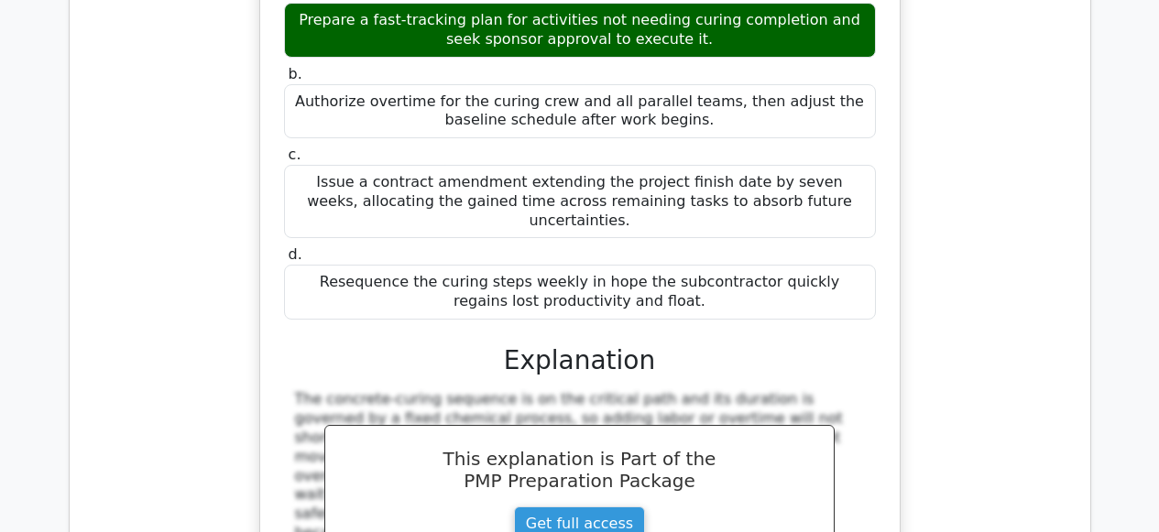
scroll to position [13948, 0]
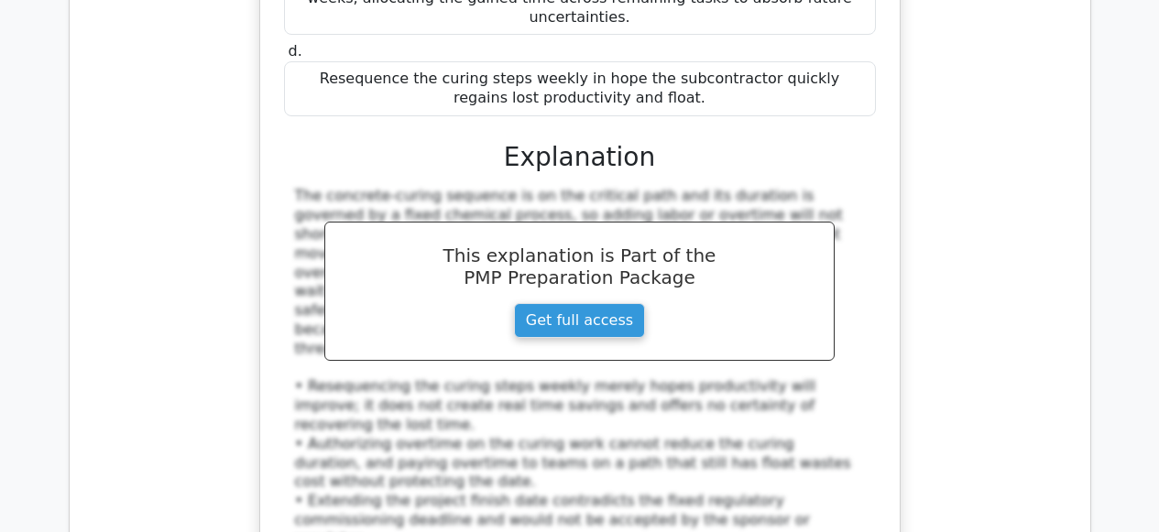
drag, startPoint x: 285, startPoint y: 75, endPoint x: 554, endPoint y: 309, distance: 356.6
drag, startPoint x: 456, startPoint y: 159, endPoint x: 728, endPoint y: 164, distance: 272.2
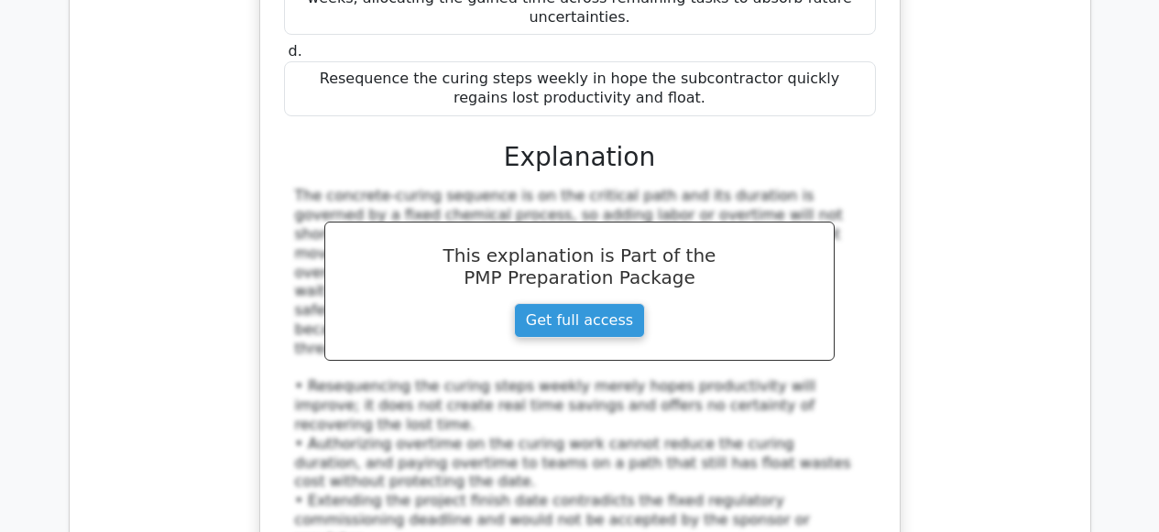
drag, startPoint x: 553, startPoint y: 153, endPoint x: 566, endPoint y: 168, distance: 19.5
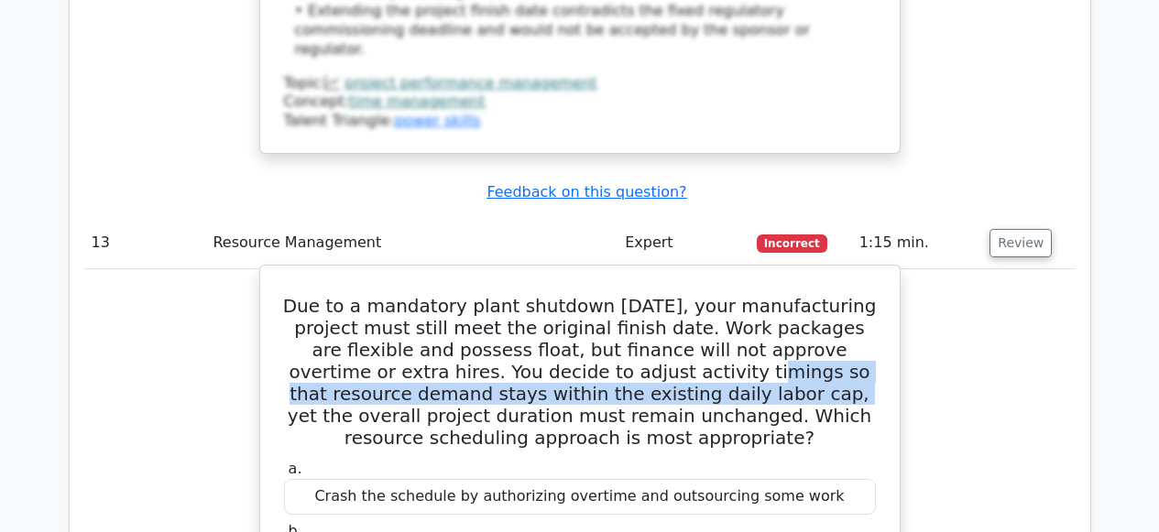
scroll to position [14675, 0]
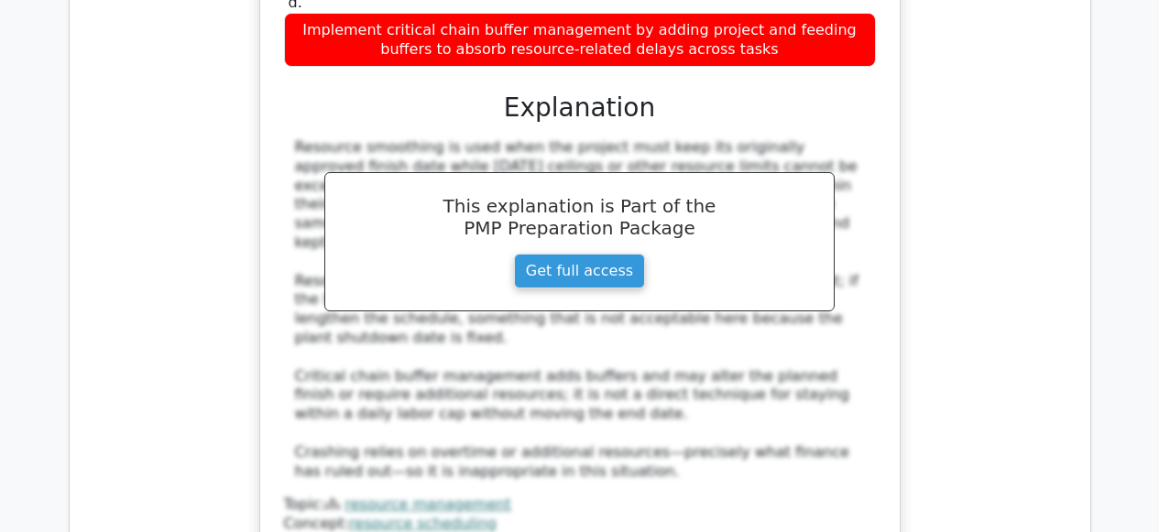
scroll to position [15439, 0]
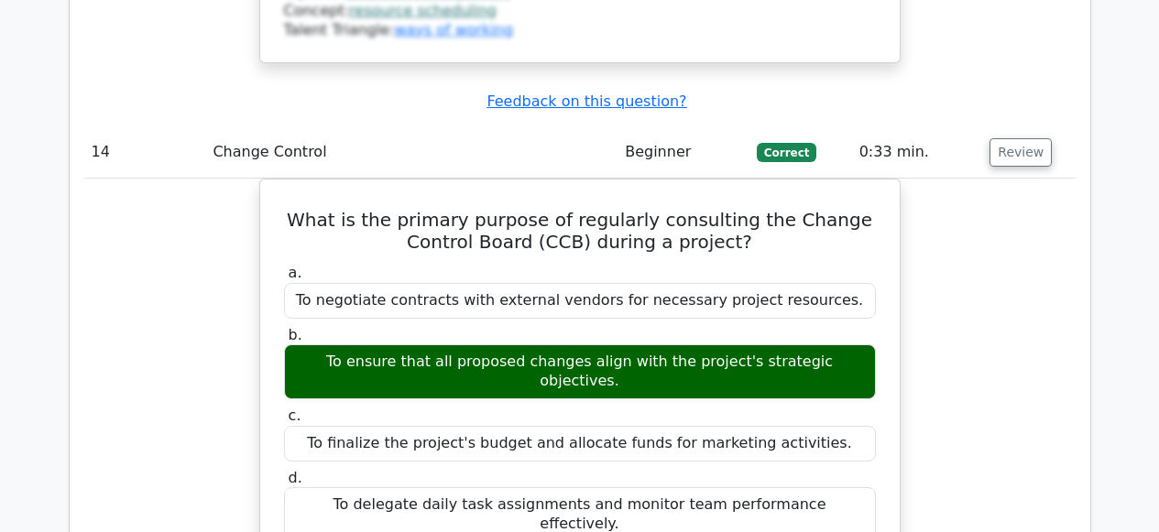
scroll to position [15602, 0]
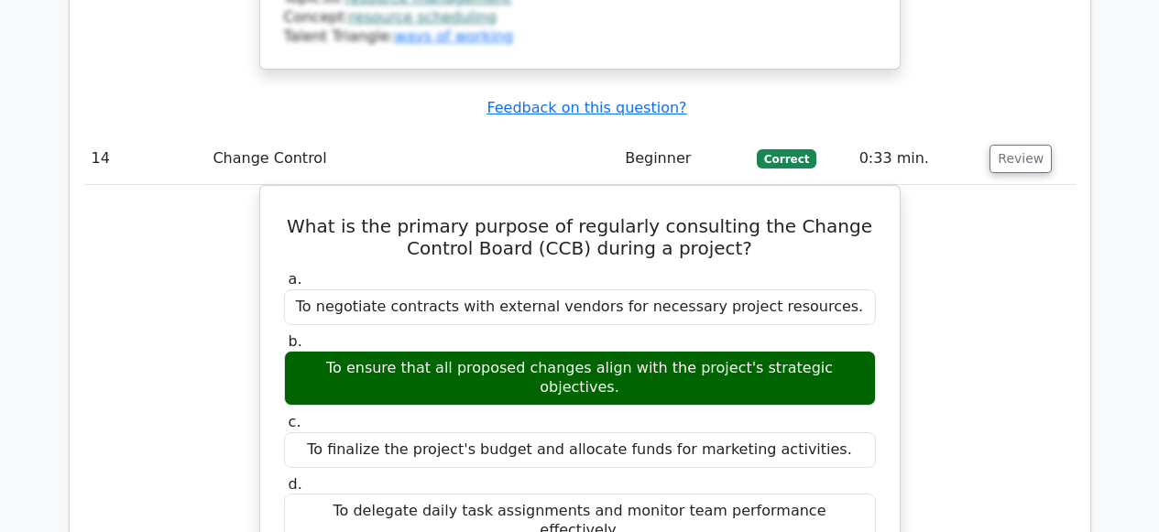
drag, startPoint x: 311, startPoint y: 185, endPoint x: 544, endPoint y: 349, distance: 285.5
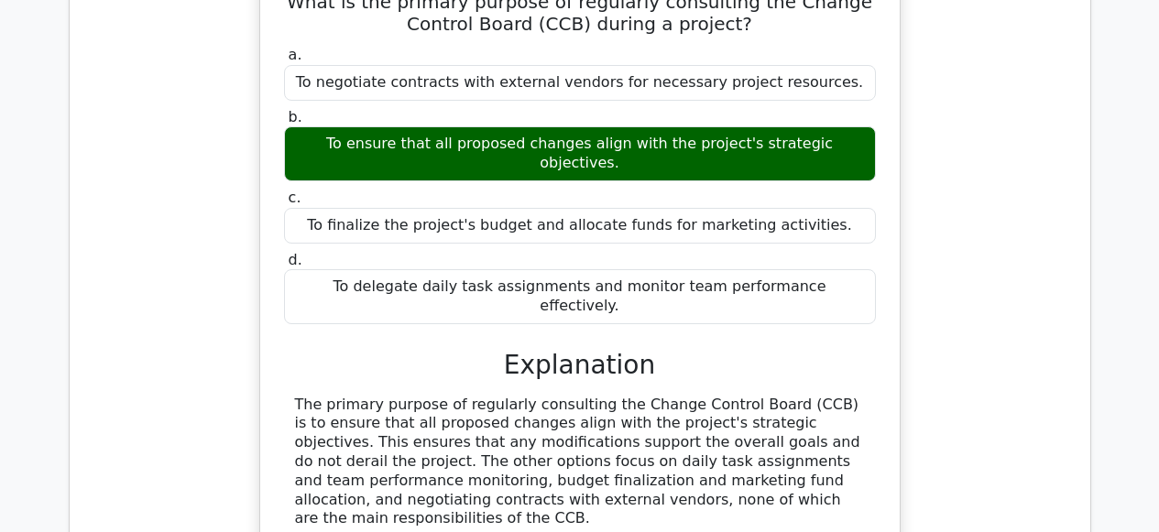
scroll to position [15785, 0]
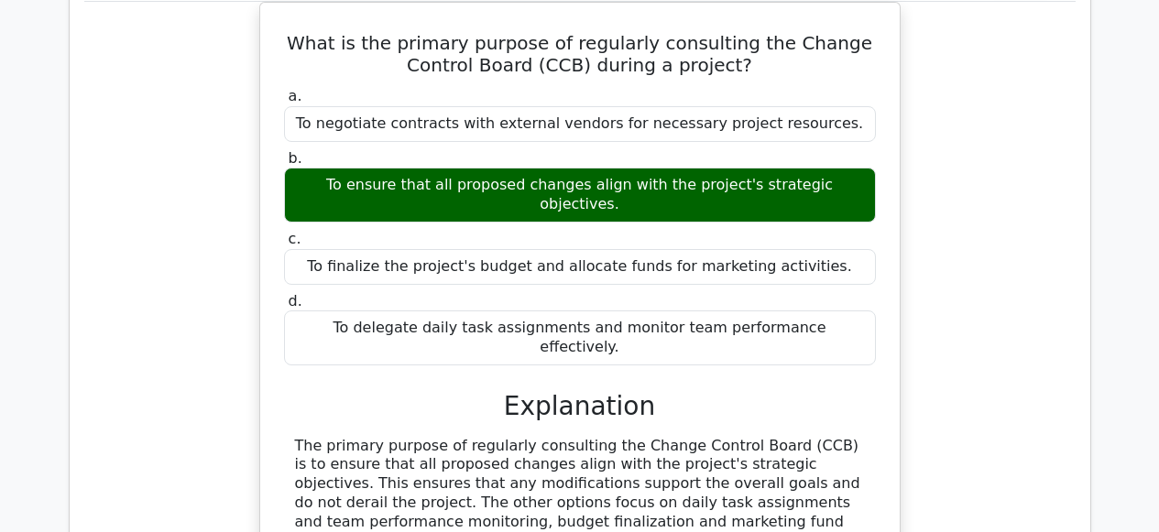
drag, startPoint x: 301, startPoint y: 186, endPoint x: 683, endPoint y: 154, distance: 382.5
copy div "The biotech project’s six in-house scientists share full peer-to-peer communica…"
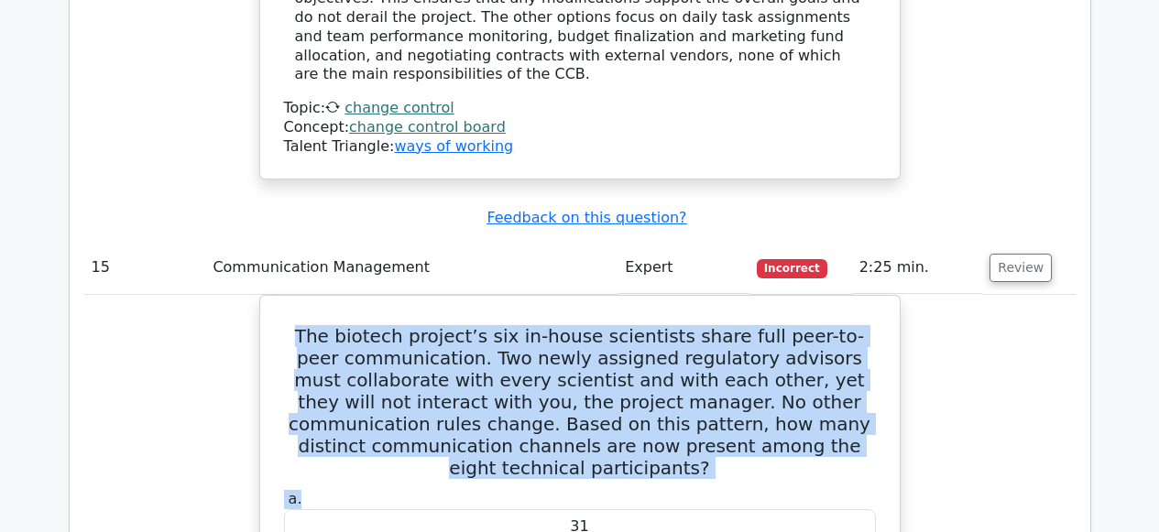
scroll to position [16271, 0]
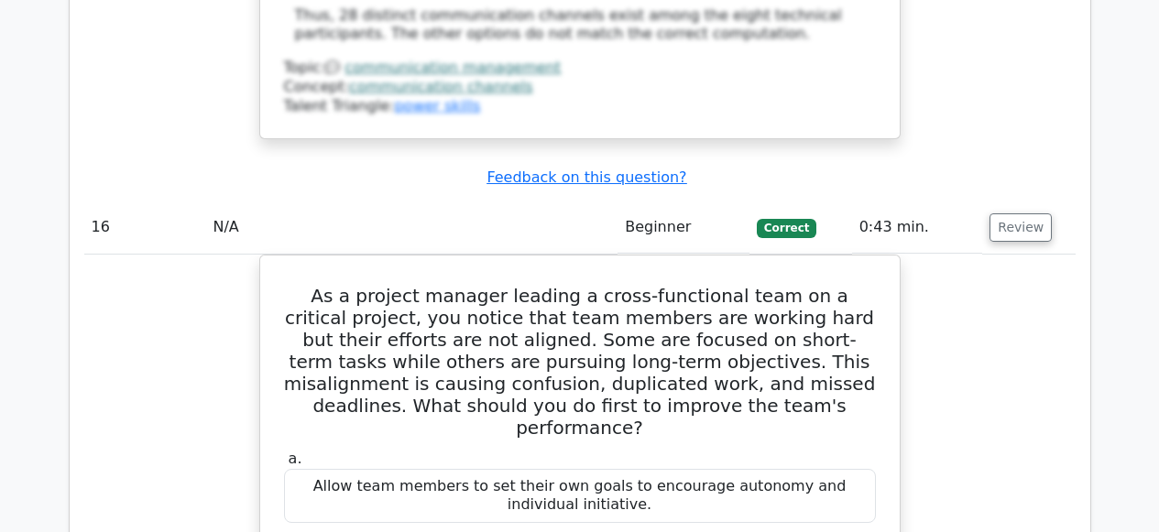
scroll to position [17285, 0]
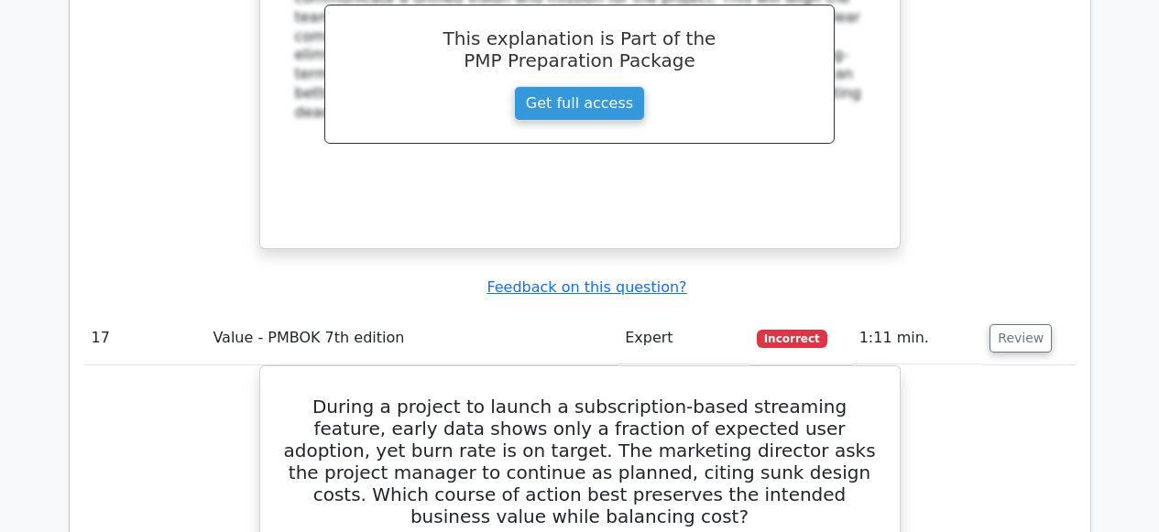
scroll to position [18311, 0]
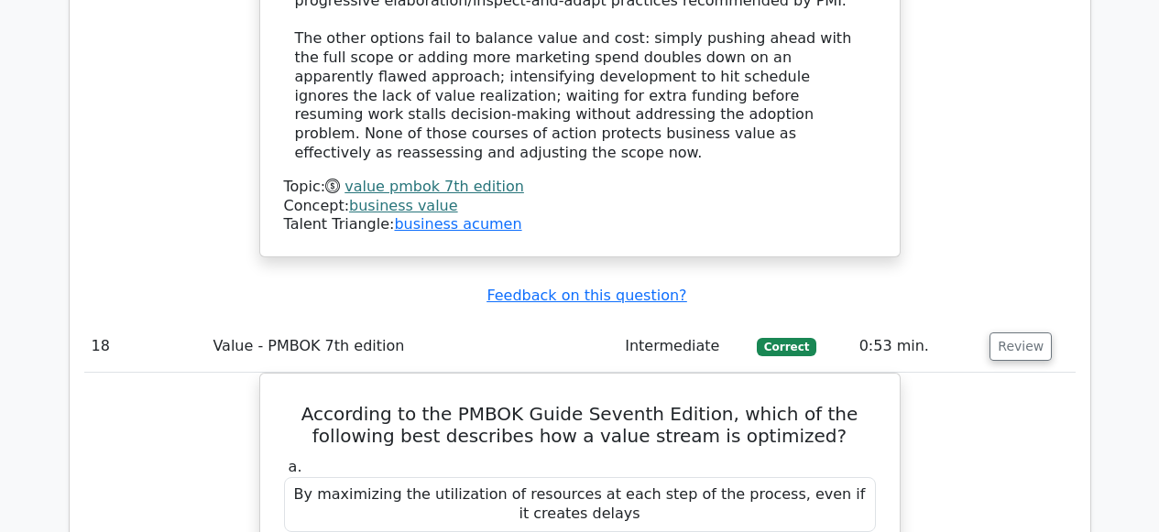
scroll to position [19278, 0]
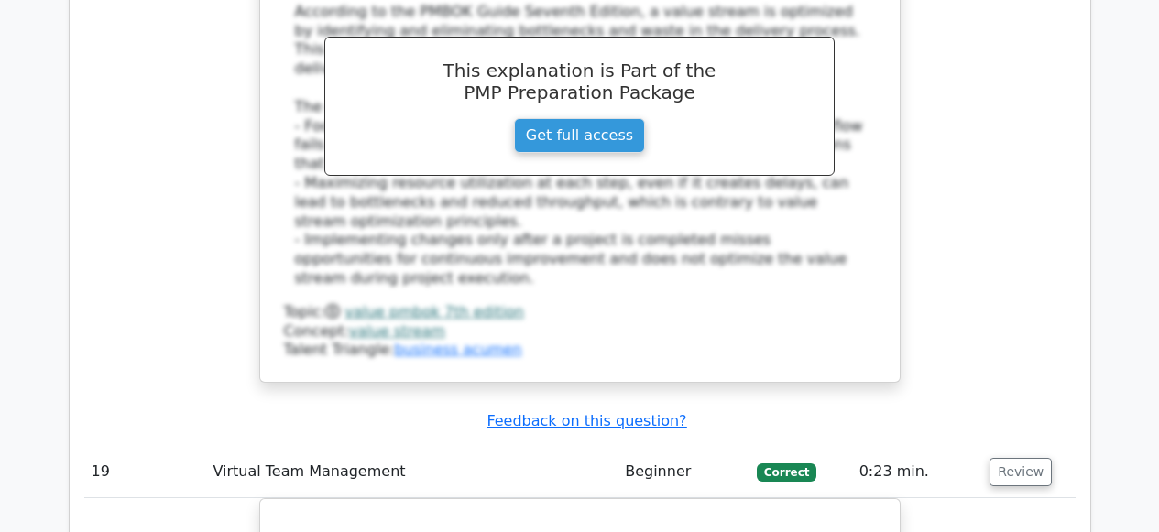
scroll to position [20248, 0]
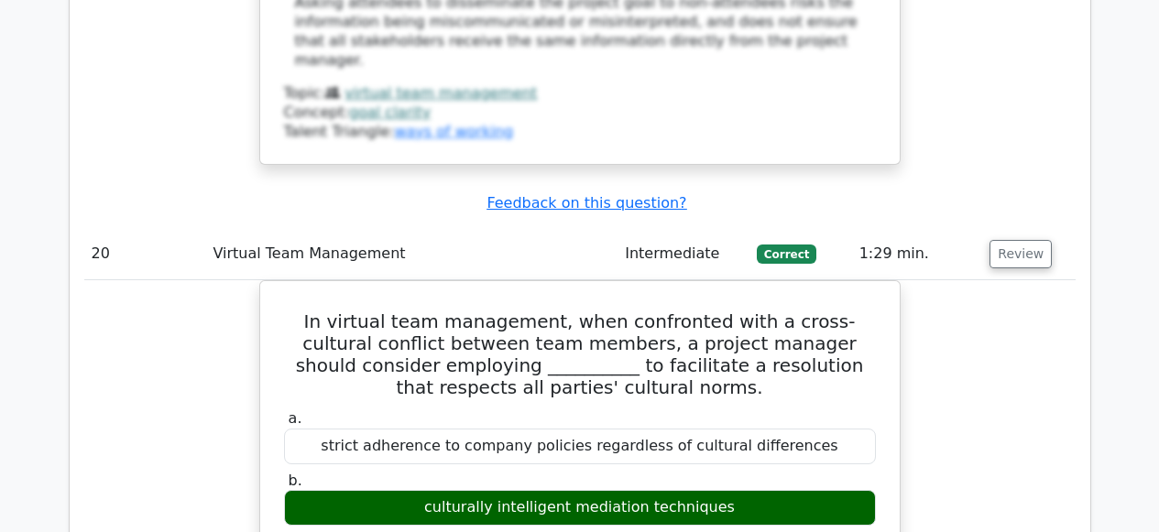
scroll to position [21332, 0]
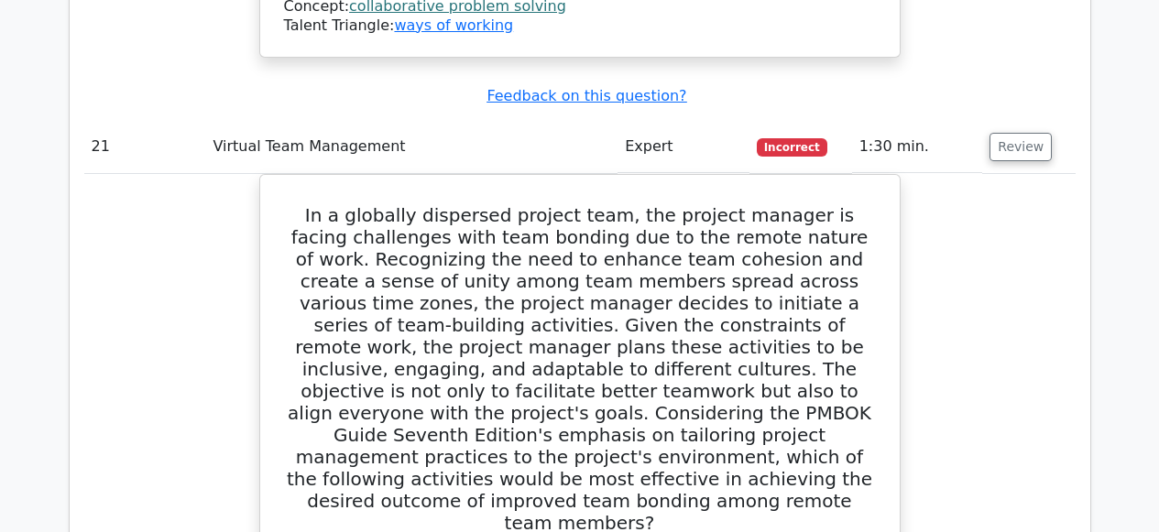
scroll to position [22735, 0]
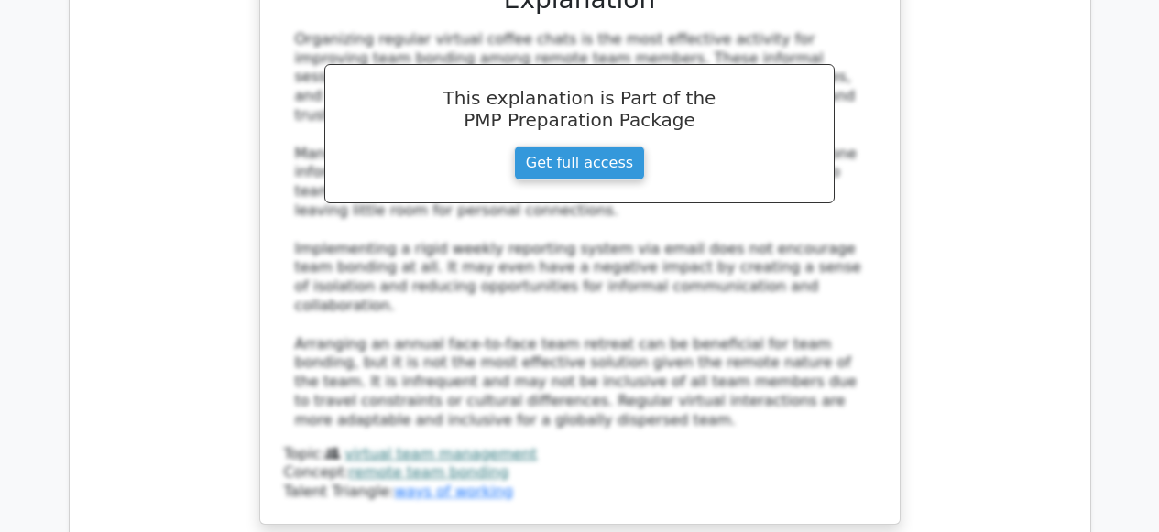
scroll to position [23796, 0]
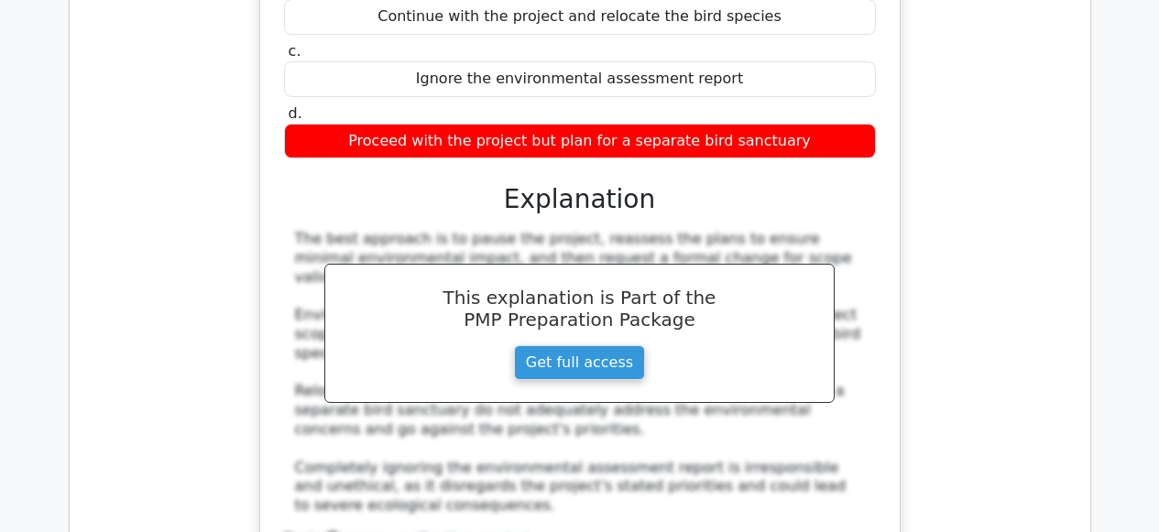
scroll to position [24596, 0]
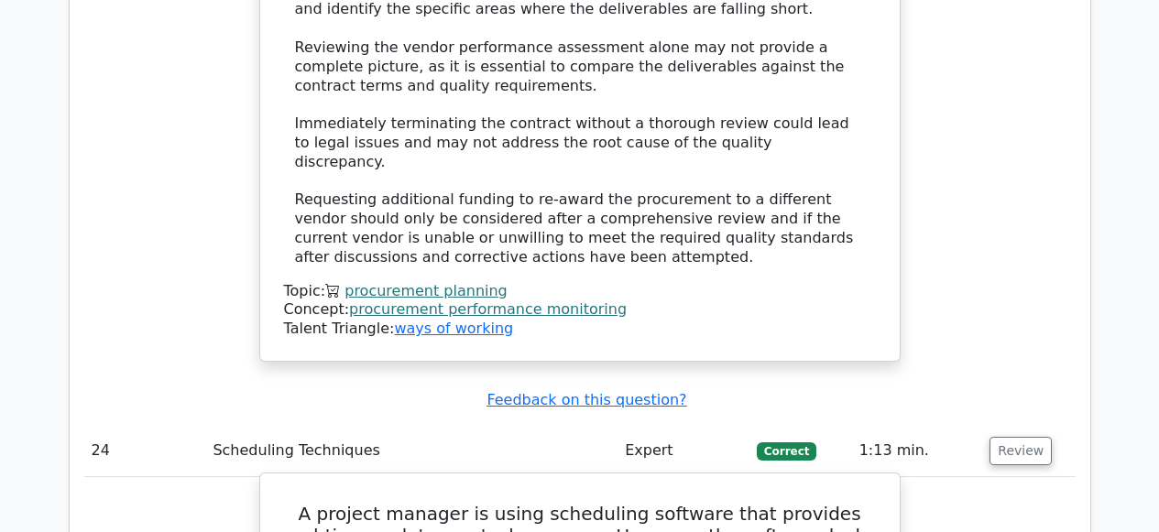
scroll to position [25906, 0]
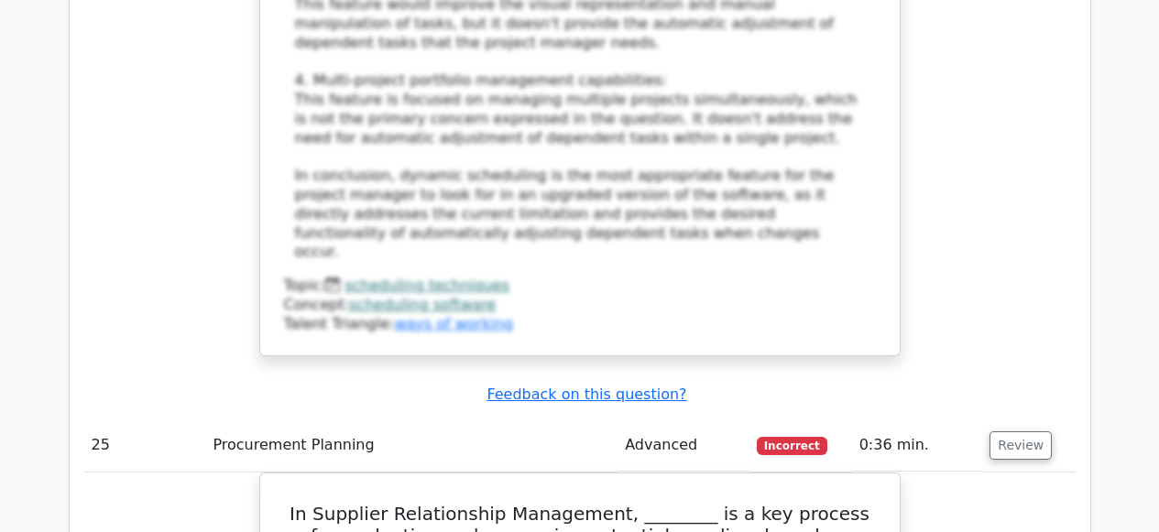
scroll to position [27177, 0]
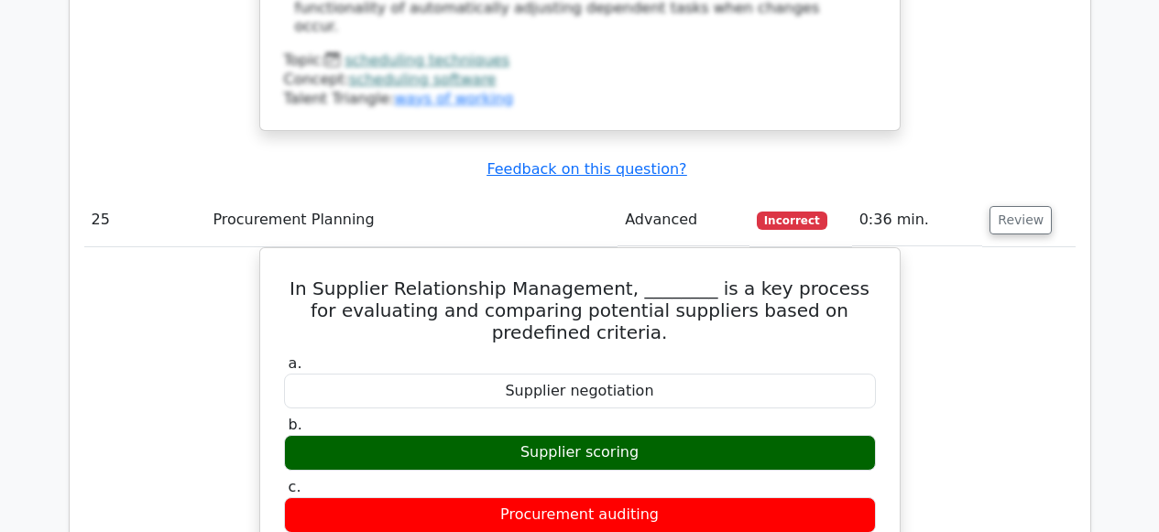
scroll to position [27335, 0]
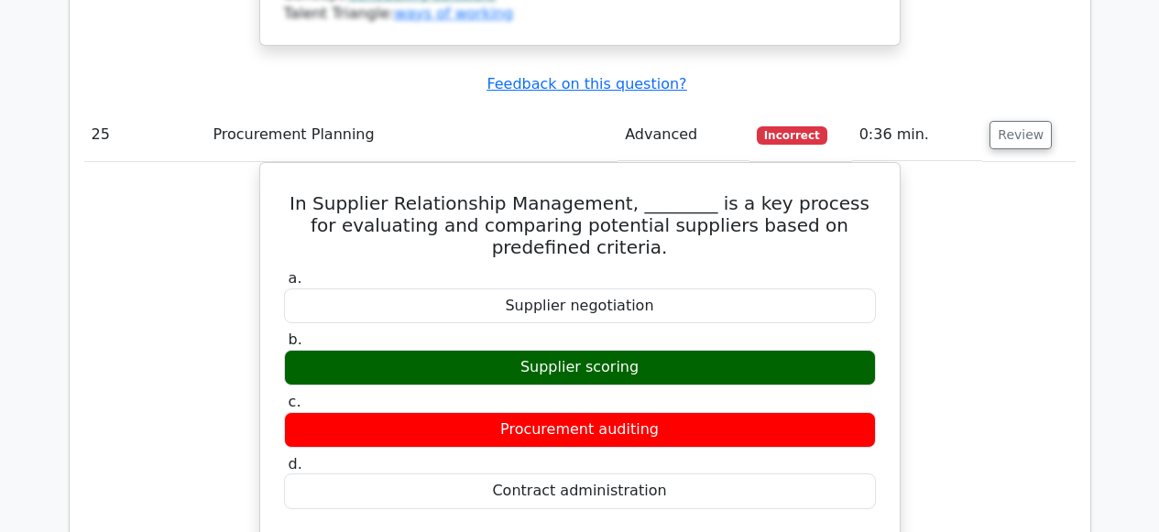
drag, startPoint x: 341, startPoint y: 192, endPoint x: 898, endPoint y: 198, distance: 557.1
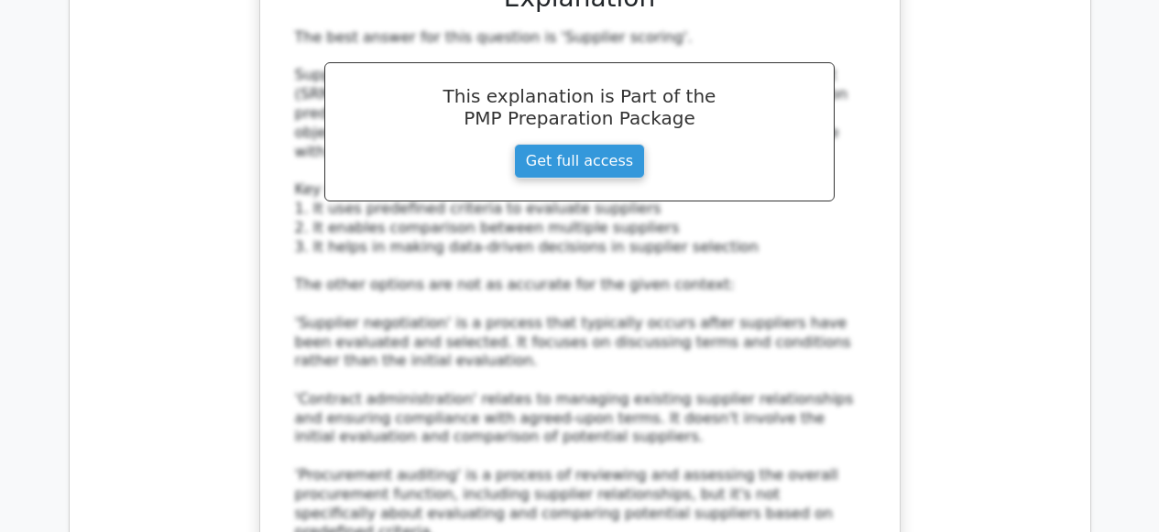
scroll to position [27890, 0]
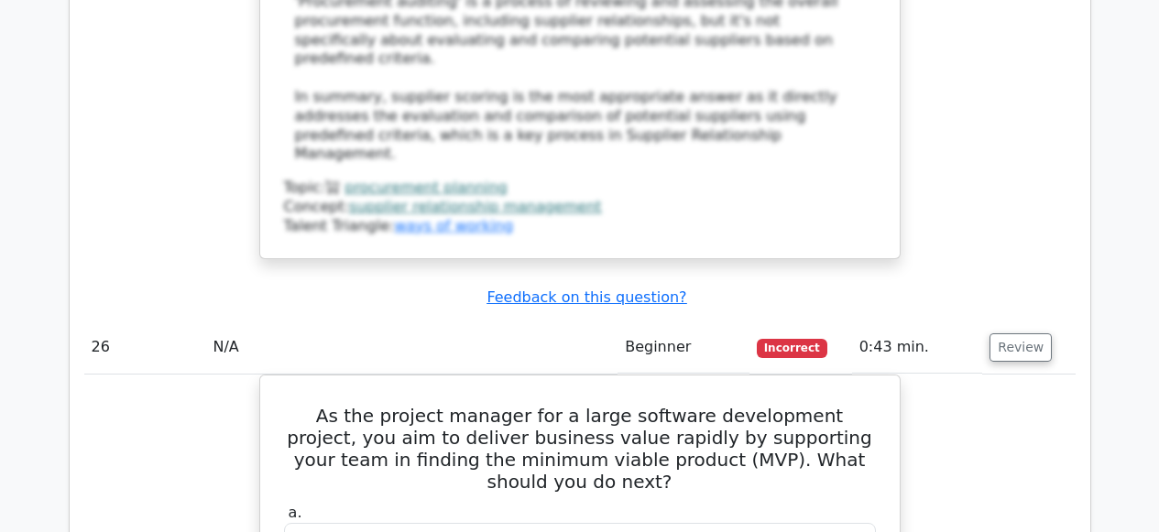
scroll to position [28161, 0]
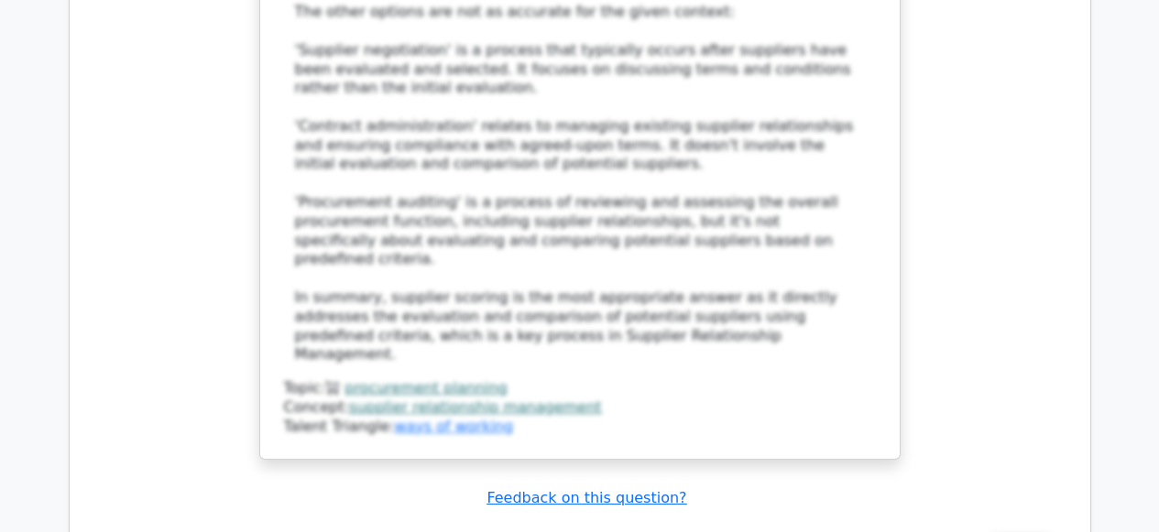
drag, startPoint x: 392, startPoint y: 316, endPoint x: 645, endPoint y: 333, distance: 253.4
drag, startPoint x: 823, startPoint y: 323, endPoint x: 354, endPoint y: 311, distance: 469.3
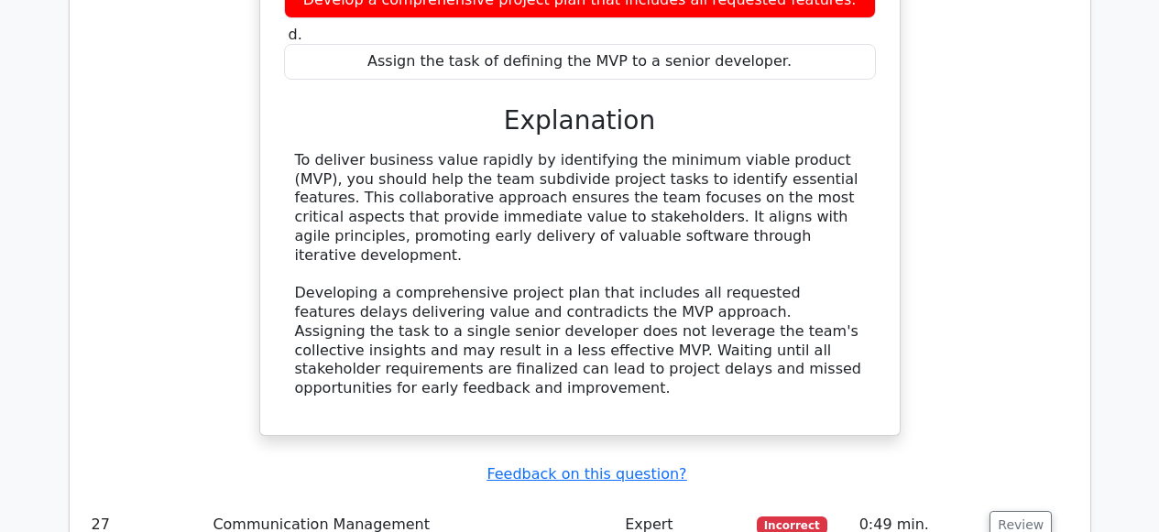
scroll to position [29117, 0]
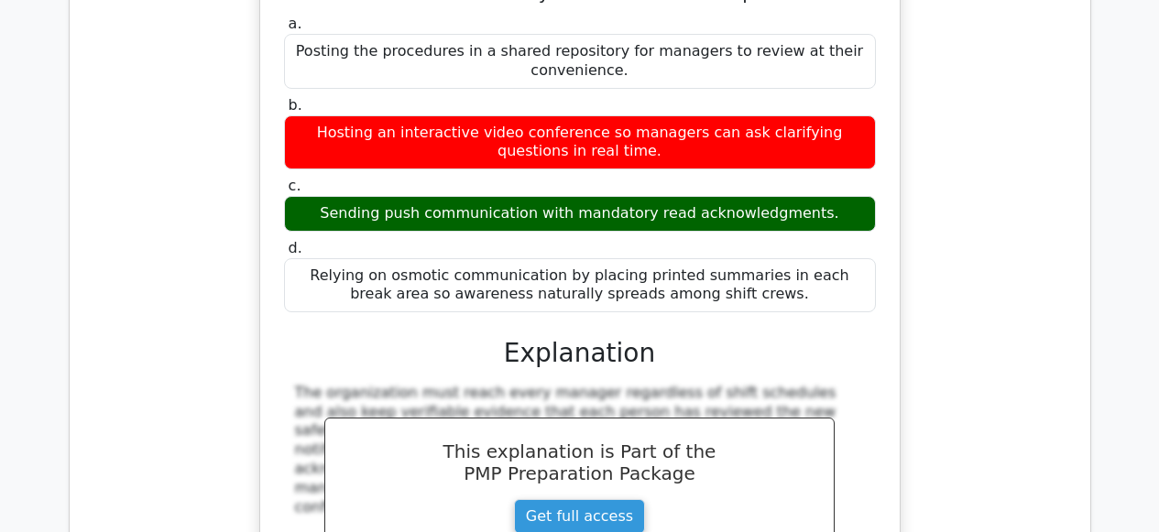
scroll to position [29828, 0]
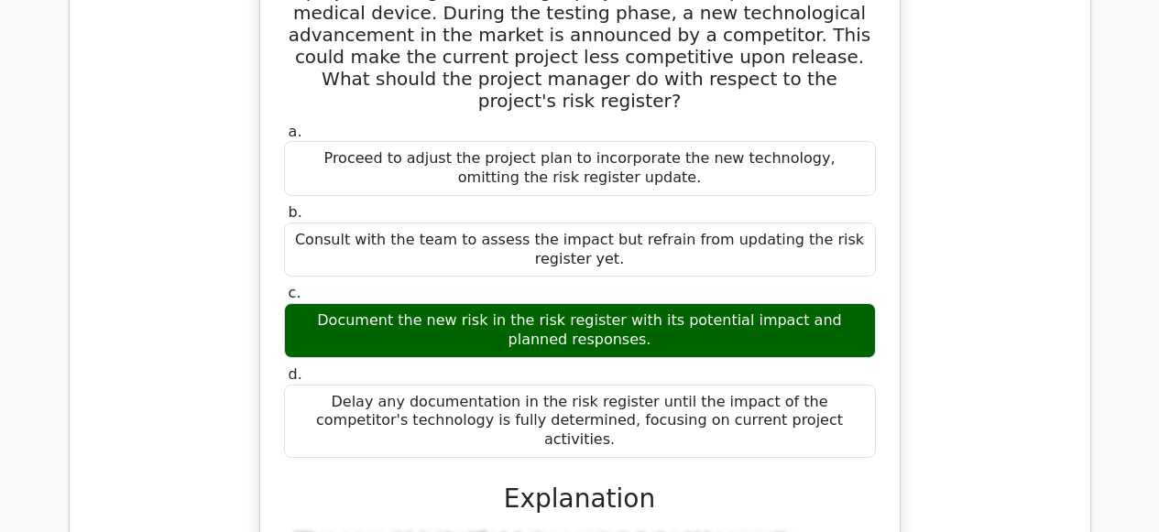
scroll to position [30867, 0]
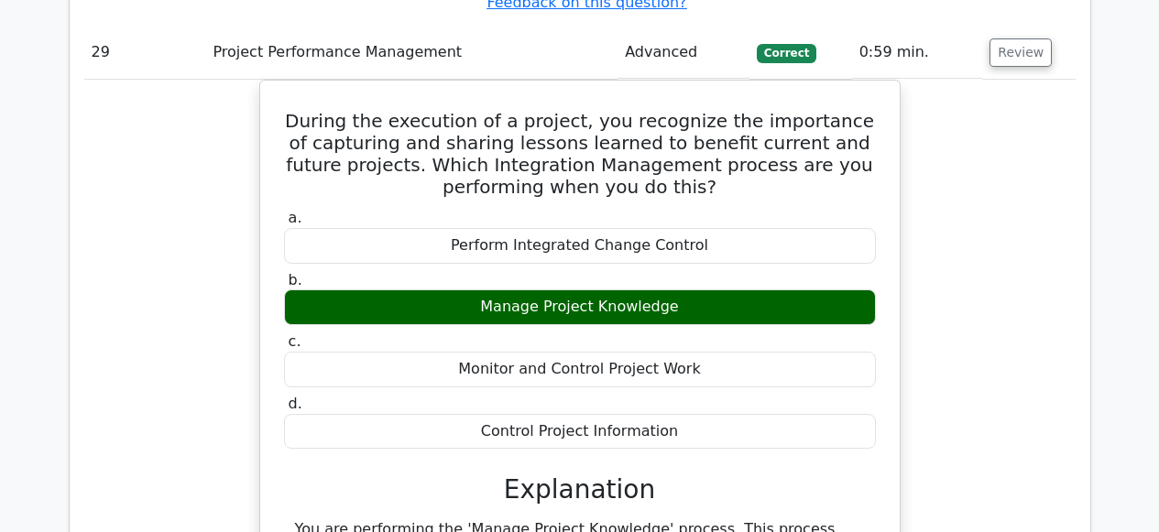
scroll to position [31974, 0]
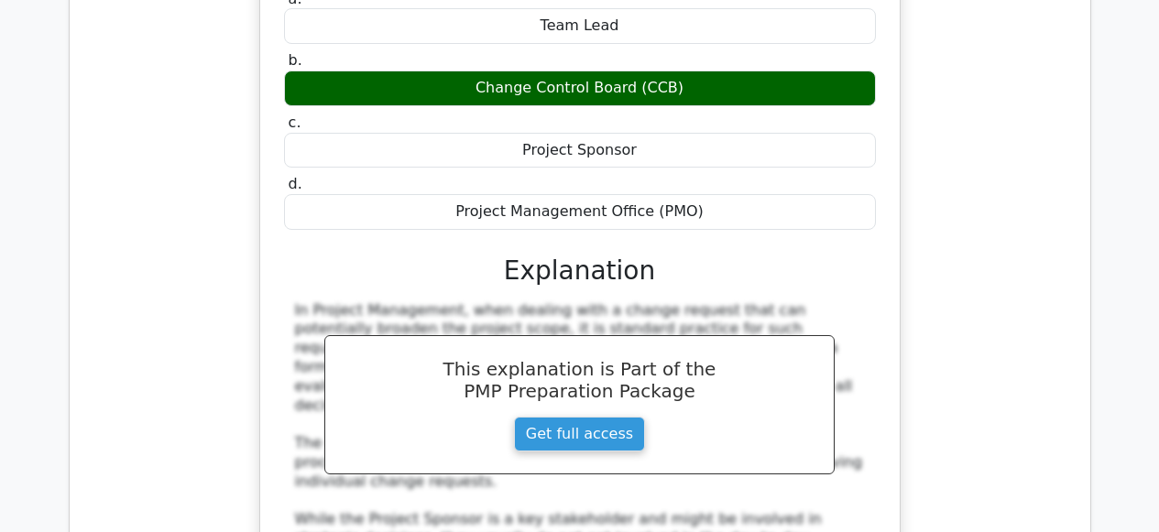
scroll to position [32825, 0]
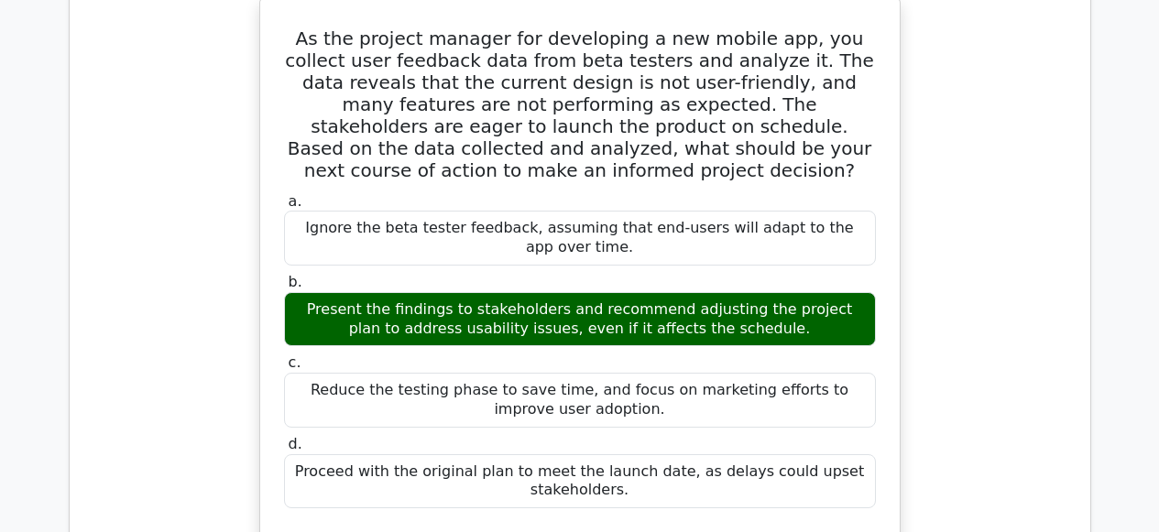
scroll to position [33961, 0]
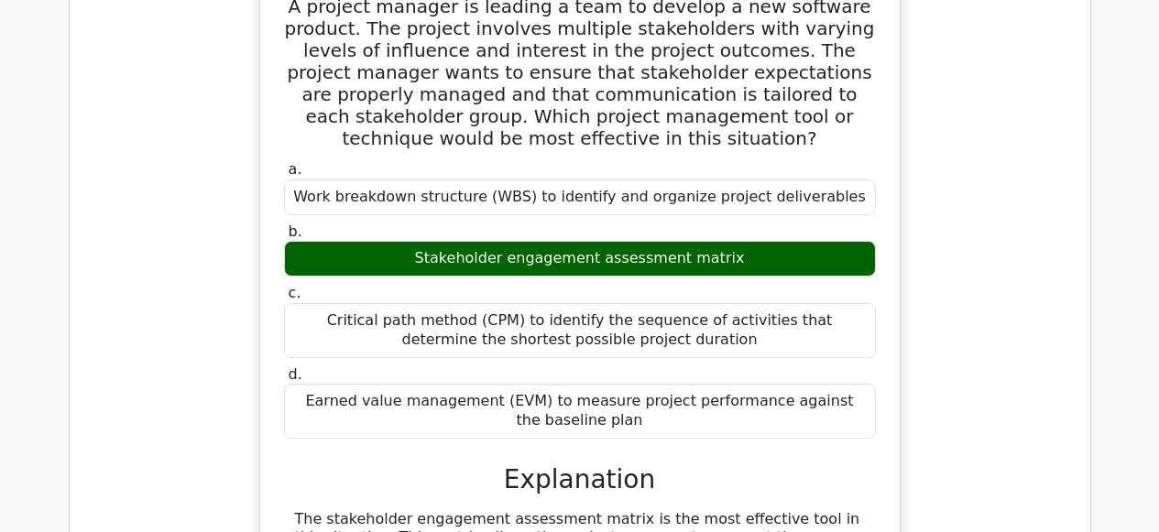
scroll to position [34905, 0]
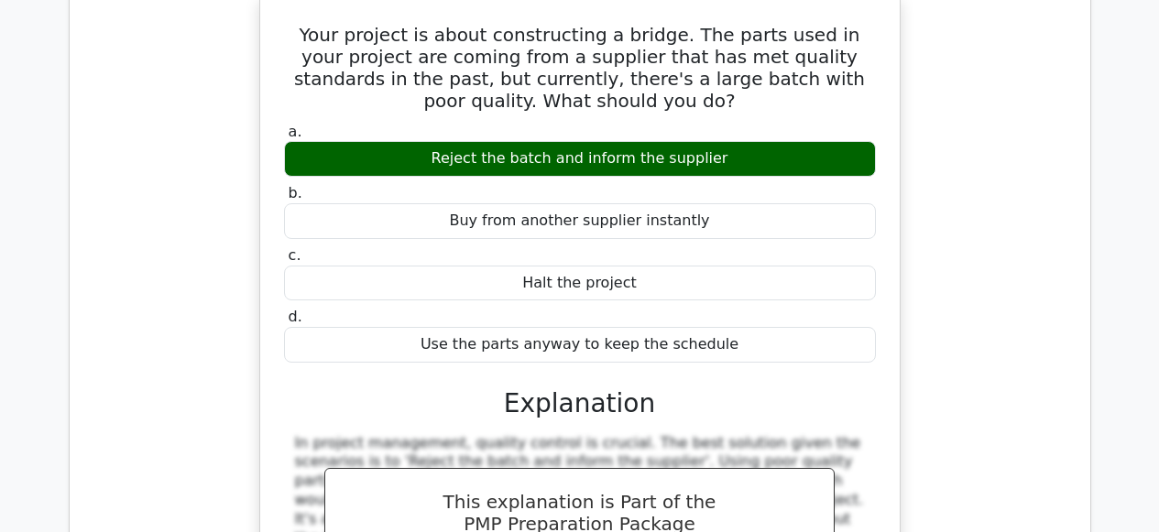
scroll to position [36473, 0]
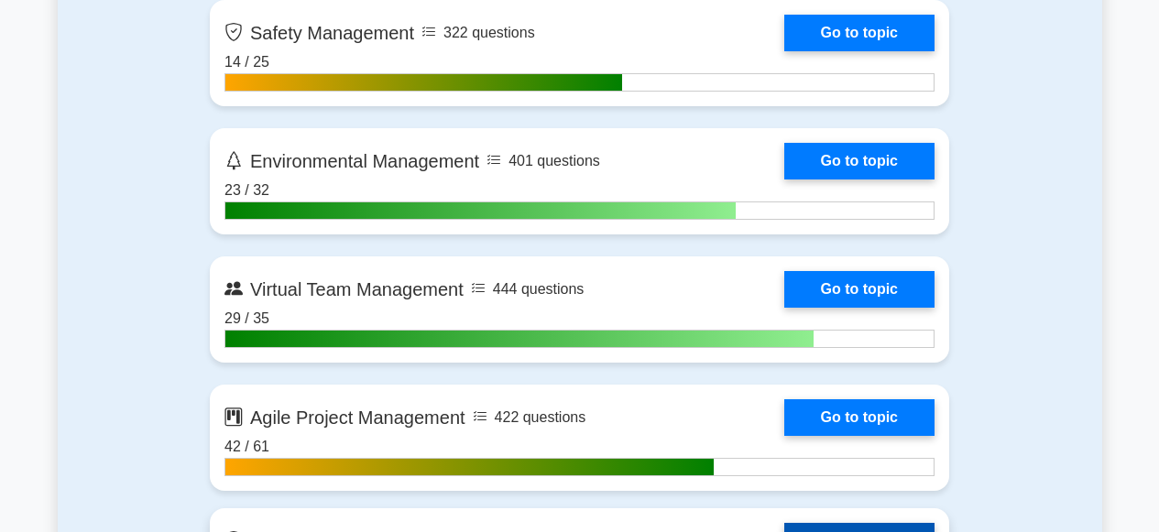
scroll to position [4888, 0]
